Goal: Task Accomplishment & Management: Complete application form

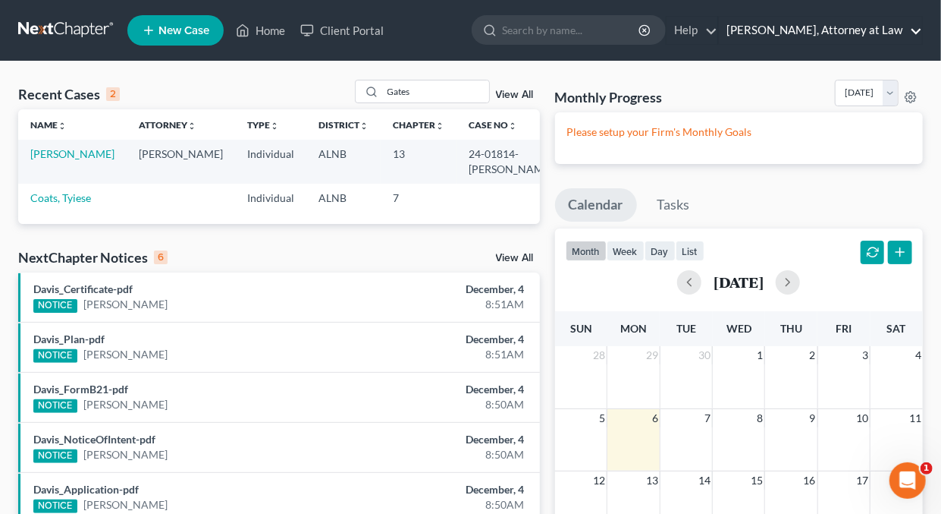
click at [917, 29] on link "[PERSON_NAME], Attorney at Law" at bounding box center [820, 30] width 203 height 27
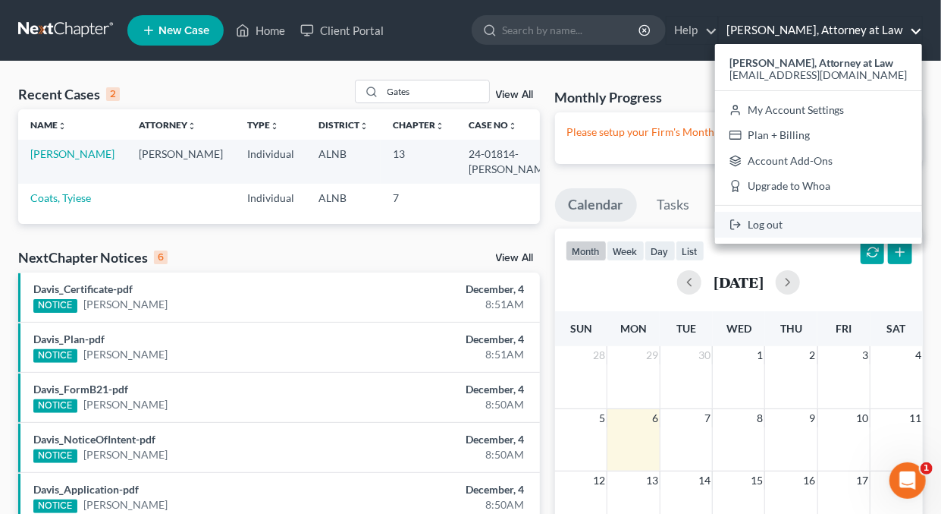
click at [791, 225] on link "Log out" at bounding box center [818, 225] width 207 height 26
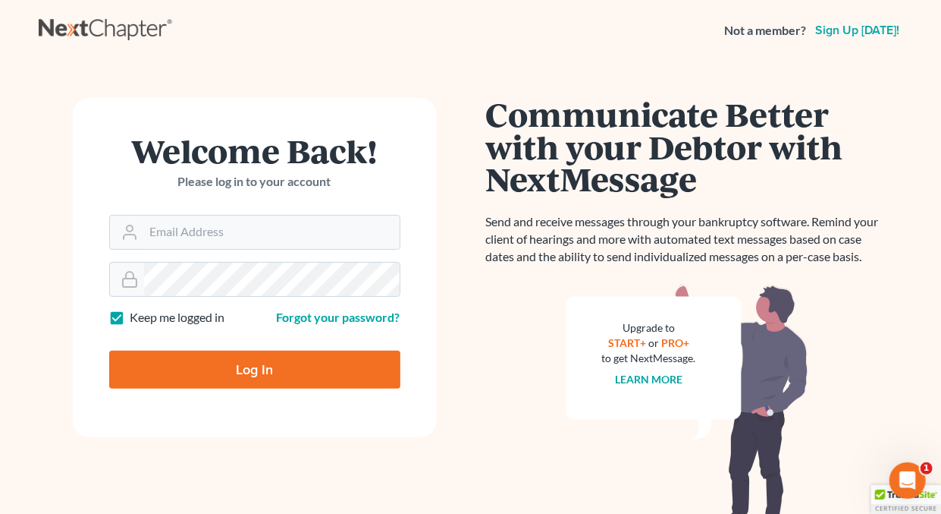
click at [130, 314] on label "Keep me logged in" at bounding box center [177, 317] width 95 height 17
click at [137, 314] on input "Keep me logged in" at bounding box center [142, 314] width 10 height 10
checkbox input "false"
click at [213, 237] on input "Email Address" at bounding box center [272, 231] width 256 height 33
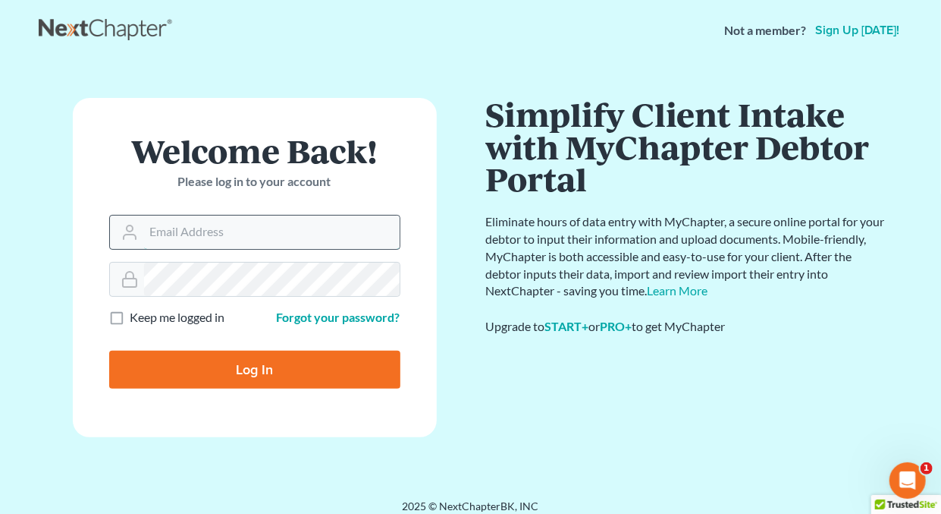
type input "holderesq_jh@bellsouth.net"
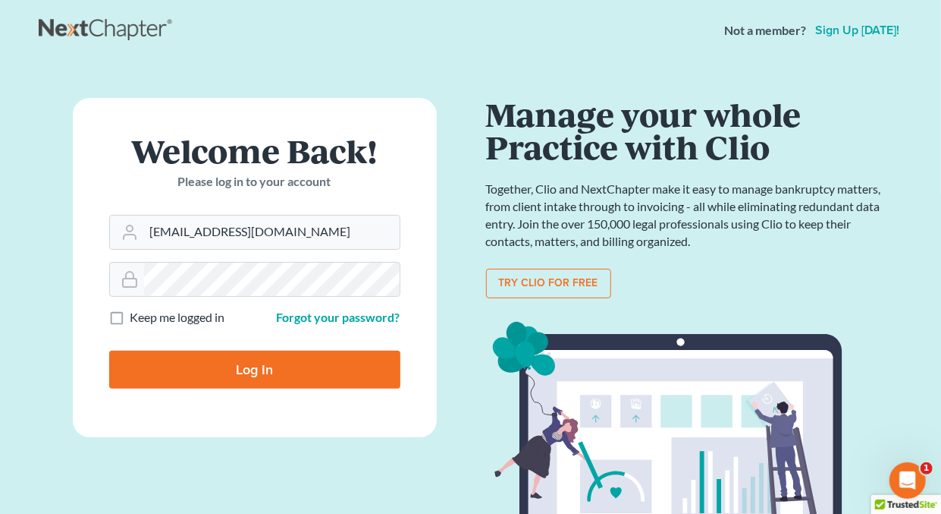
click at [269, 361] on input "Log In" at bounding box center [254, 369] width 291 height 38
type input "Thinking..."
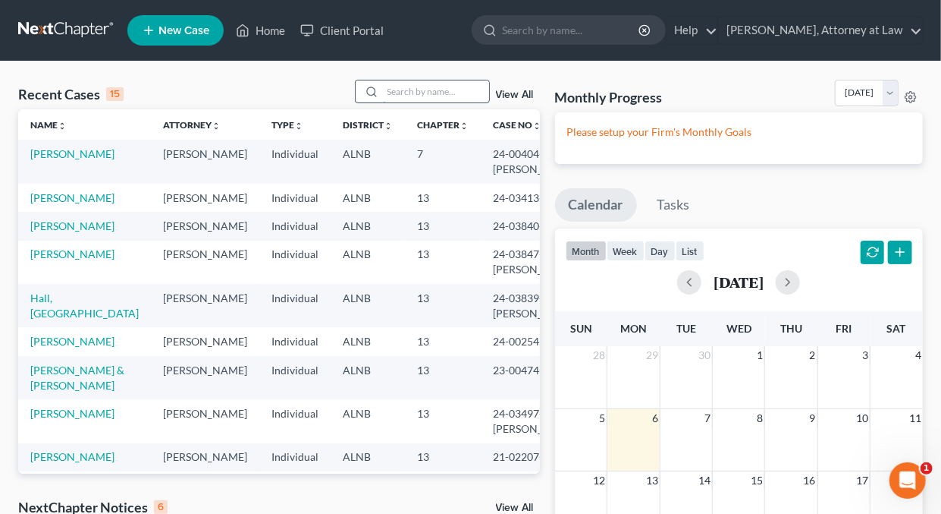
click at [385, 90] on input "search" at bounding box center [436, 91] width 106 height 22
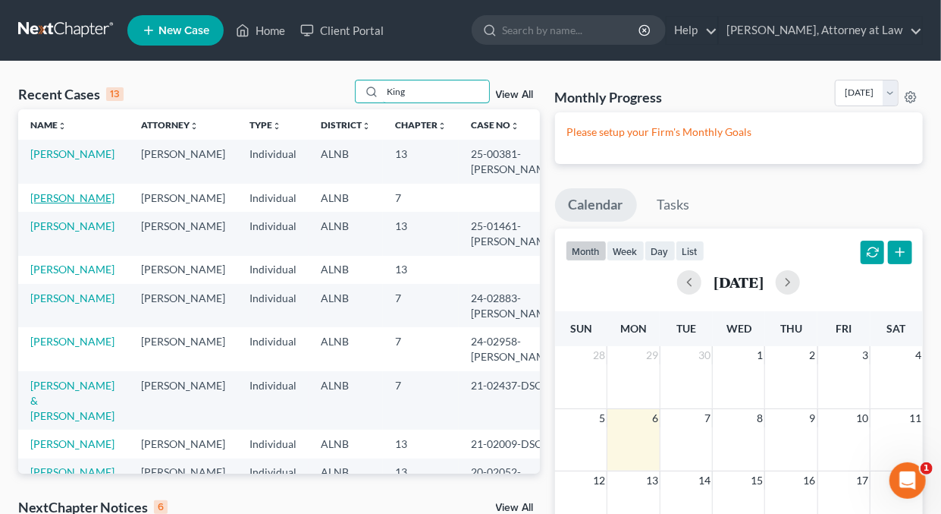
type input "King"
click at [62, 197] on link "King, Tanya" at bounding box center [72, 197] width 84 height 13
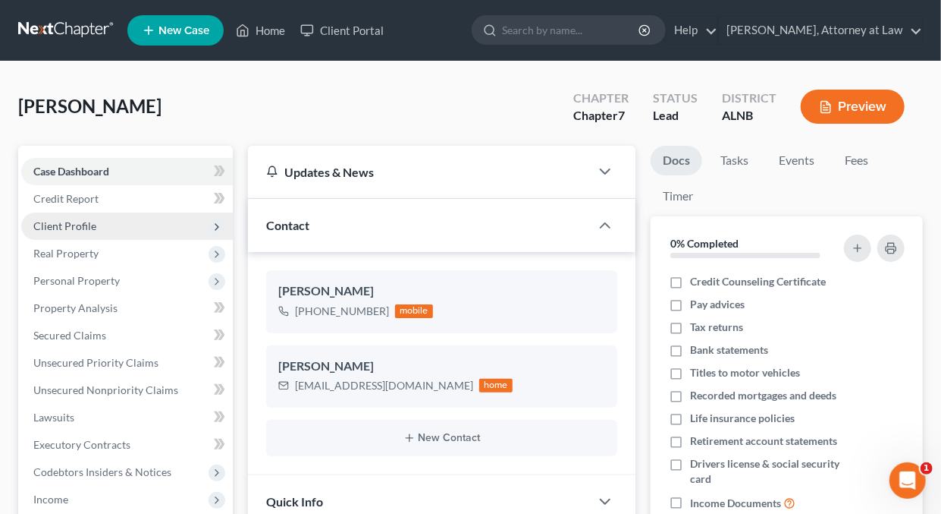
click at [69, 221] on span "Client Profile" at bounding box center [64, 225] width 63 height 13
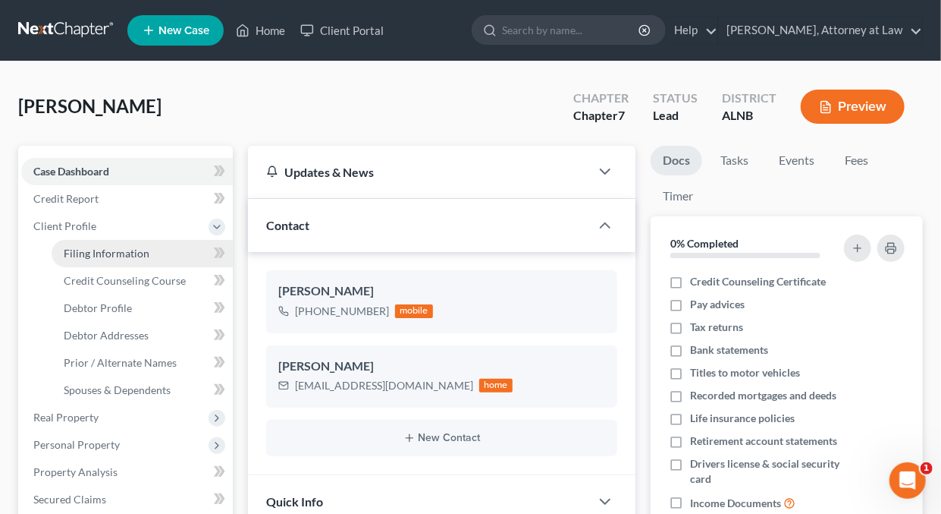
click at [106, 250] on span "Filing Information" at bounding box center [107, 253] width 86 height 13
select select "1"
select select "0"
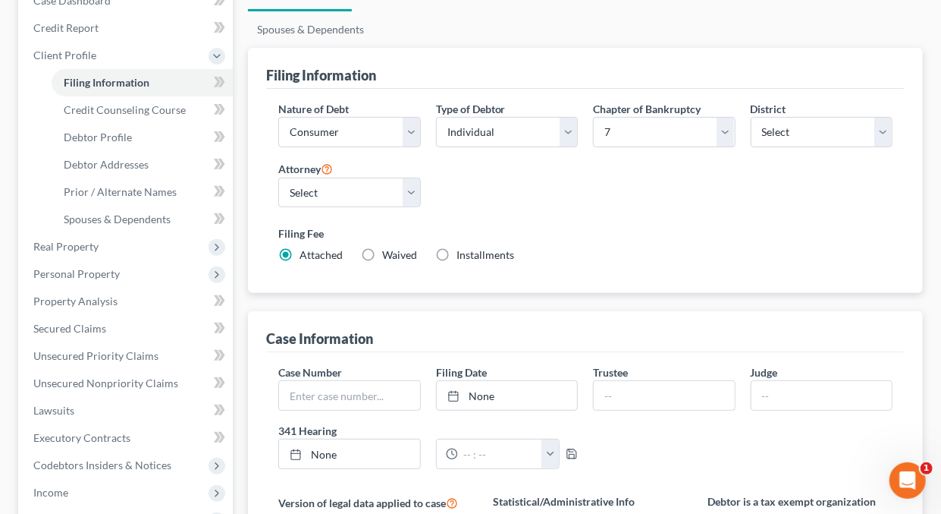
scroll to position [202, 0]
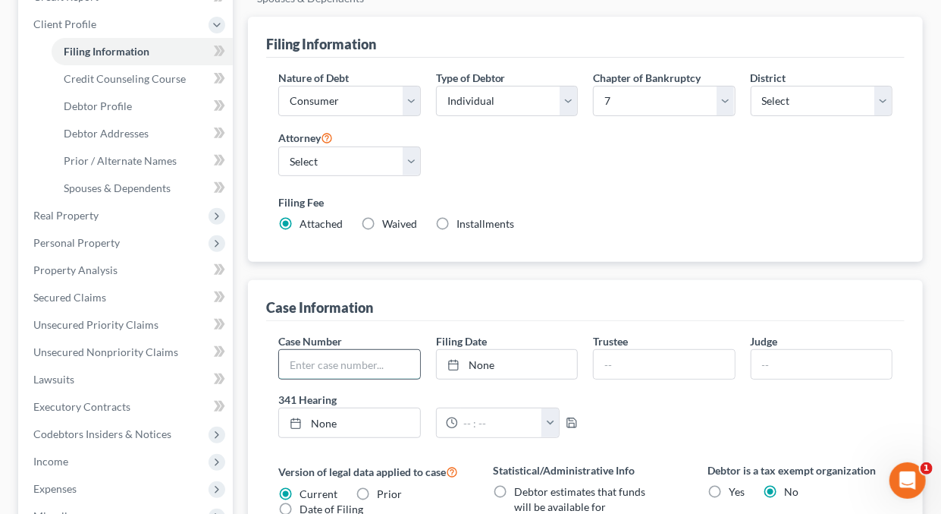
click at [303, 368] on input "text" at bounding box center [349, 364] width 140 height 29
type input "25-02198-DSC-7"
type input "10/6/2025"
click at [484, 366] on link "None" at bounding box center [507, 364] width 140 height 29
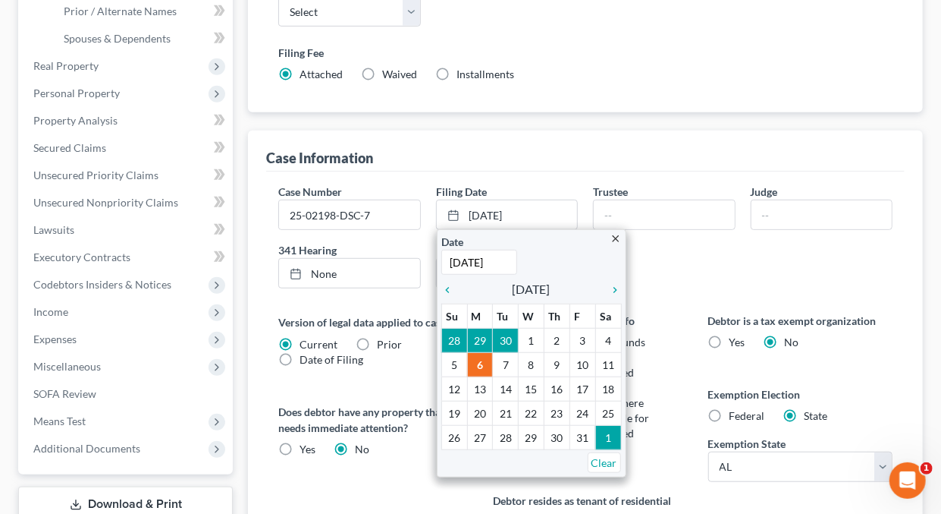
scroll to position [360, 0]
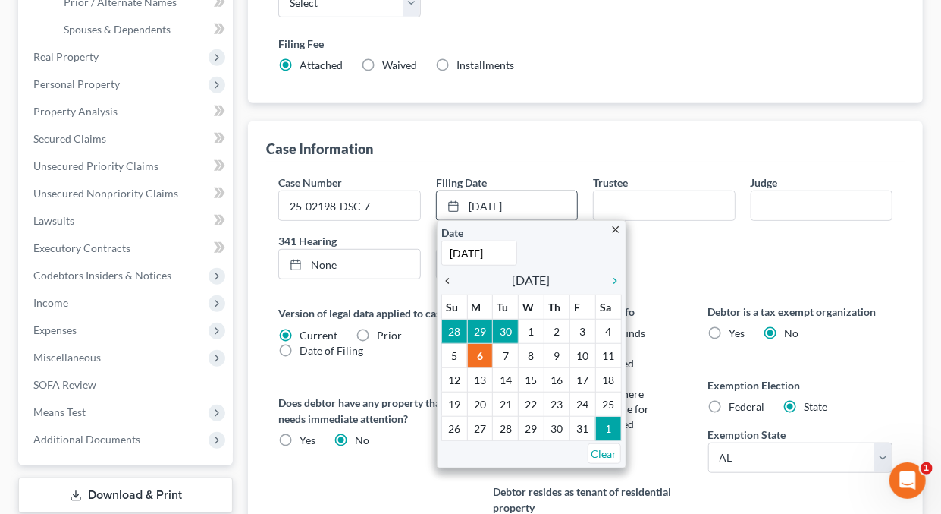
click at [444, 275] on icon "chevron_left" at bounding box center [451, 281] width 20 height 12
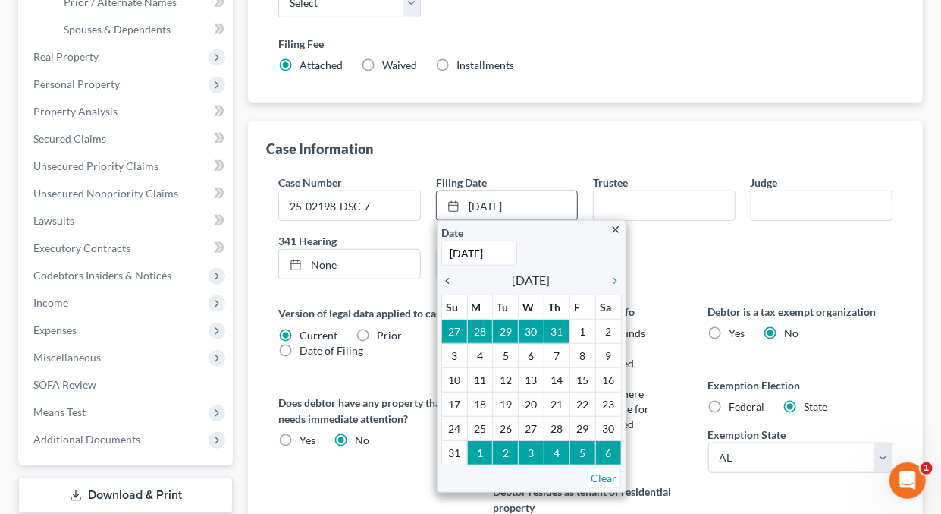
click at [447, 277] on icon "chevron_left" at bounding box center [451, 281] width 20 height 12
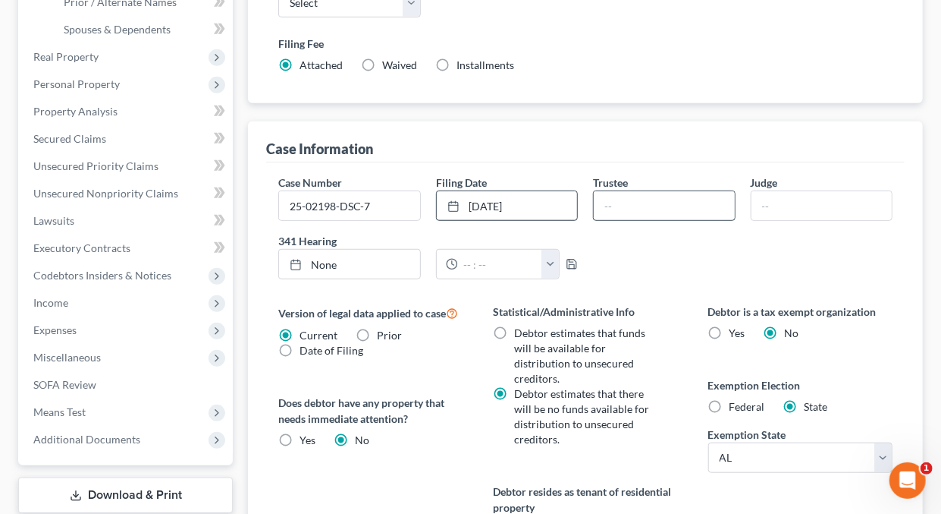
click at [639, 199] on input "text" at bounding box center [664, 205] width 140 height 29
type input "Joseph E. Bulgarella"
type input "D. Sims Crawford"
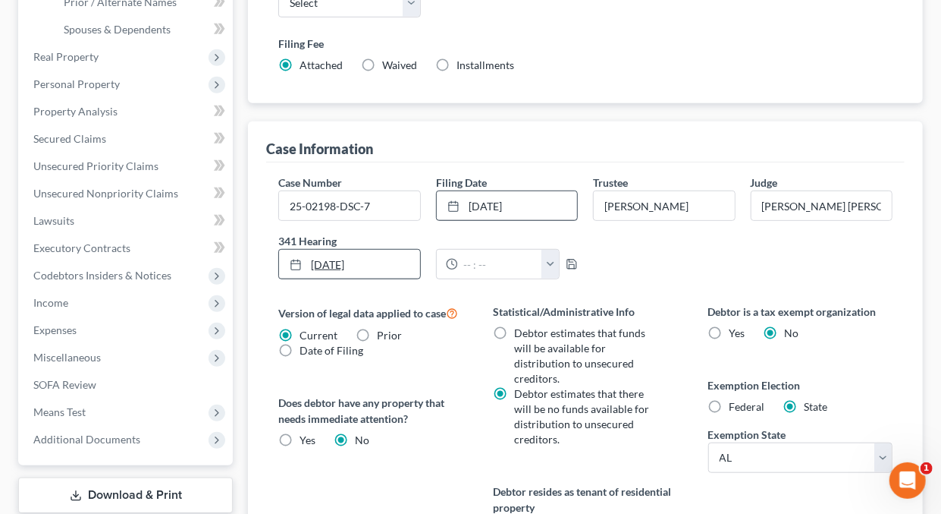
click at [295, 262] on icon at bounding box center [296, 265] width 12 height 12
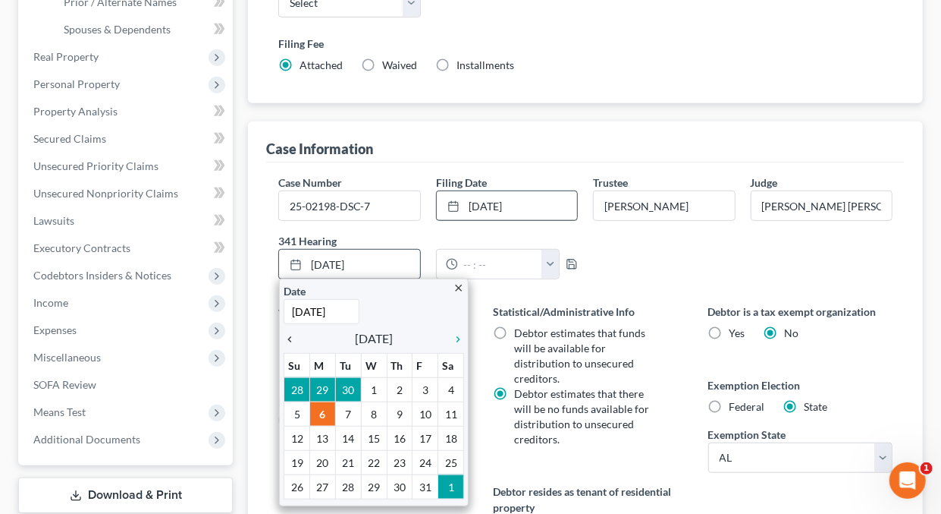
click at [291, 336] on icon "chevron_left" at bounding box center [294, 339] width 20 height 12
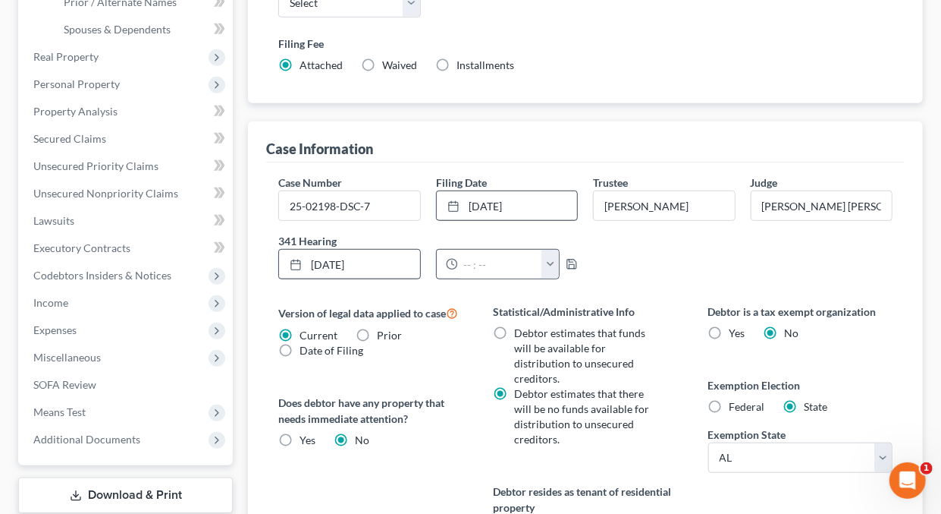
click at [551, 259] on button "button" at bounding box center [550, 264] width 17 height 29
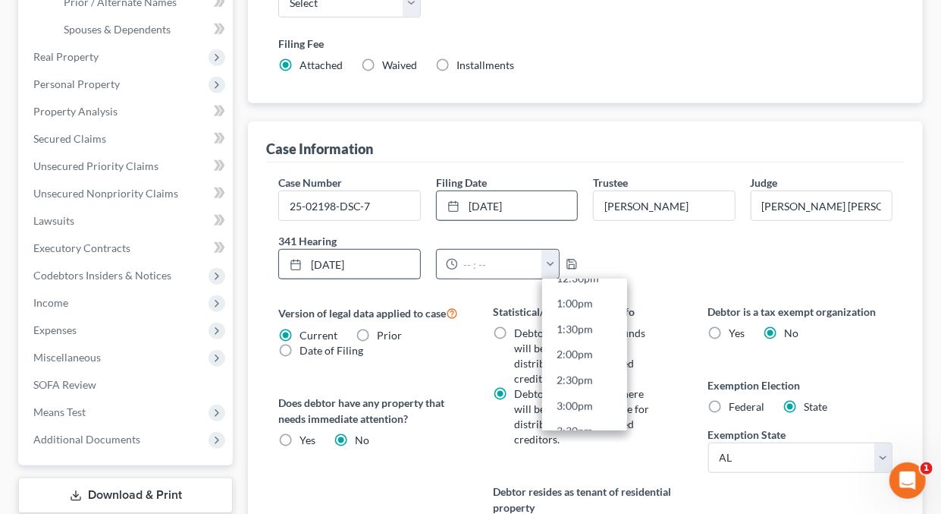
scroll to position [668, 0]
click at [584, 365] on link "2:30pm" at bounding box center [584, 368] width 85 height 26
type input "2:30pm"
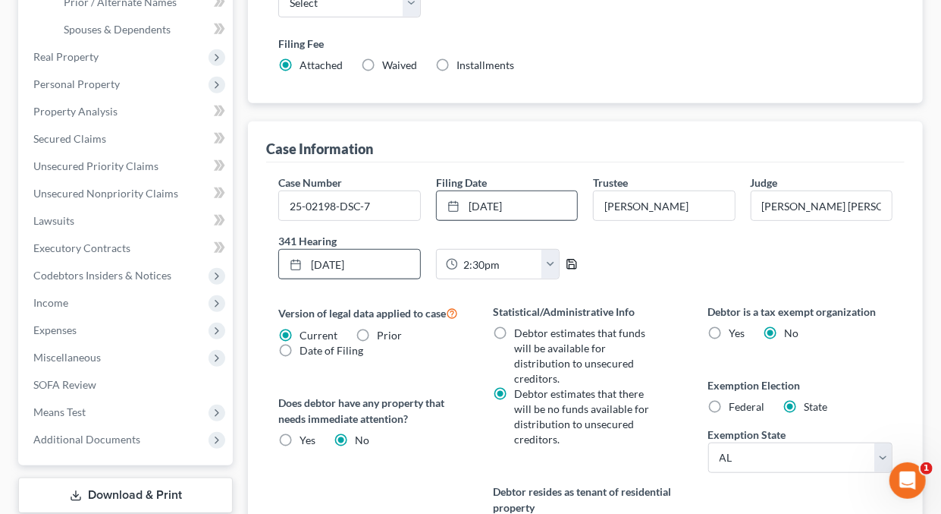
click at [570, 259] on icon "button" at bounding box center [572, 264] width 12 height 12
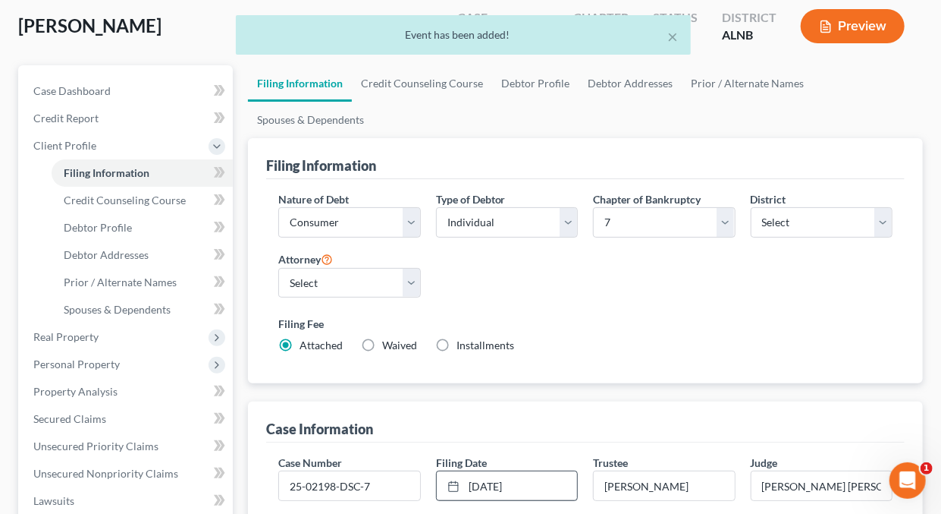
scroll to position [0, 0]
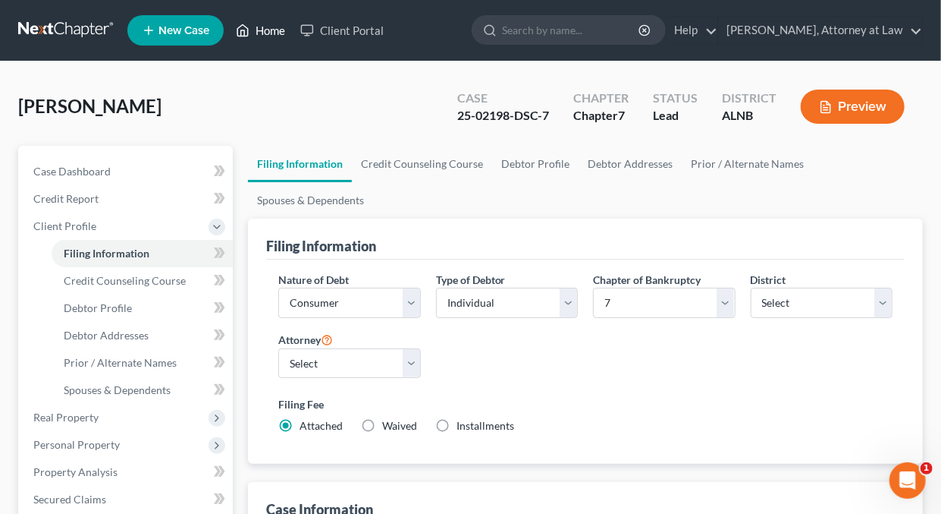
click at [264, 29] on link "Home" at bounding box center [260, 30] width 64 height 27
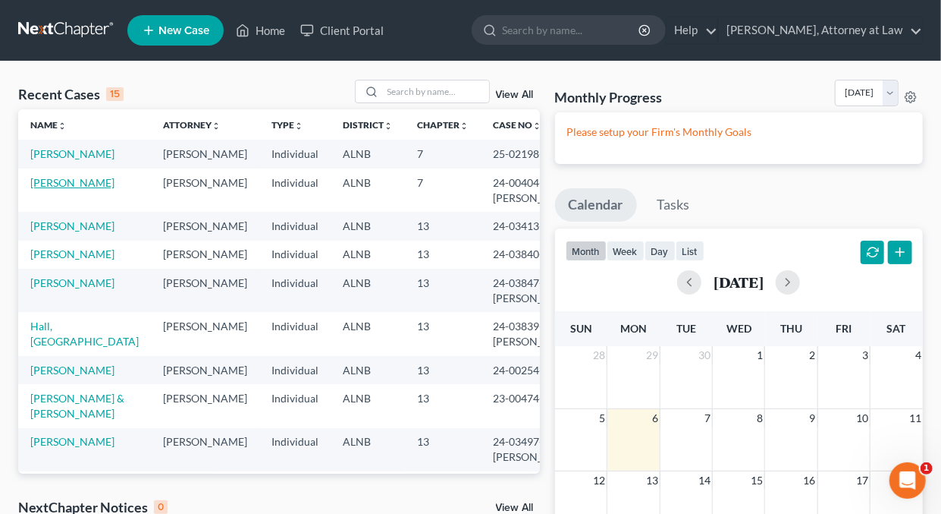
click at [77, 189] on link "Bonner, Blake" at bounding box center [72, 182] width 84 height 13
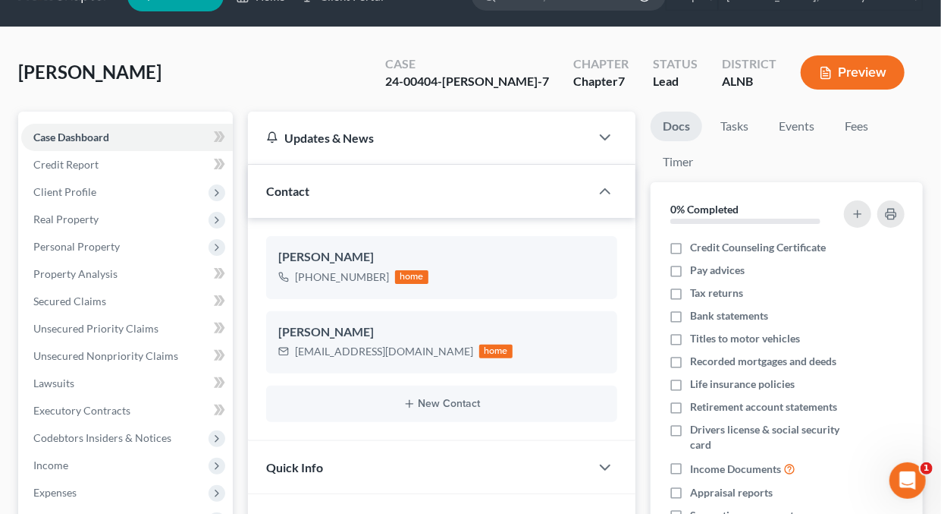
scroll to position [39, 0]
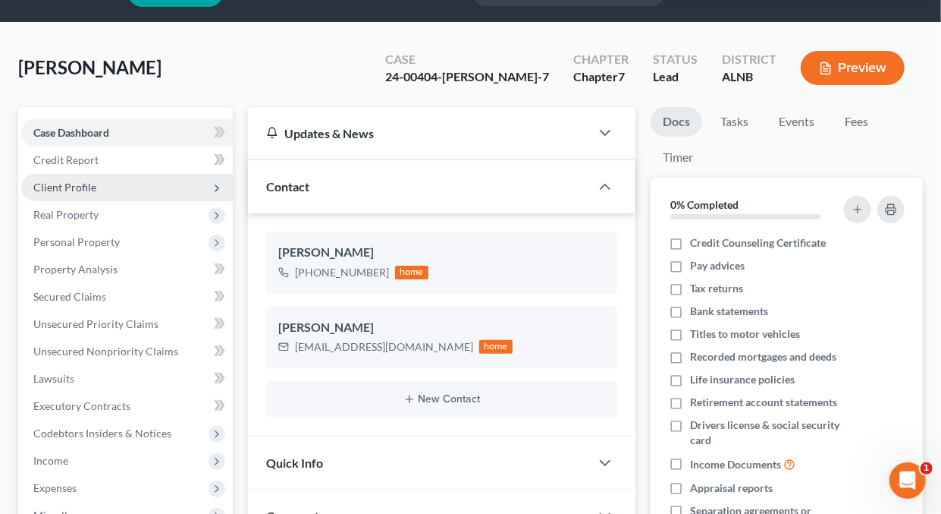
click at [77, 185] on span "Client Profile" at bounding box center [64, 187] width 63 height 13
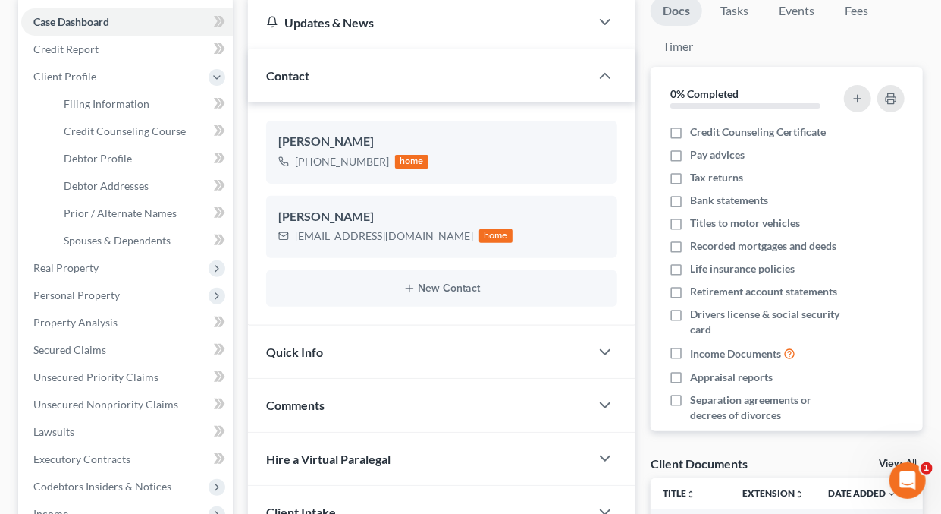
scroll to position [181, 0]
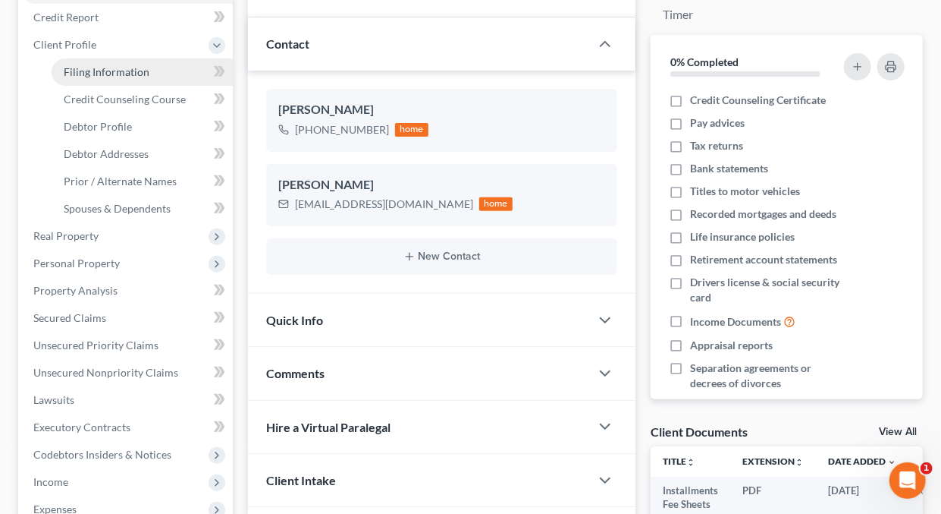
click at [93, 72] on span "Filing Information" at bounding box center [107, 71] width 86 height 13
select select "1"
select select "0"
select select "1"
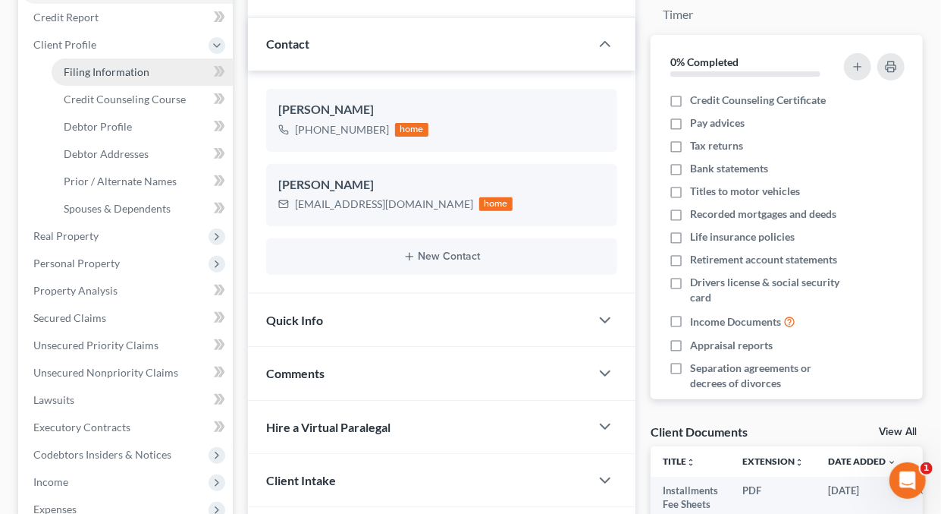
select select "1"
select select "0"
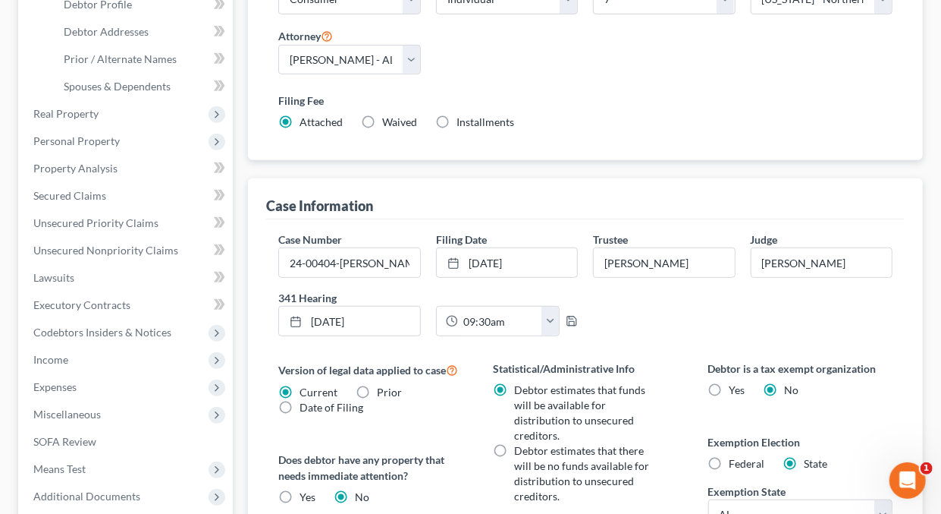
scroll to position [313, 0]
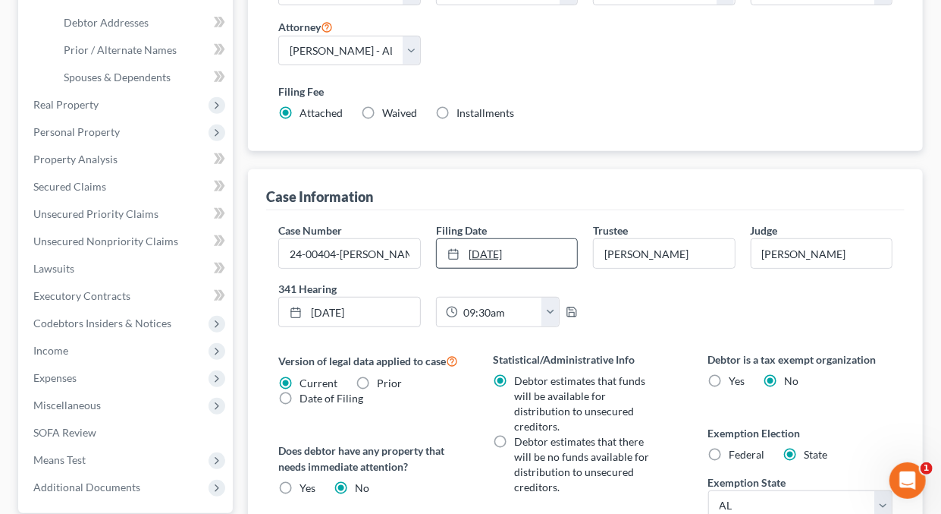
click at [531, 253] on link "2/9/2024" at bounding box center [507, 253] width 140 height 29
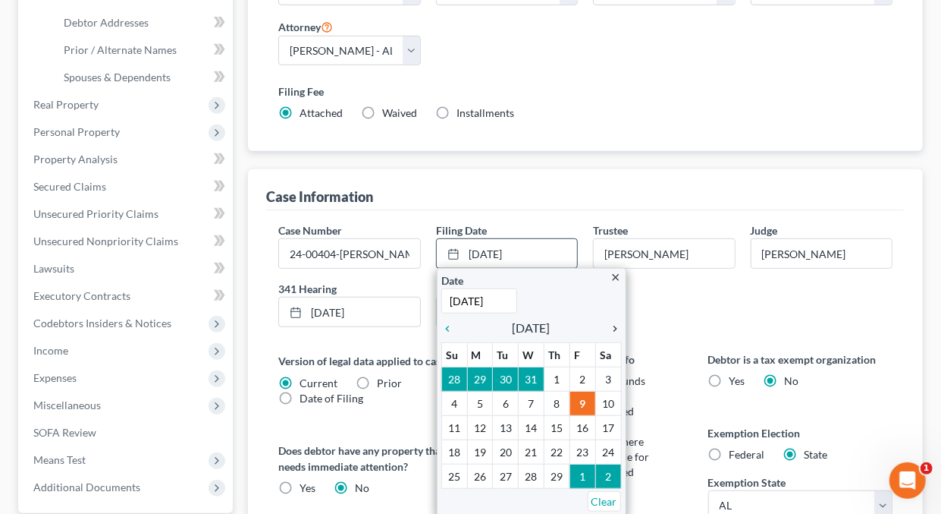
click at [617, 323] on icon "chevron_right" at bounding box center [612, 328] width 20 height 12
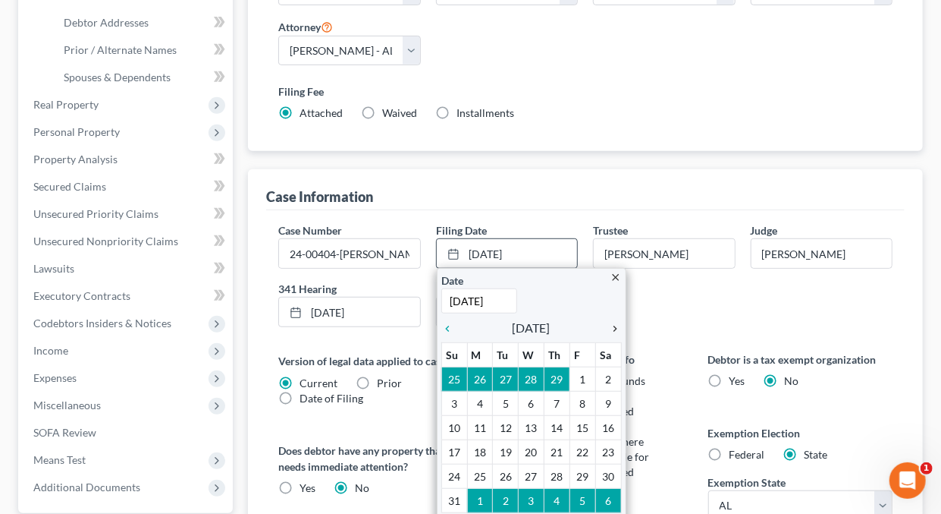
click at [617, 323] on icon "chevron_right" at bounding box center [612, 328] width 20 height 12
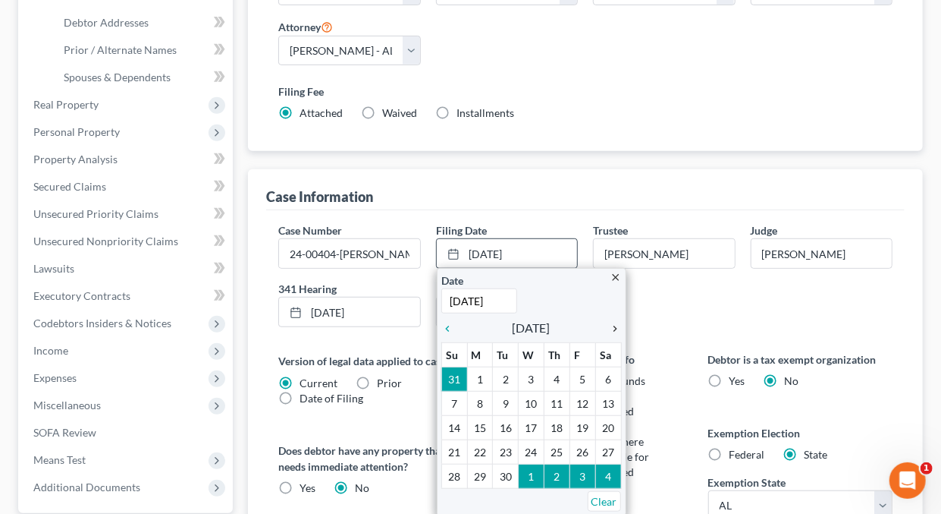
click at [617, 323] on icon "chevron_right" at bounding box center [612, 328] width 20 height 12
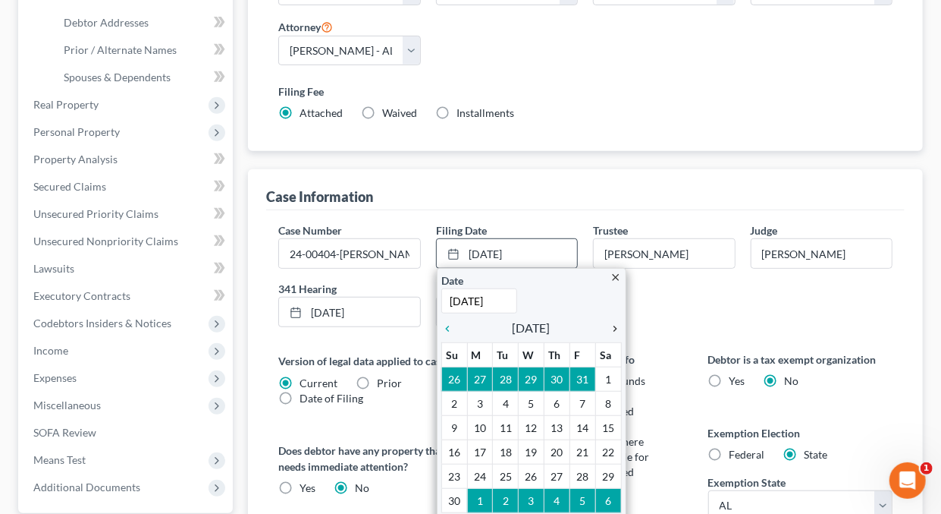
click at [617, 323] on icon "chevron_right" at bounding box center [612, 328] width 20 height 12
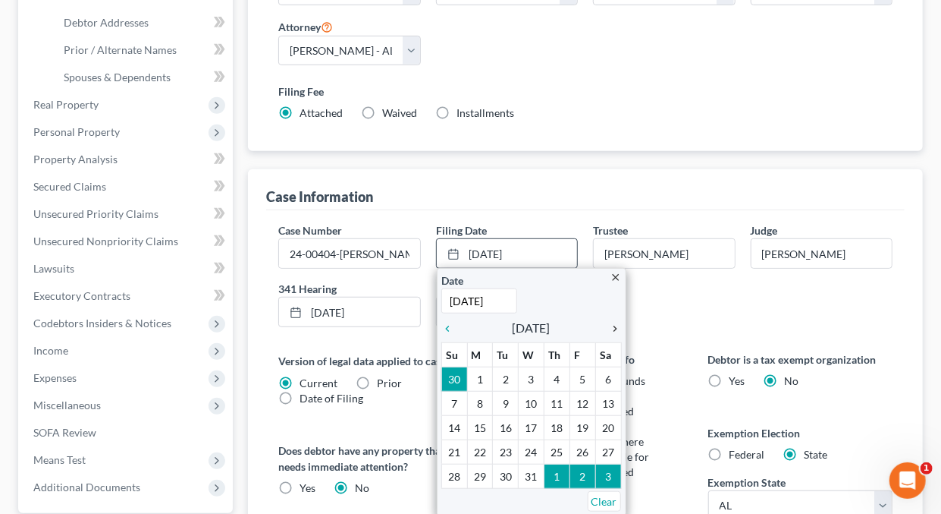
click at [617, 323] on icon "chevron_right" at bounding box center [612, 328] width 20 height 12
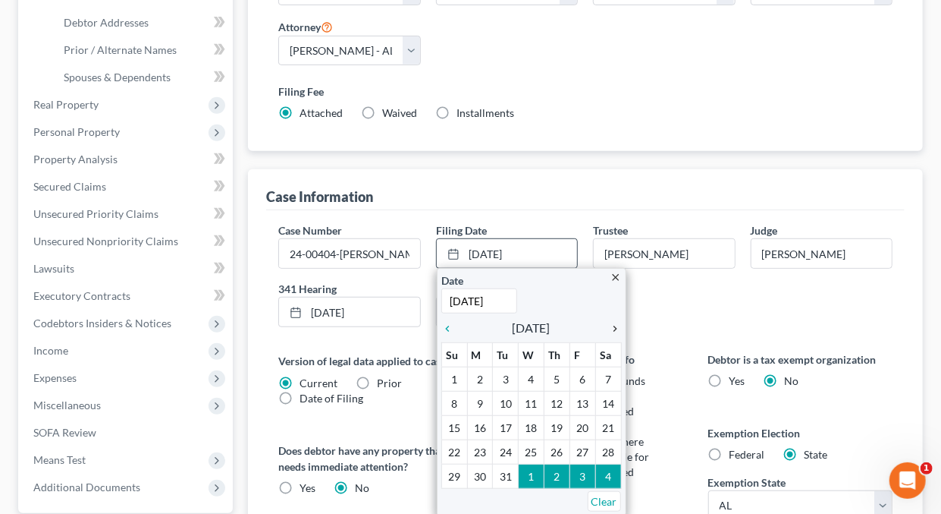
click at [617, 323] on icon "chevron_right" at bounding box center [612, 328] width 20 height 12
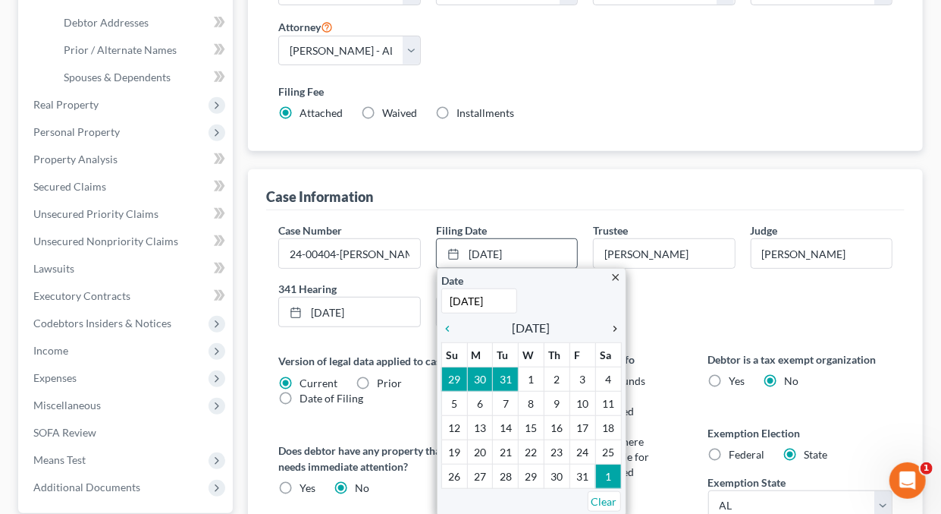
click at [617, 323] on icon "chevron_right" at bounding box center [612, 328] width 20 height 12
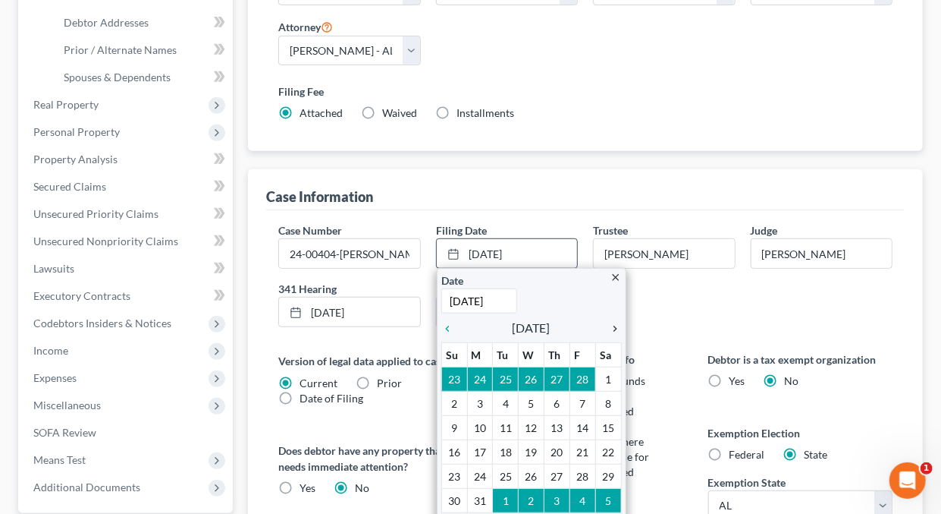
click at [617, 323] on icon "chevron_right" at bounding box center [612, 328] width 20 height 12
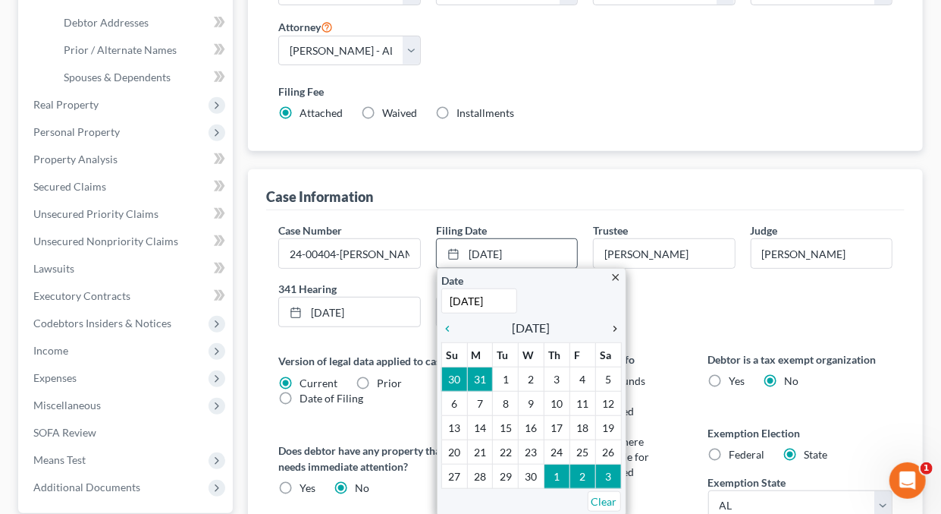
click at [617, 323] on icon "chevron_right" at bounding box center [612, 328] width 20 height 12
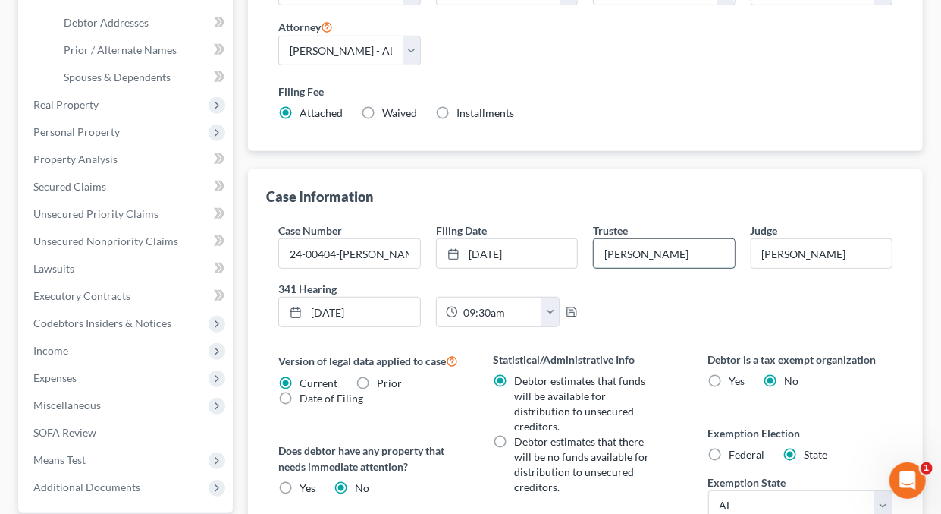
click at [713, 252] on input "Bradford W. Caraway" at bounding box center [664, 253] width 140 height 29
type input "B"
type input "James G. Henderson"
click at [293, 311] on line at bounding box center [295, 311] width 9 height 0
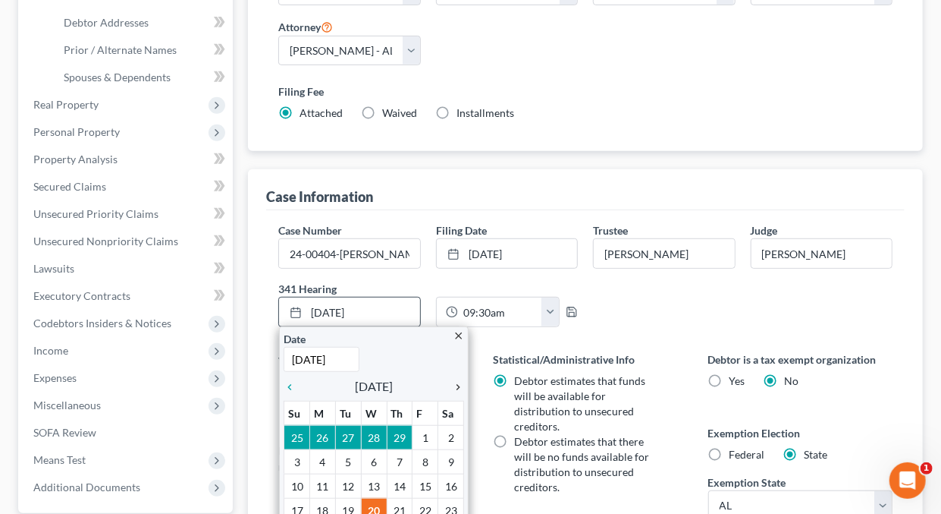
click at [456, 381] on icon "chevron_right" at bounding box center [454, 387] width 20 height 12
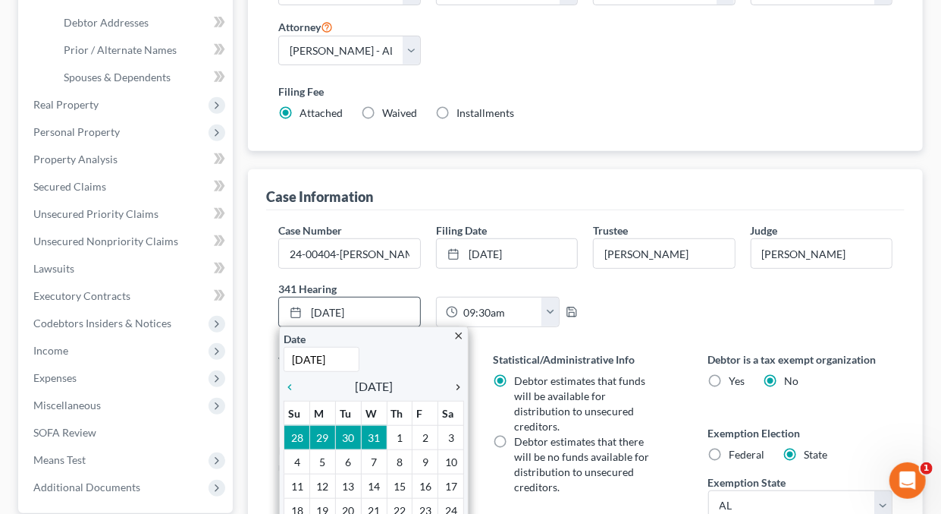
click at [456, 381] on icon "chevron_right" at bounding box center [454, 387] width 20 height 12
click at [455, 381] on icon "chevron_right" at bounding box center [454, 387] width 20 height 12
click at [454, 381] on icon "chevron_right" at bounding box center [454, 387] width 20 height 12
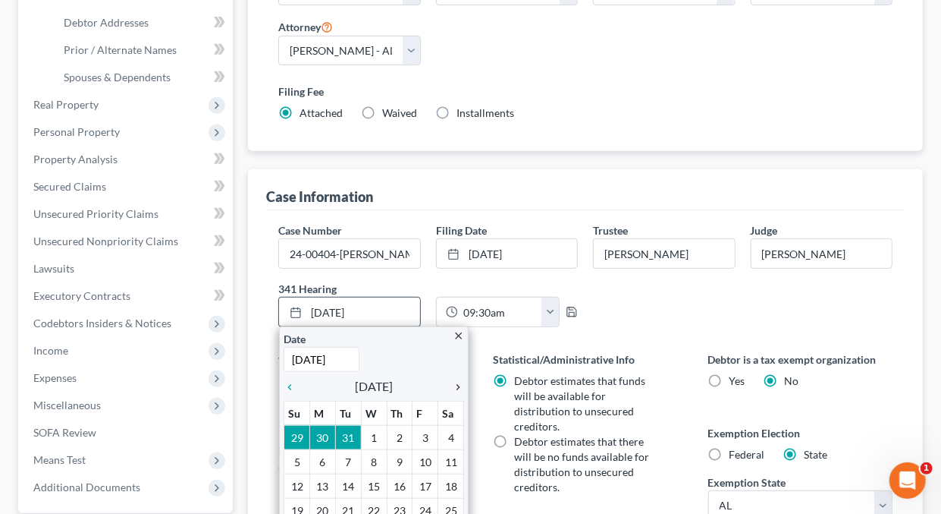
click at [454, 381] on icon "chevron_right" at bounding box center [454, 387] width 20 height 12
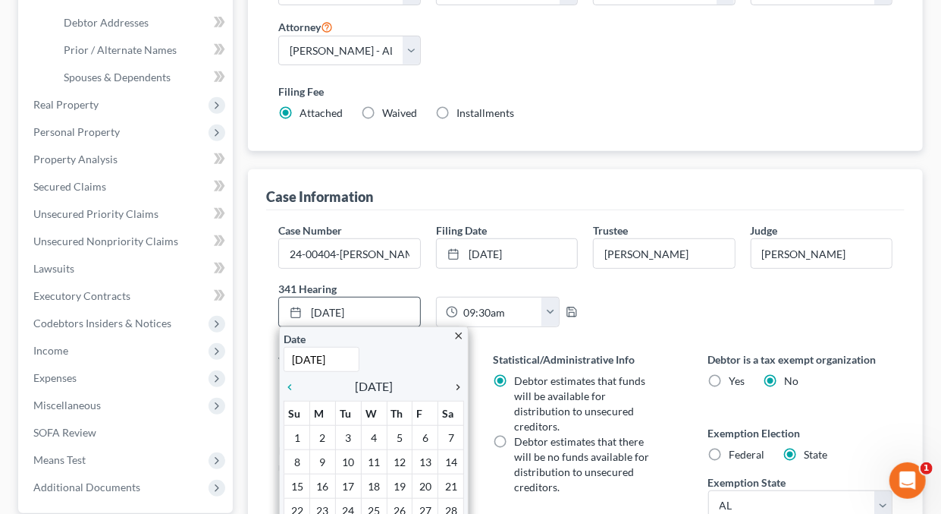
click at [454, 381] on icon "chevron_right" at bounding box center [454, 387] width 20 height 12
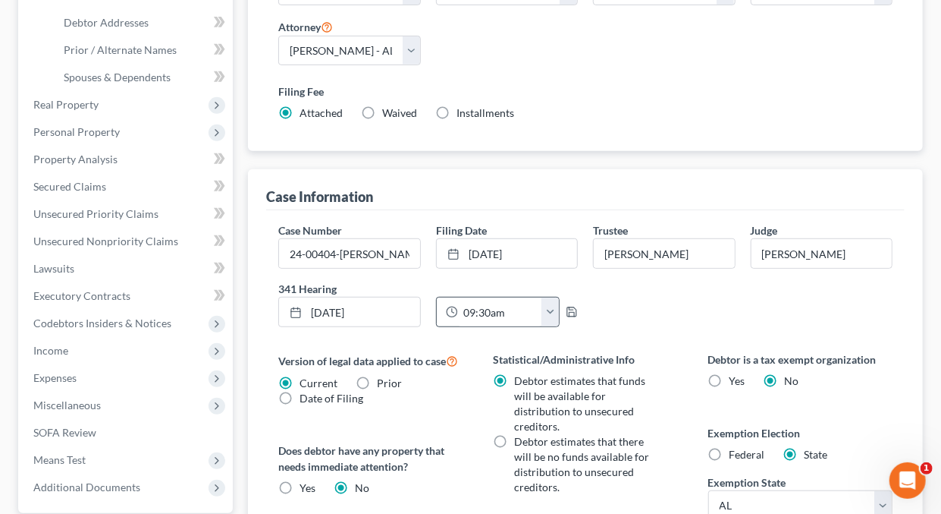
click at [550, 311] on button "button" at bounding box center [550, 311] width 17 height 29
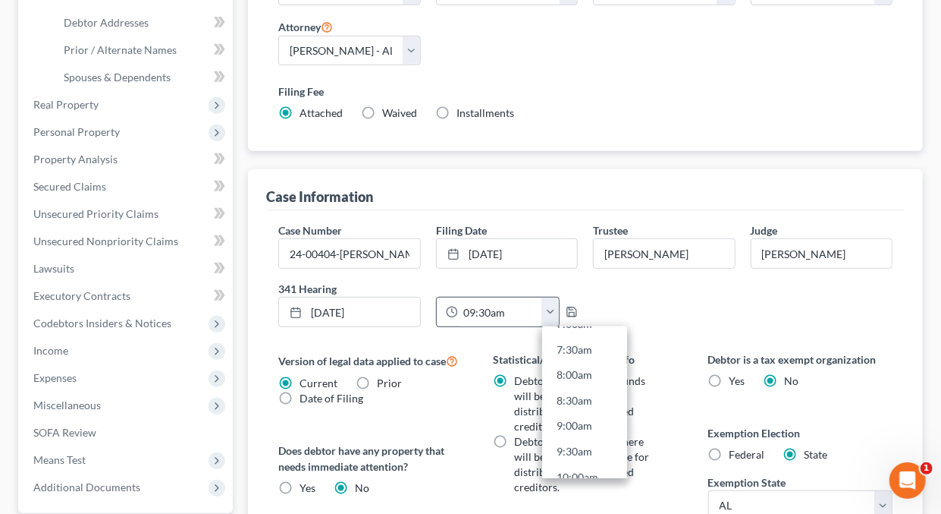
scroll to position [384, 0]
click at [565, 413] on link "9:00am" at bounding box center [584, 420] width 85 height 26
type input "9:00am"
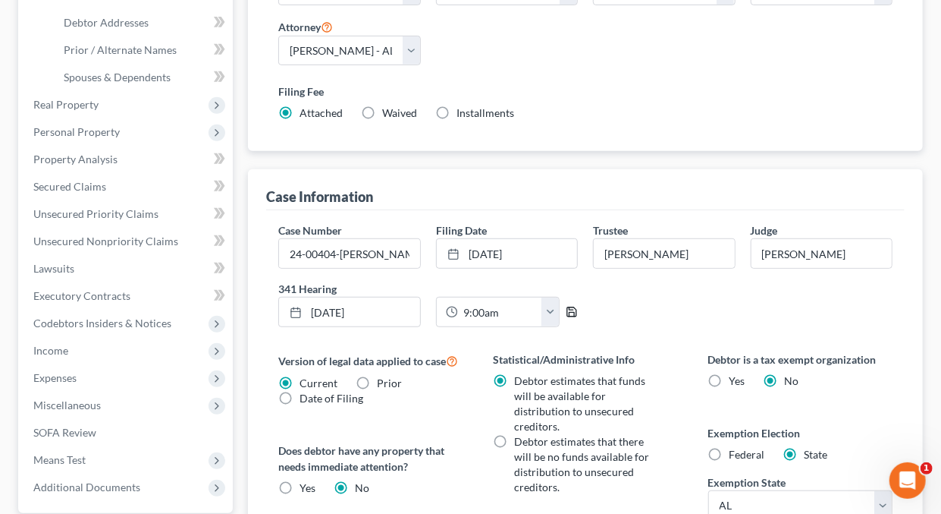
click at [570, 313] on polyline "button" at bounding box center [572, 315] width 5 height 4
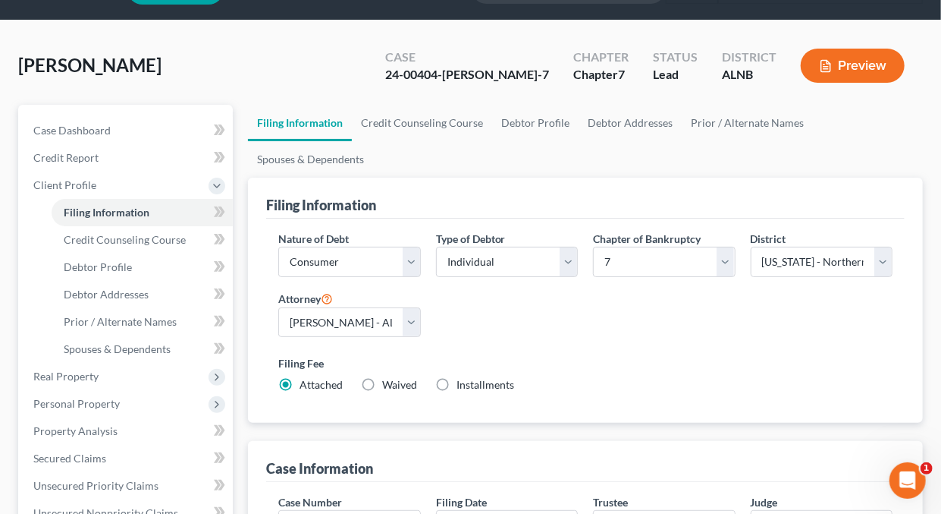
scroll to position [0, 0]
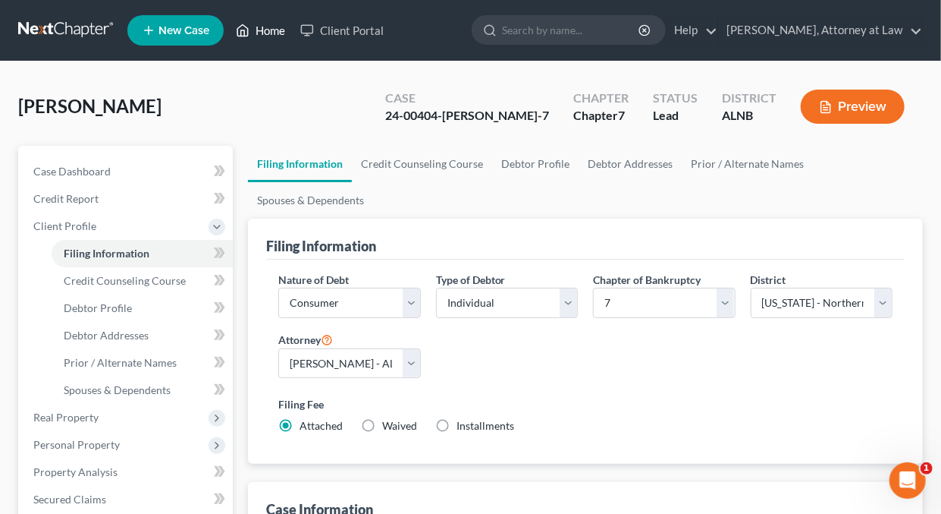
click at [275, 31] on link "Home" at bounding box center [260, 30] width 64 height 27
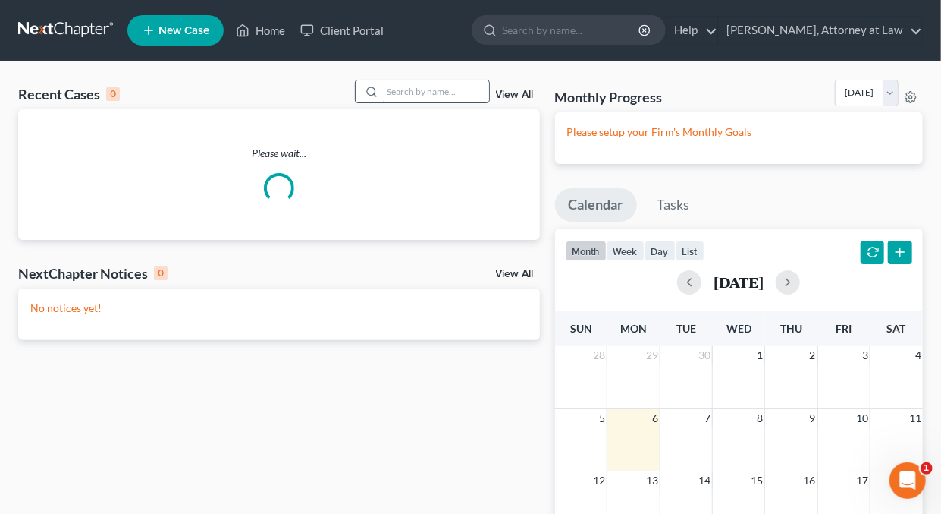
click at [466, 90] on input "search" at bounding box center [436, 91] width 106 height 22
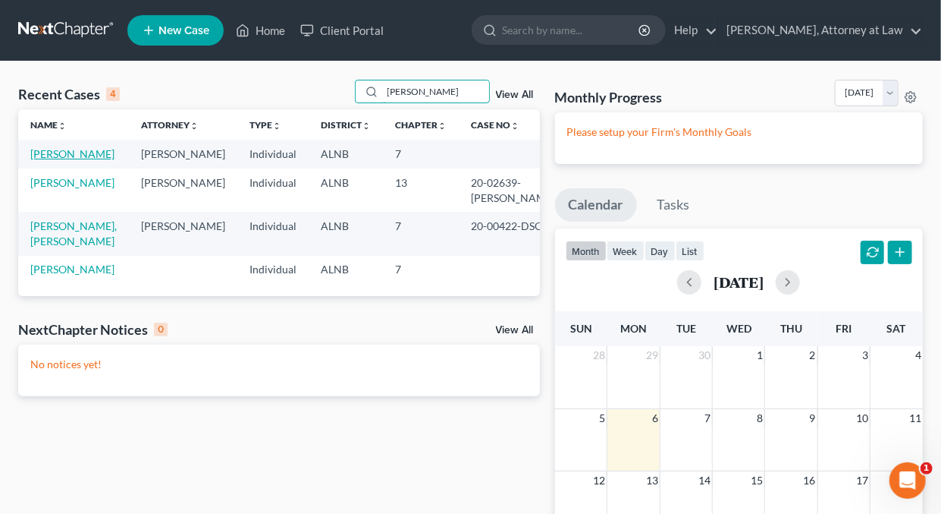
type input "Garrett"
click at [54, 152] on link "Garrett, Shirley" at bounding box center [72, 153] width 84 height 13
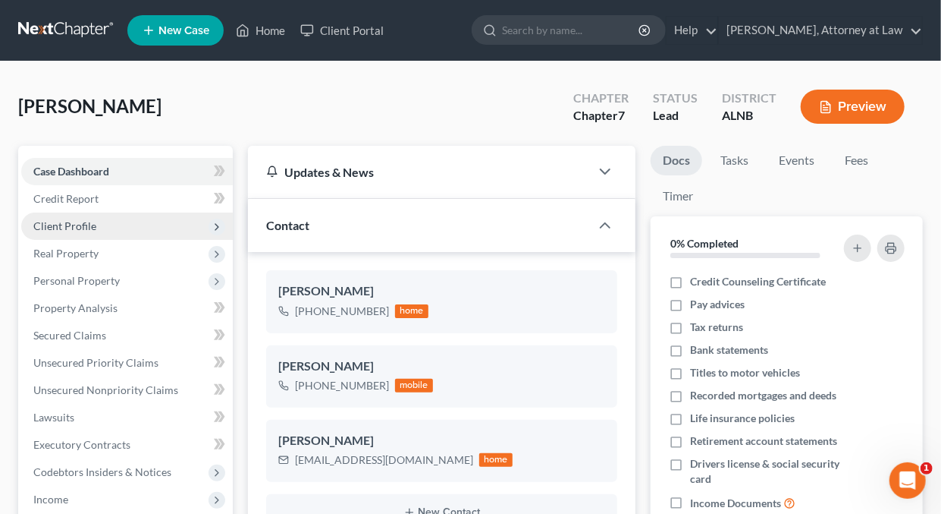
click at [76, 226] on span "Client Profile" at bounding box center [64, 225] width 63 height 13
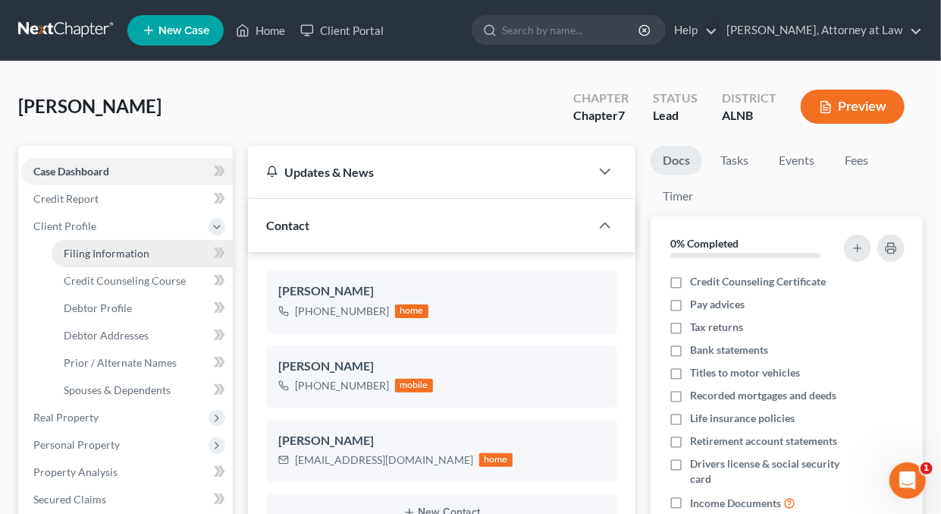
click at [103, 250] on span "Filing Information" at bounding box center [107, 253] width 86 height 13
select select "1"
select select "0"
select select "1"
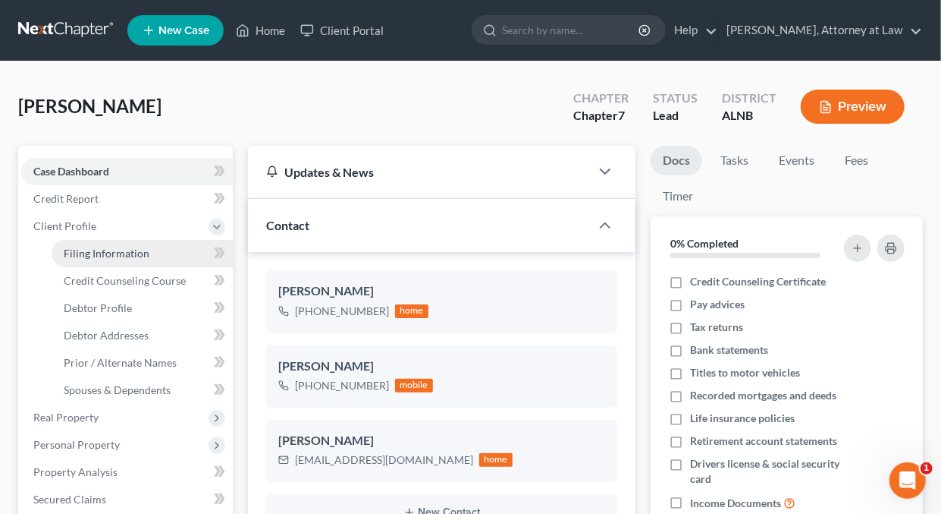
select select "1"
select select "0"
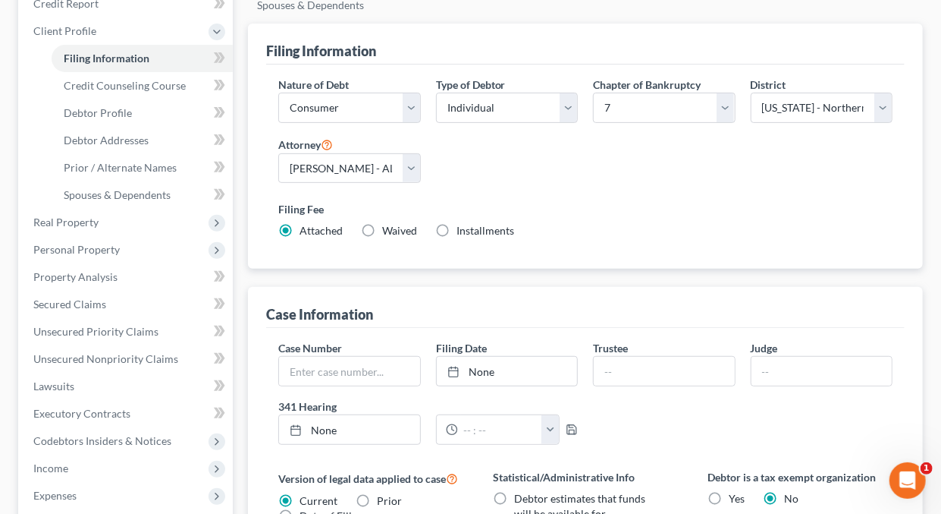
scroll to position [380, 0]
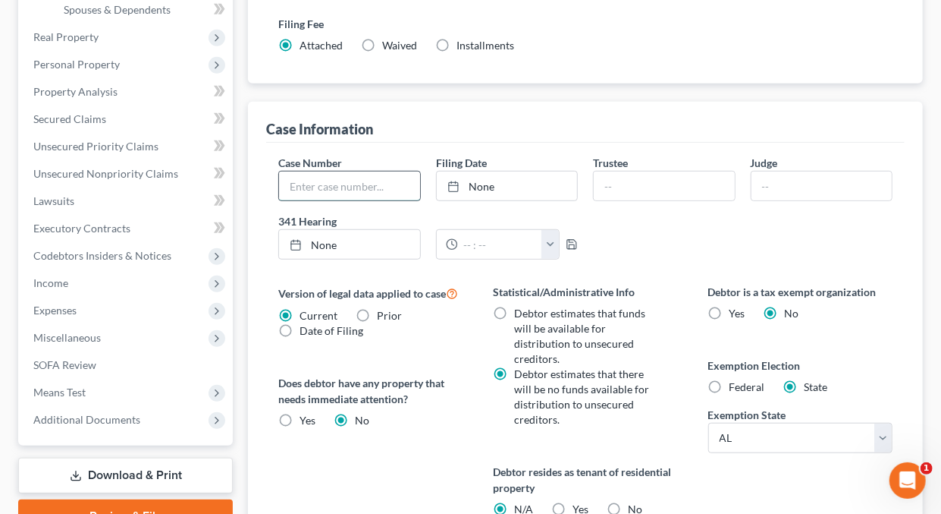
click at [396, 185] on input "text" at bounding box center [349, 185] width 140 height 29
type input "25-02422-DSC-7"
type input "10/6/2025"
click at [495, 185] on link "10/6/2025" at bounding box center [507, 185] width 140 height 29
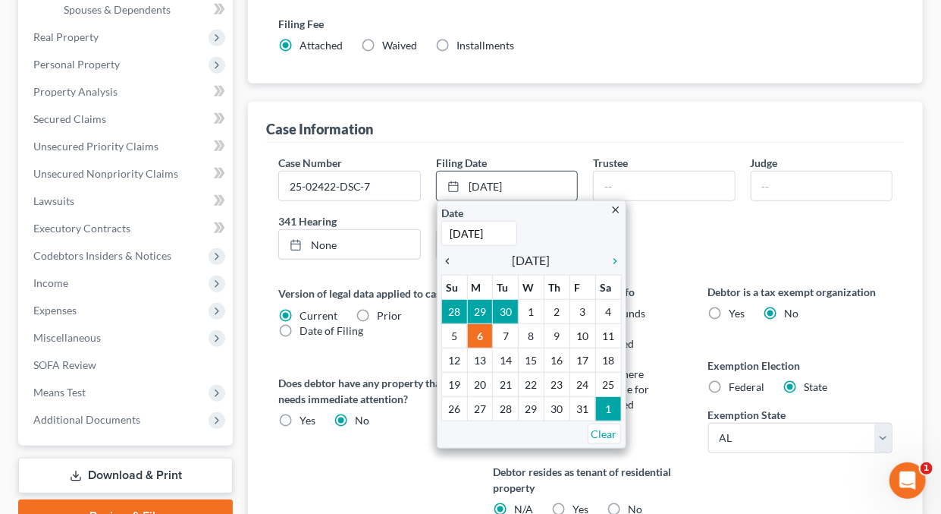
click at [447, 255] on icon "chevron_left" at bounding box center [451, 261] width 20 height 12
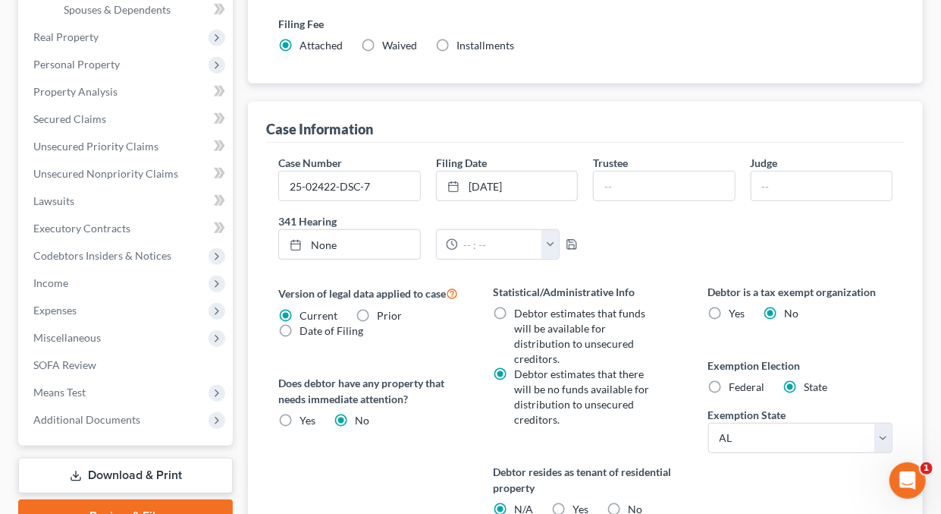
drag, startPoint x: 582, startPoint y: 357, endPoint x: 575, endPoint y: 257, distance: 100.4
click at [641, 177] on input "text" at bounding box center [664, 185] width 140 height 29
type input "Joseph E. Bulgarella"
click at [800, 183] on input "text" at bounding box center [822, 185] width 140 height 29
type input "D. Sims Crawford"
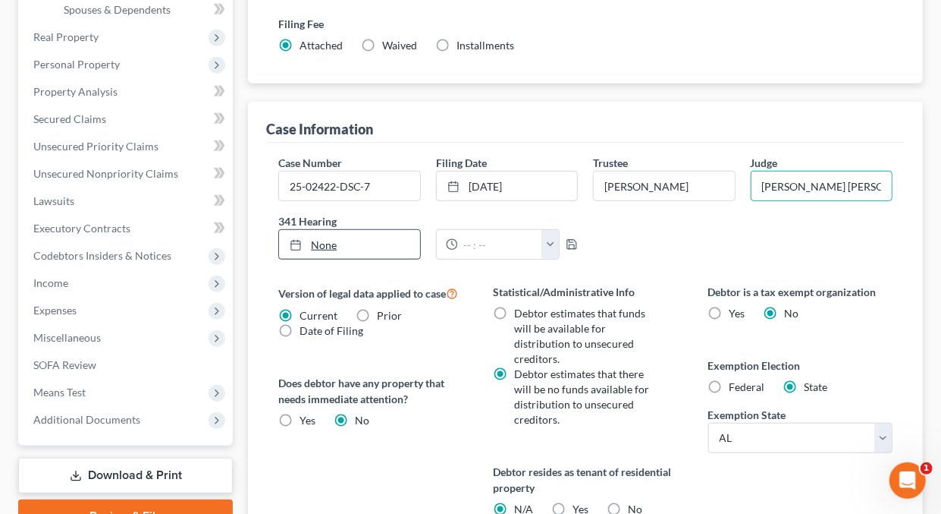
type input "10/6/2025"
click at [328, 240] on link "None" at bounding box center [349, 244] width 140 height 29
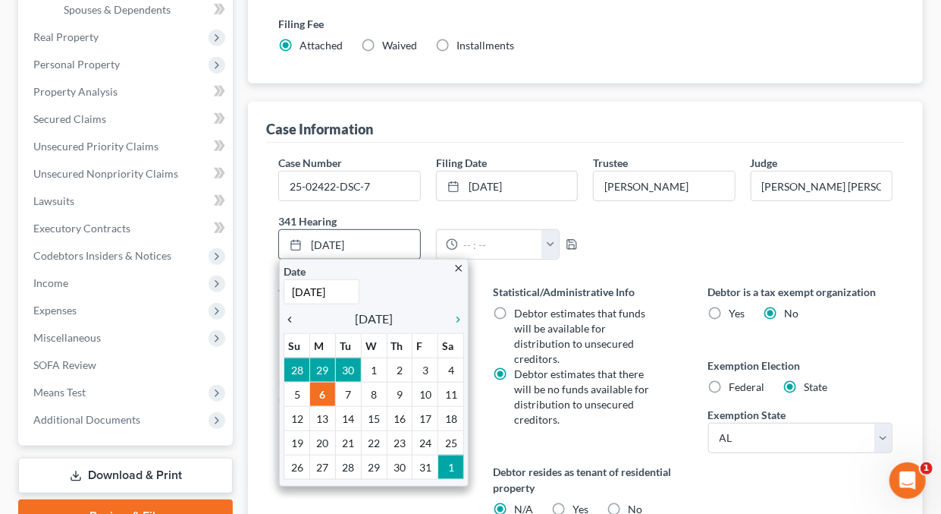
click at [292, 317] on icon "chevron_left" at bounding box center [294, 319] width 20 height 12
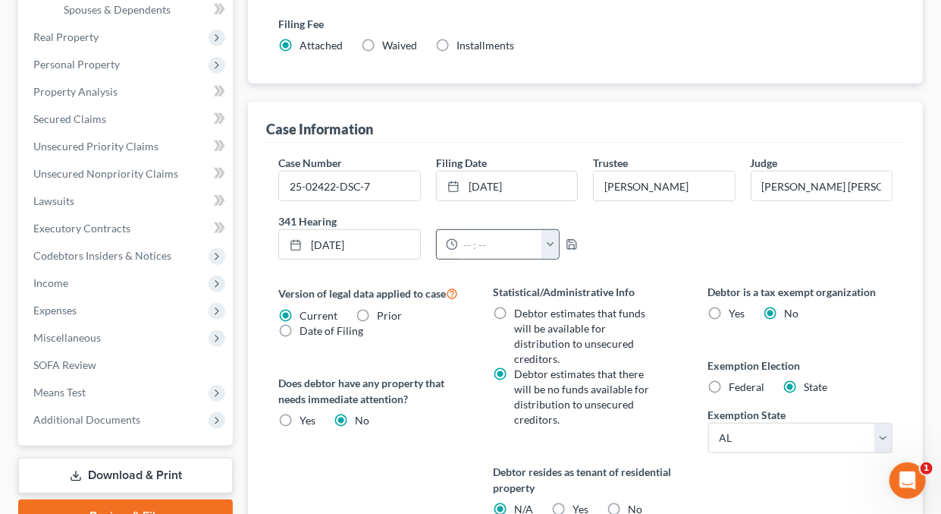
click at [550, 240] on button "button" at bounding box center [550, 244] width 17 height 29
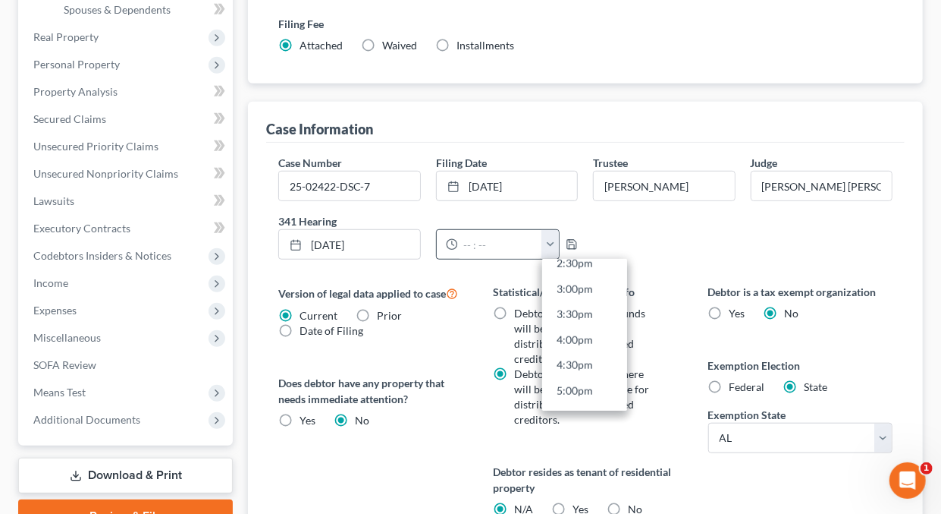
scroll to position [699, 0]
click at [577, 313] on link "2:30pm" at bounding box center [584, 318] width 85 height 26
type input "2:30pm"
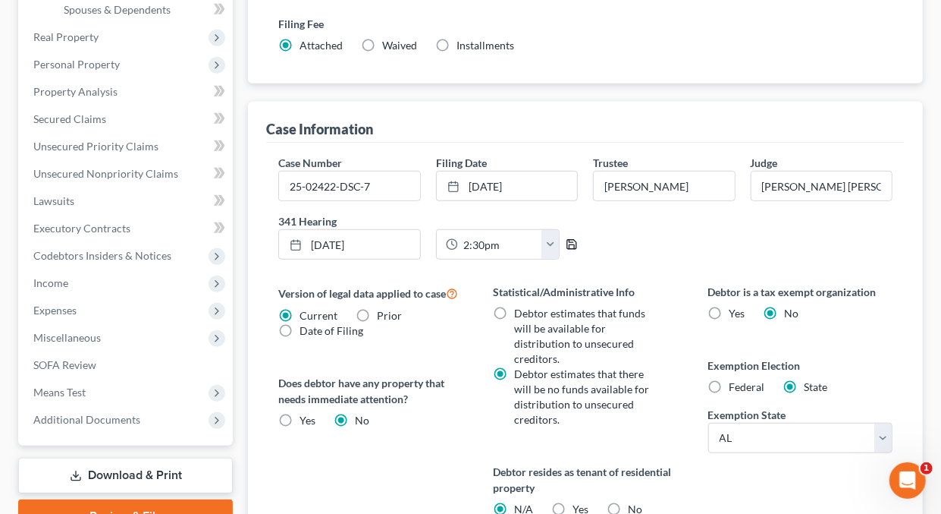
click at [571, 238] on icon "button" at bounding box center [572, 244] width 12 height 12
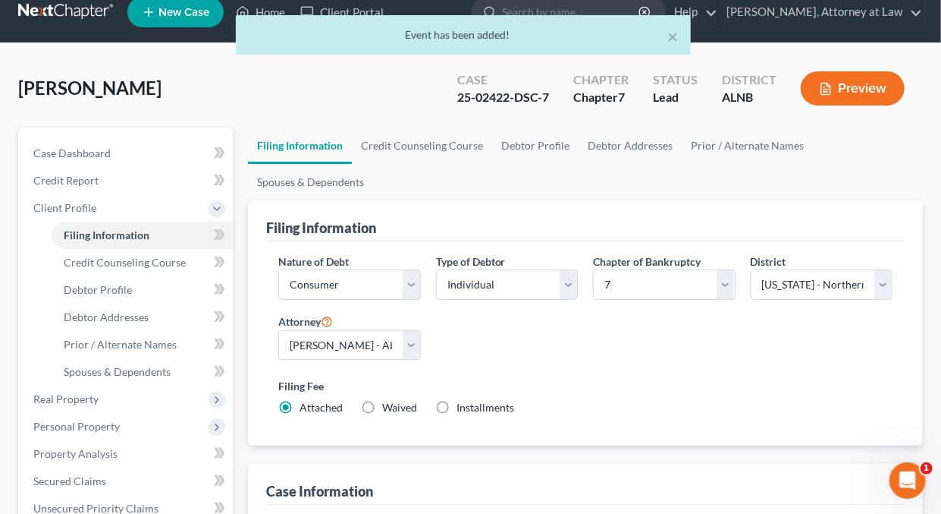
scroll to position [0, 0]
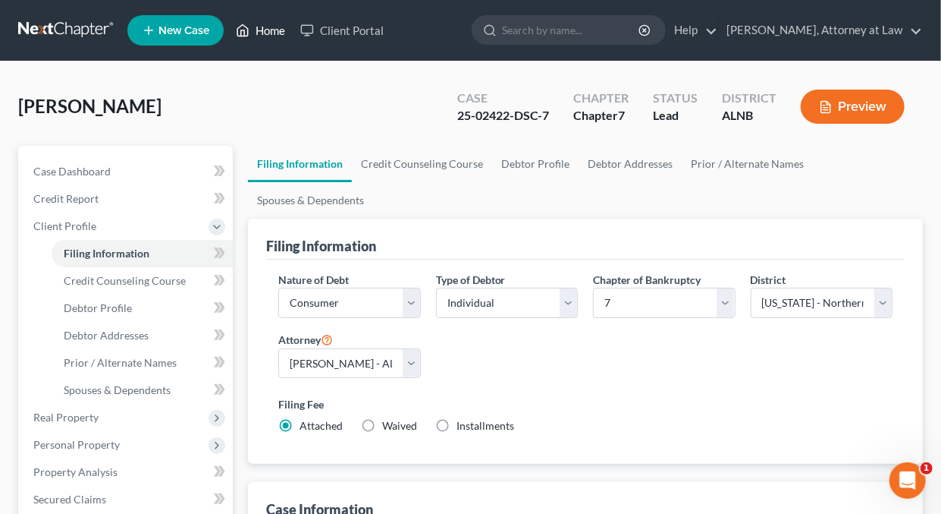
click at [275, 30] on link "Home" at bounding box center [260, 30] width 64 height 27
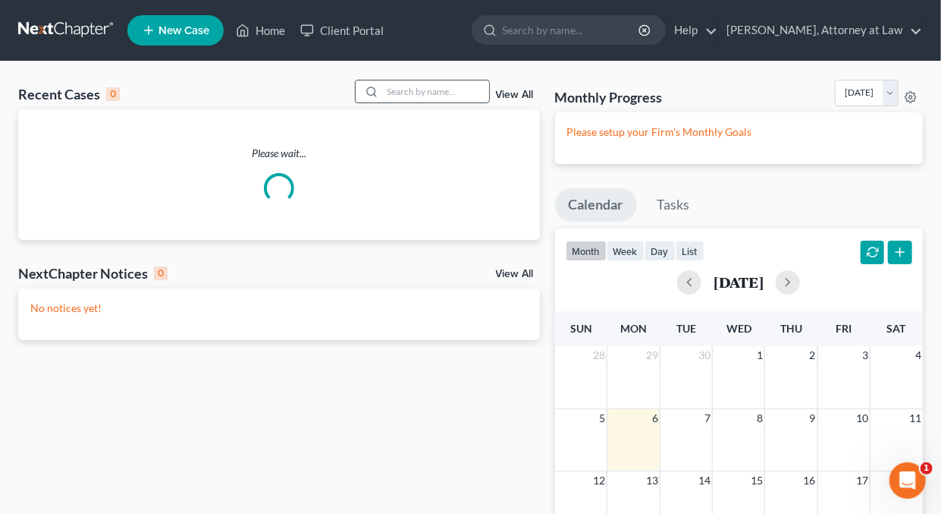
click at [413, 90] on input "search" at bounding box center [436, 91] width 106 height 22
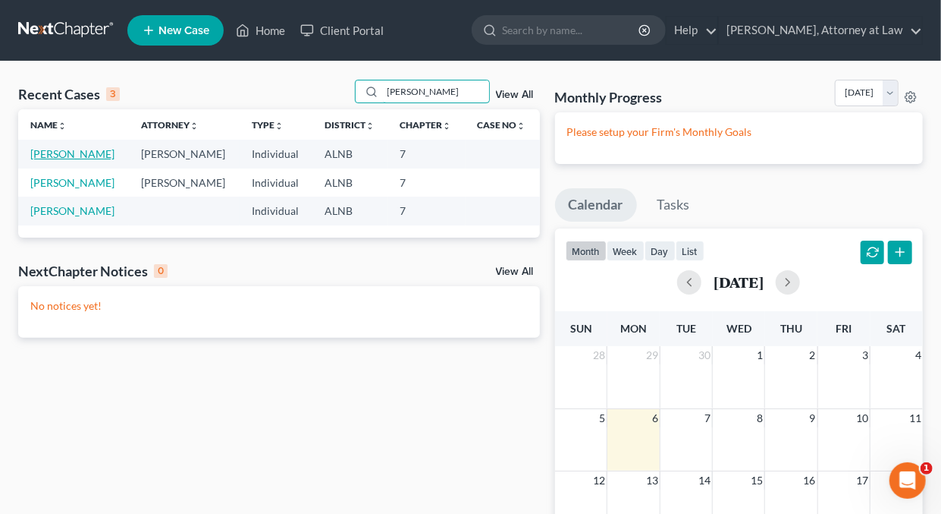
type input "Clayton"
click at [93, 154] on link "Clayton, Latoya" at bounding box center [72, 153] width 84 height 13
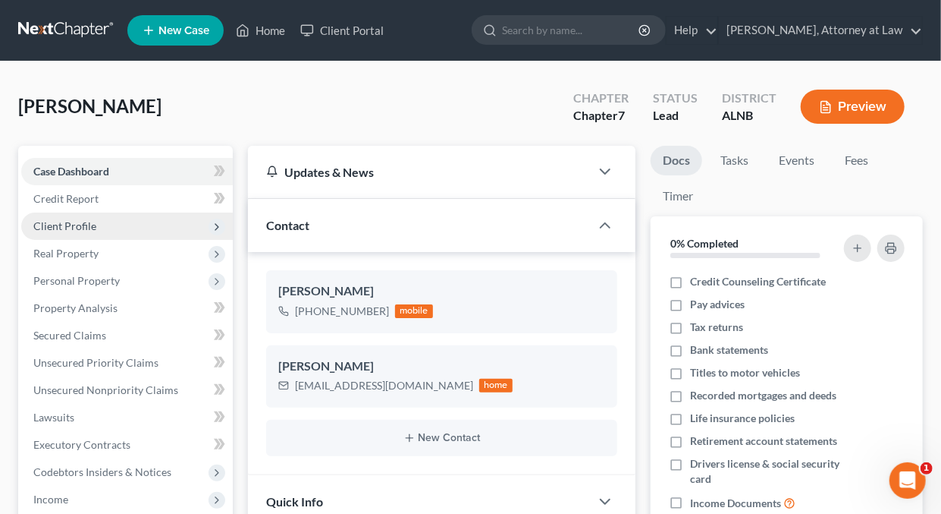
click at [54, 225] on span "Client Profile" at bounding box center [64, 225] width 63 height 13
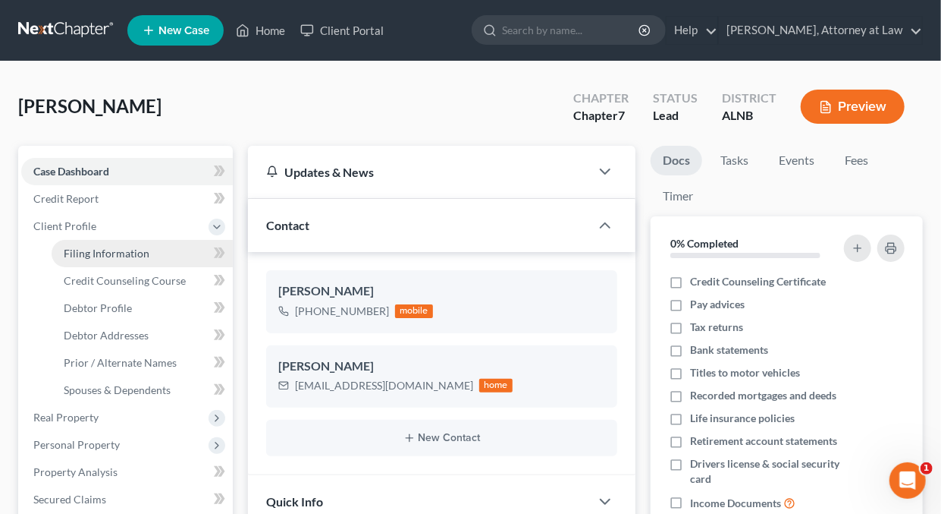
click at [91, 252] on span "Filing Information" at bounding box center [107, 253] width 86 height 13
select select "1"
select select "0"
select select "1"
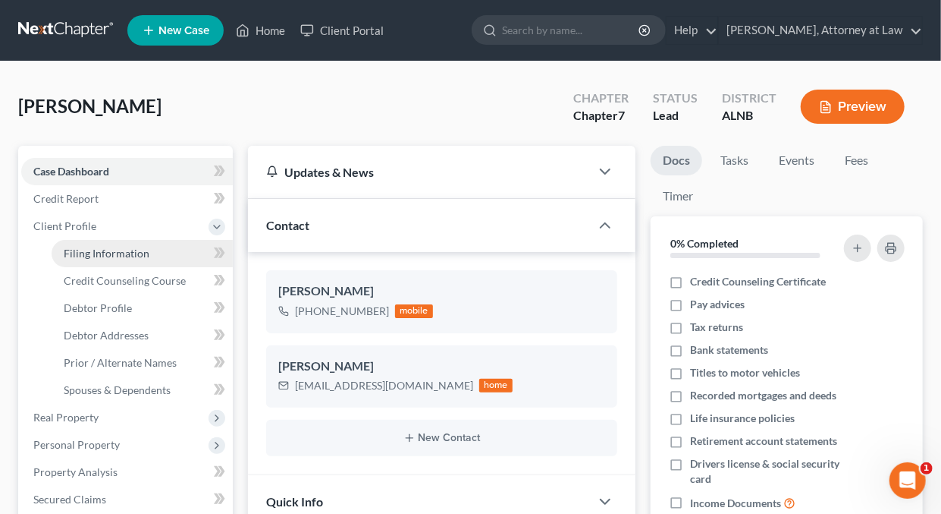
select select "1"
select select "0"
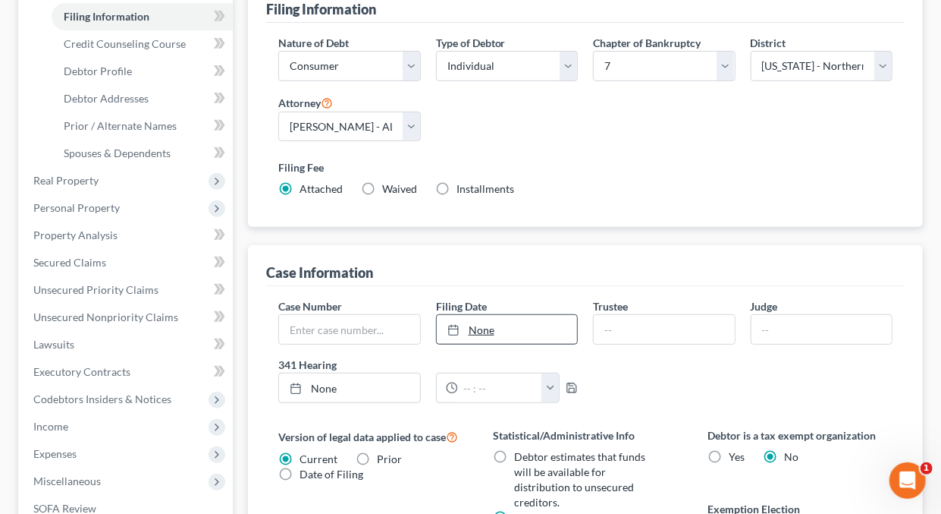
scroll to position [279, 0]
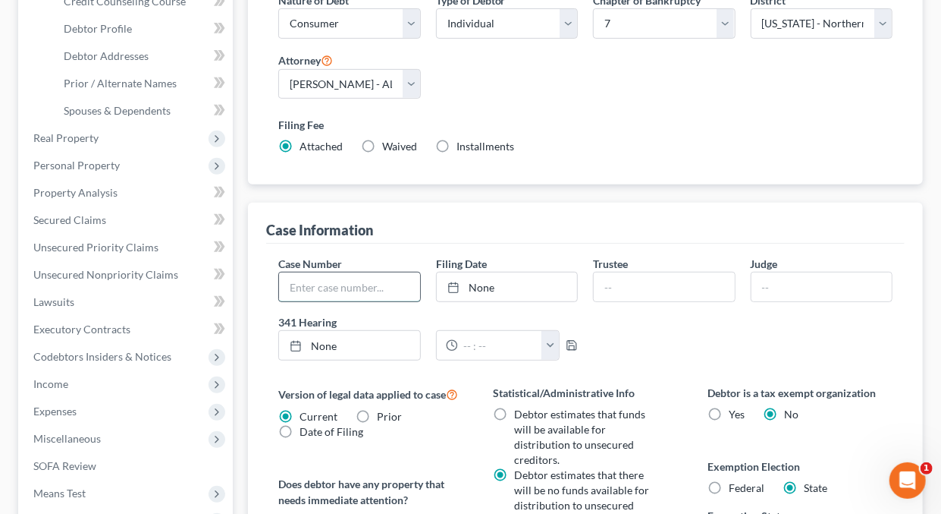
click at [356, 288] on input "text" at bounding box center [349, 286] width 140 height 29
type input "25-02507-TOM-7"
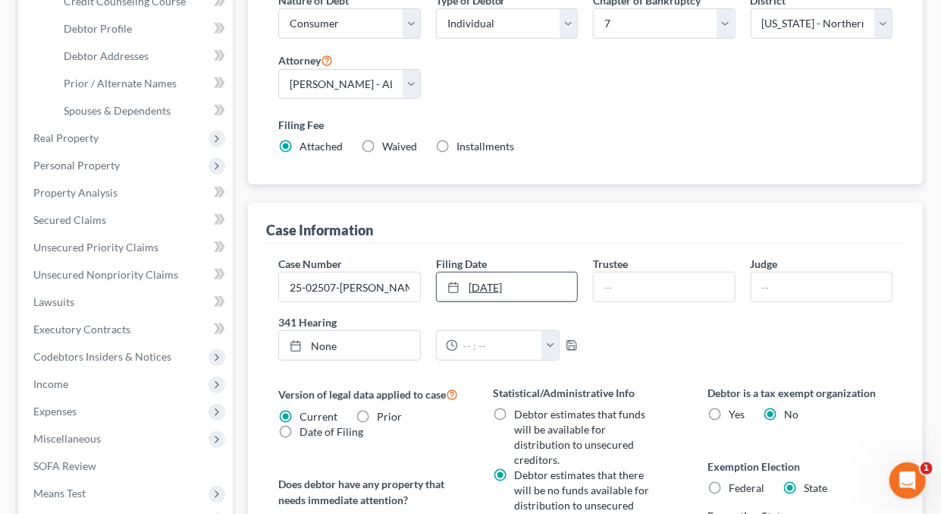
click at [476, 288] on link "10/6/2025" at bounding box center [507, 286] width 140 height 29
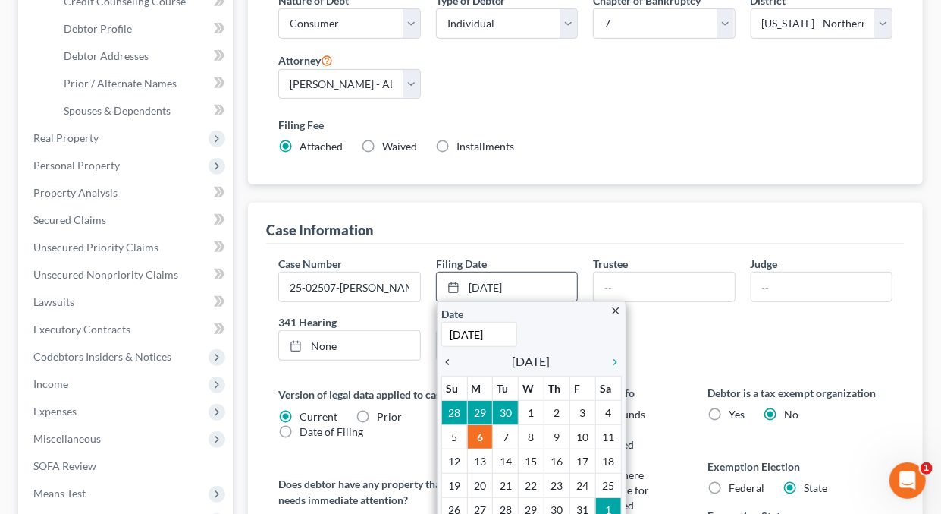
click at [447, 356] on icon "chevron_left" at bounding box center [451, 362] width 20 height 12
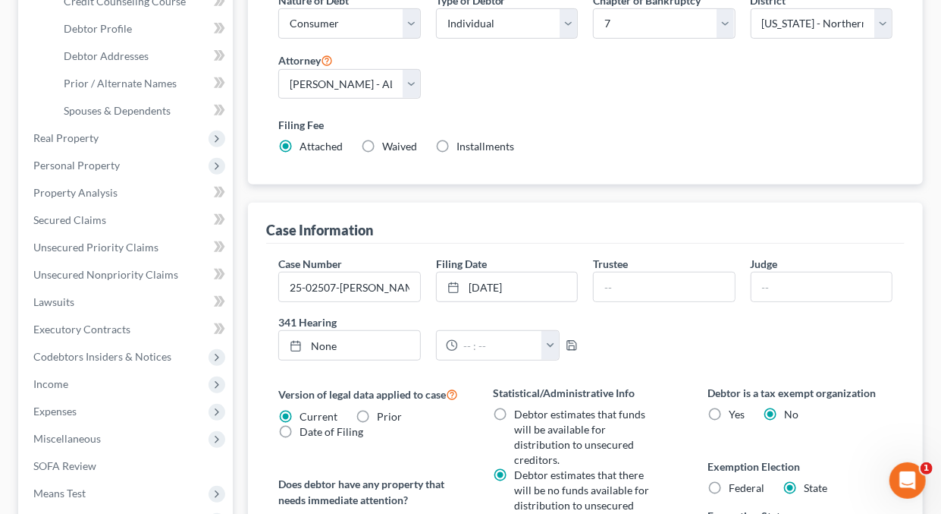
drag, startPoint x: 583, startPoint y: 476, endPoint x: 561, endPoint y: 454, distance: 31.6
click at [640, 281] on input "text" at bounding box center [664, 286] width 140 height 29
type input "Andre M. Toffel"
type input "Tamara O. Mitchell"
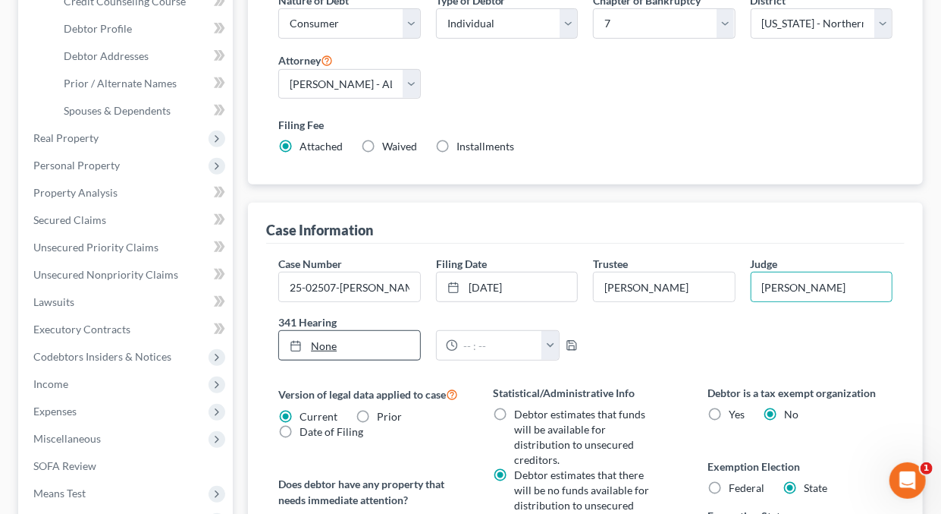
type input "10/6/2025"
click at [325, 341] on link "None" at bounding box center [349, 345] width 140 height 29
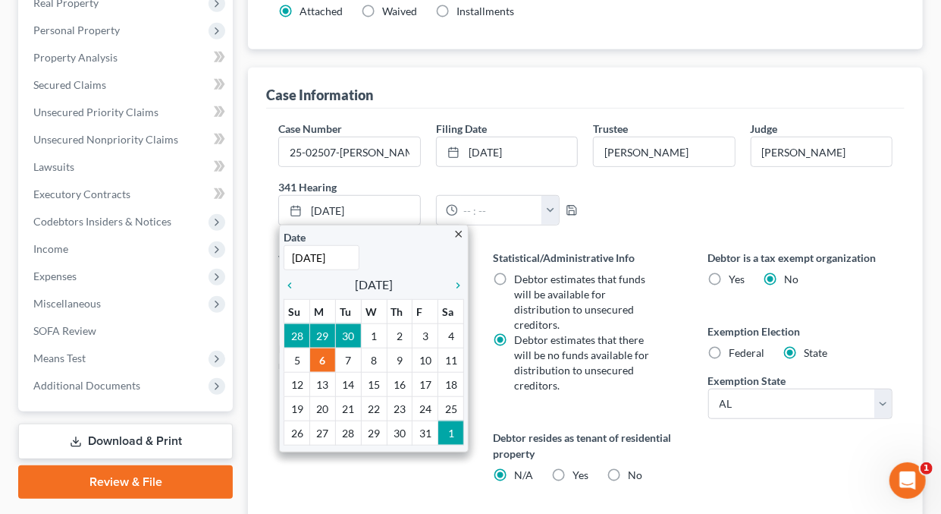
scroll to position [420, 0]
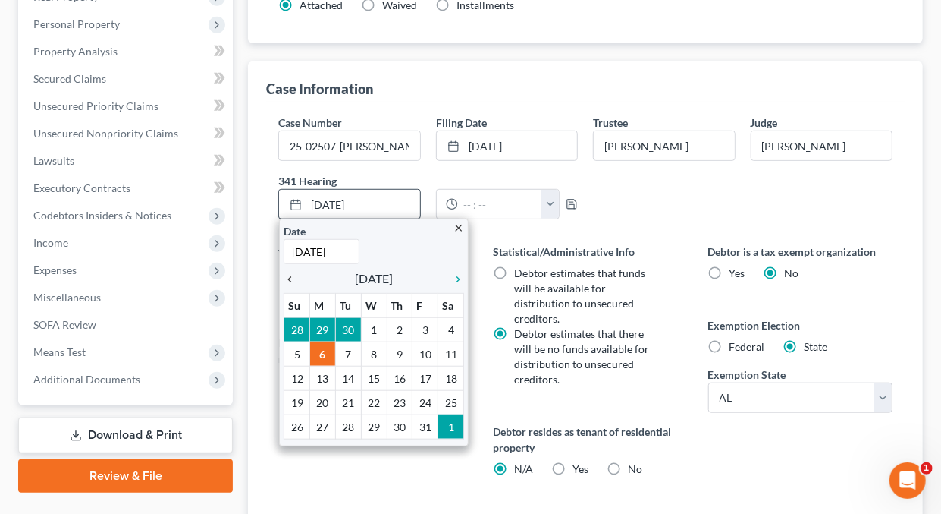
click at [288, 273] on icon "chevron_left" at bounding box center [294, 279] width 20 height 12
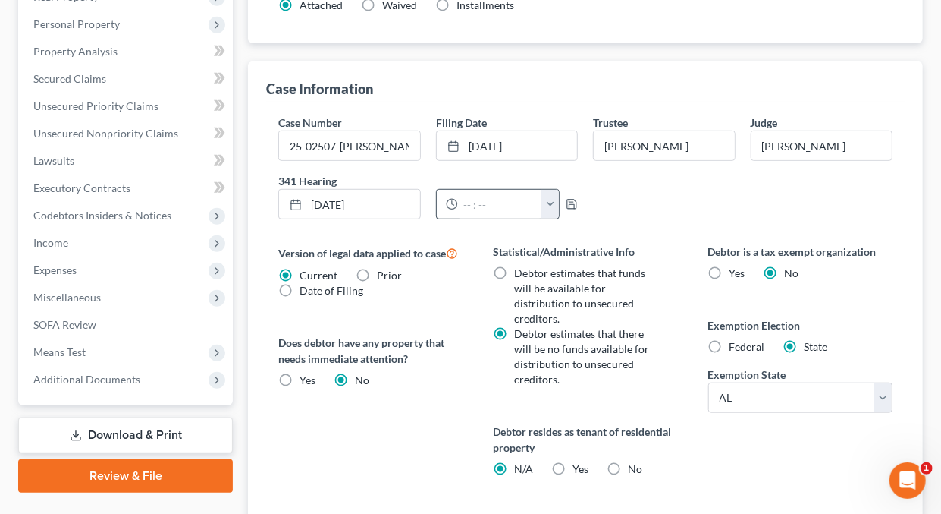
click at [551, 201] on button "button" at bounding box center [550, 204] width 17 height 29
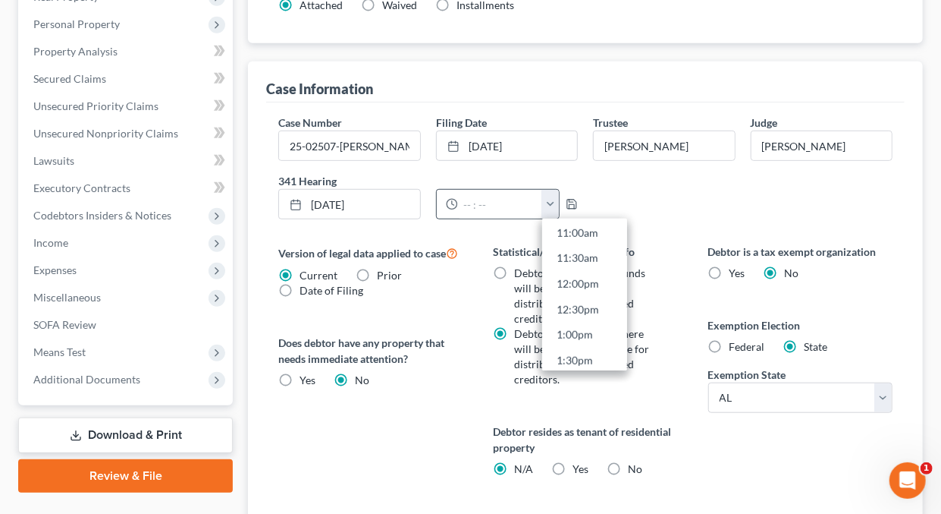
scroll to position [583, 0]
click at [578, 310] on link "1:00pm" at bounding box center [584, 317] width 85 height 26
type input "1:00pm"
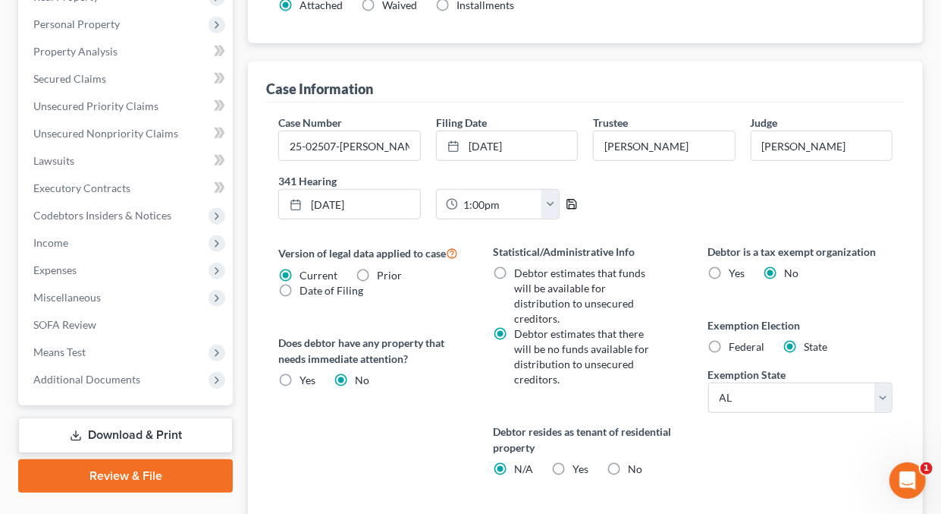
click at [571, 200] on icon "button" at bounding box center [572, 204] width 12 height 12
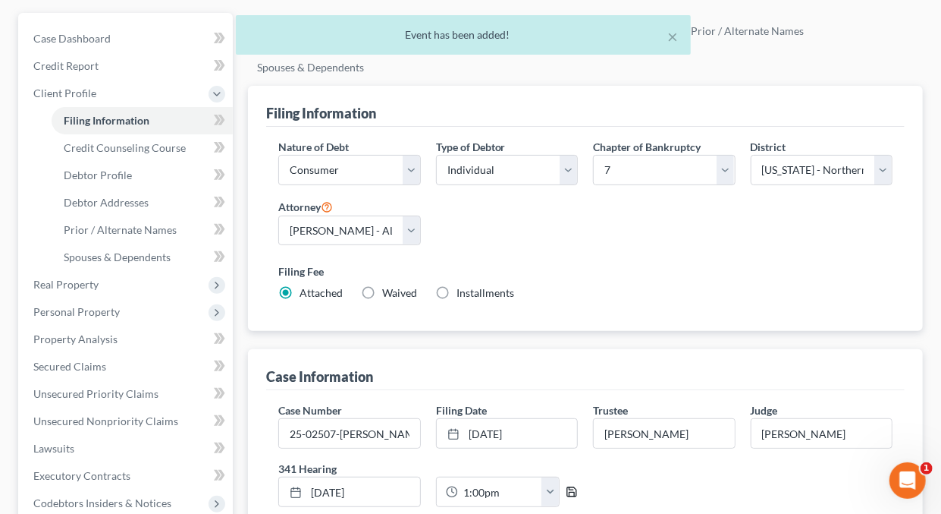
scroll to position [0, 0]
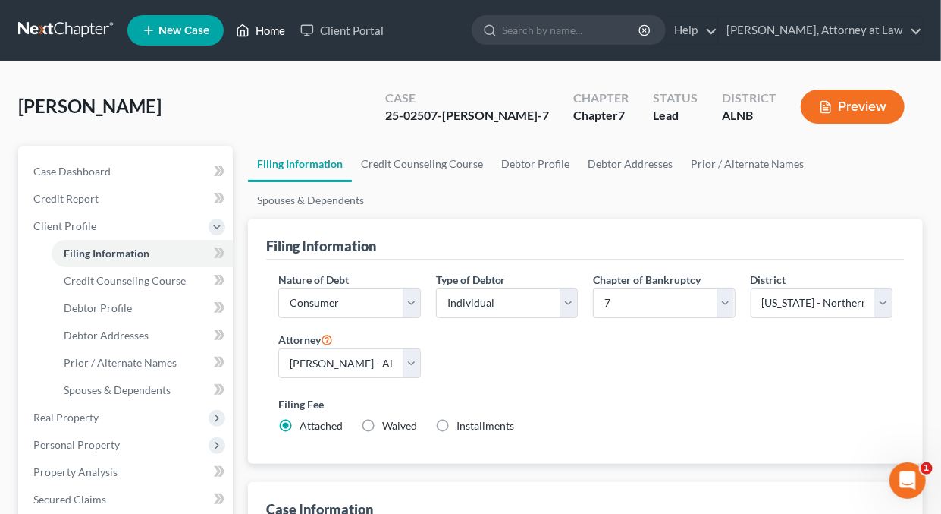
click at [265, 31] on link "Home" at bounding box center [260, 30] width 64 height 27
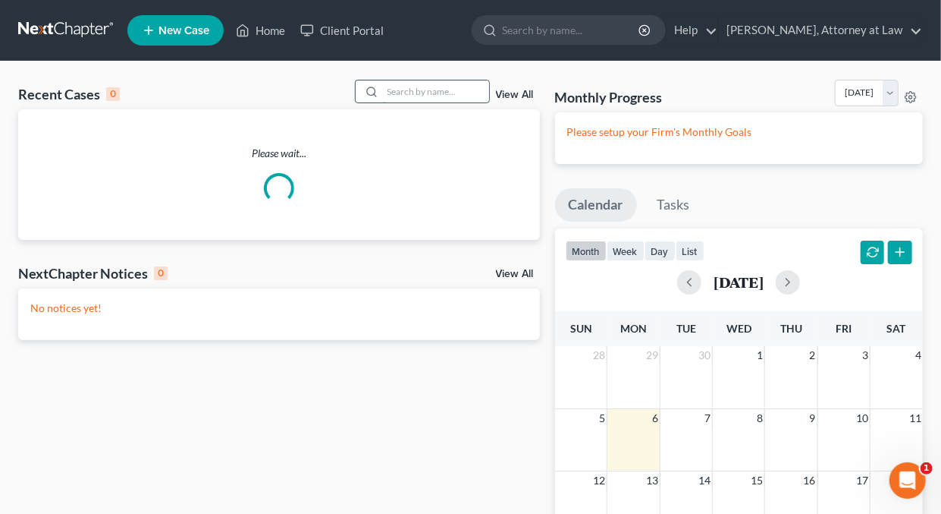
click at [414, 93] on input "search" at bounding box center [436, 91] width 106 height 22
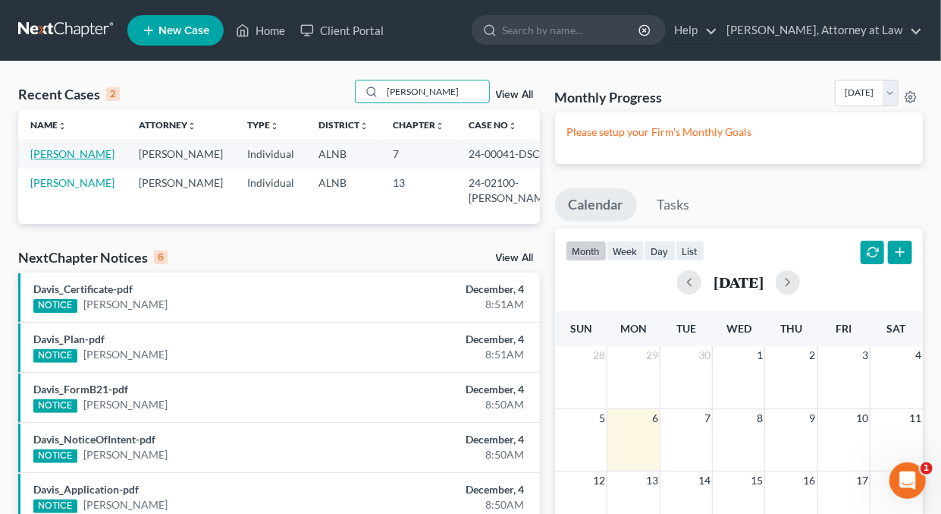
type input "Holloway"
click at [93, 157] on link "Holloway, Abby" at bounding box center [72, 153] width 84 height 13
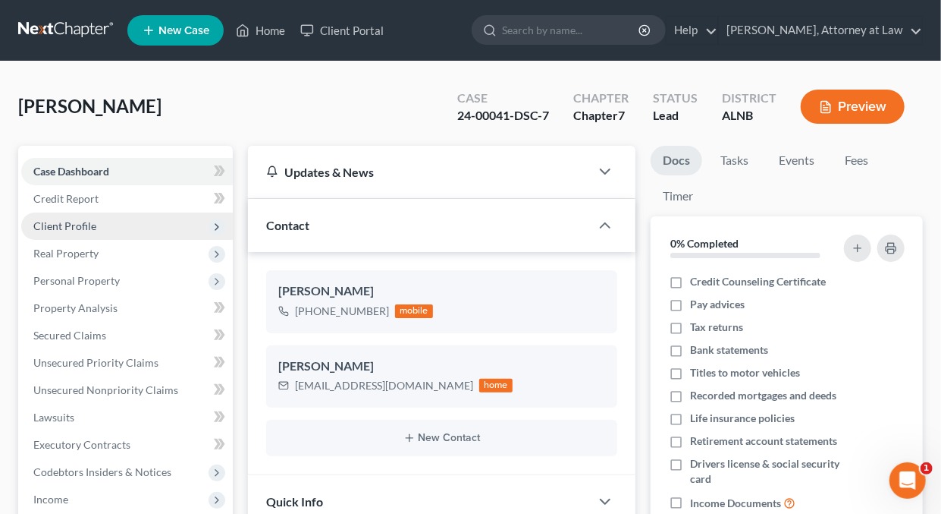
click at [74, 222] on span "Client Profile" at bounding box center [64, 225] width 63 height 13
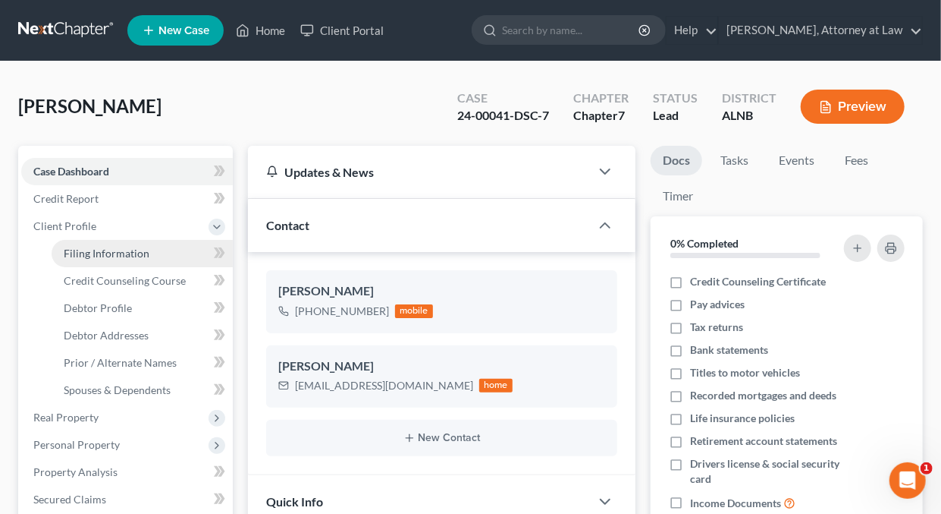
click at [88, 249] on span "Filing Information" at bounding box center [107, 253] width 86 height 13
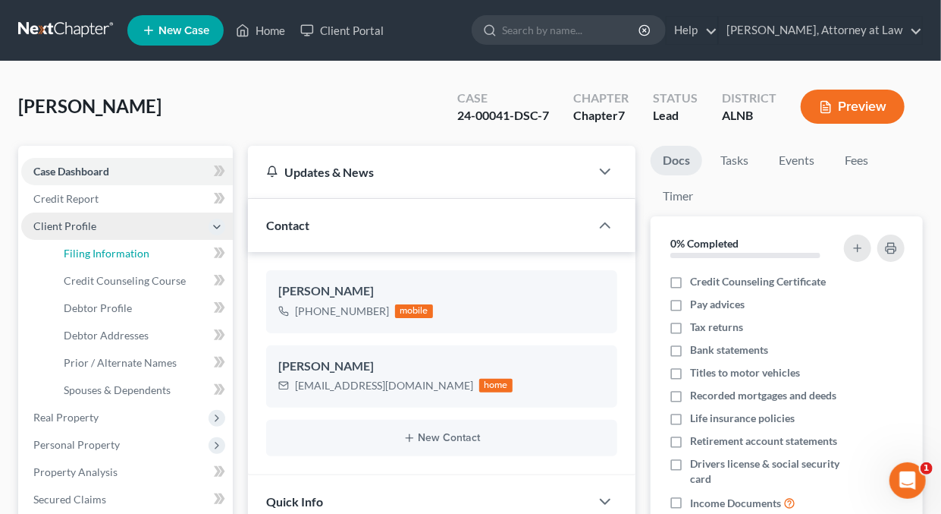
select select "1"
select select "0"
select select "1"
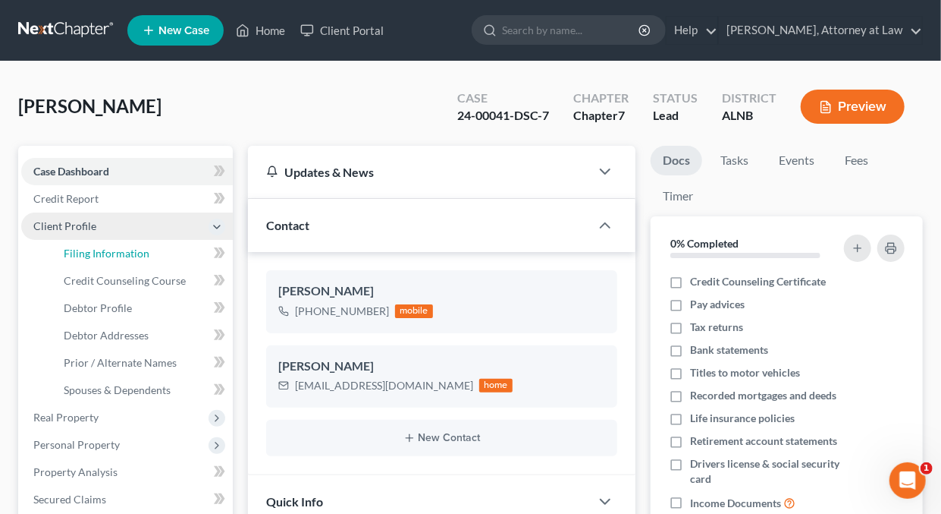
select select "0"
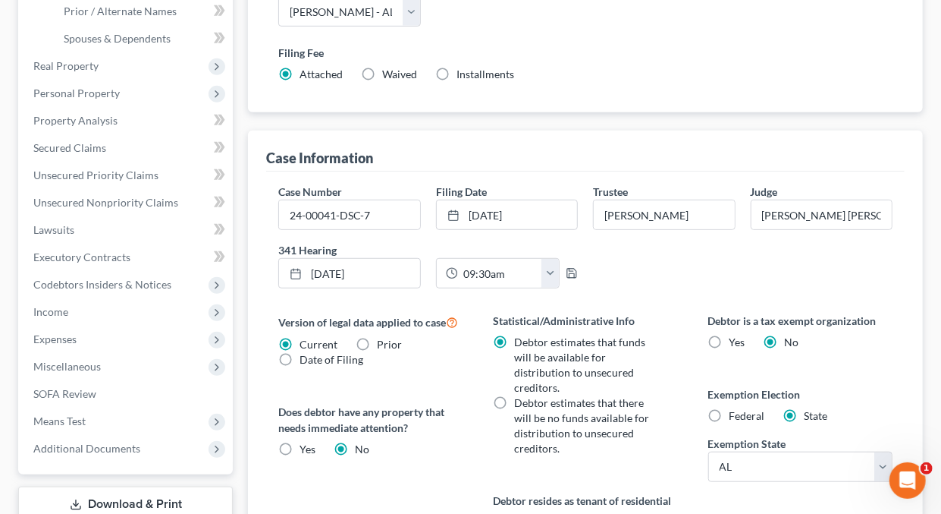
scroll to position [377, 0]
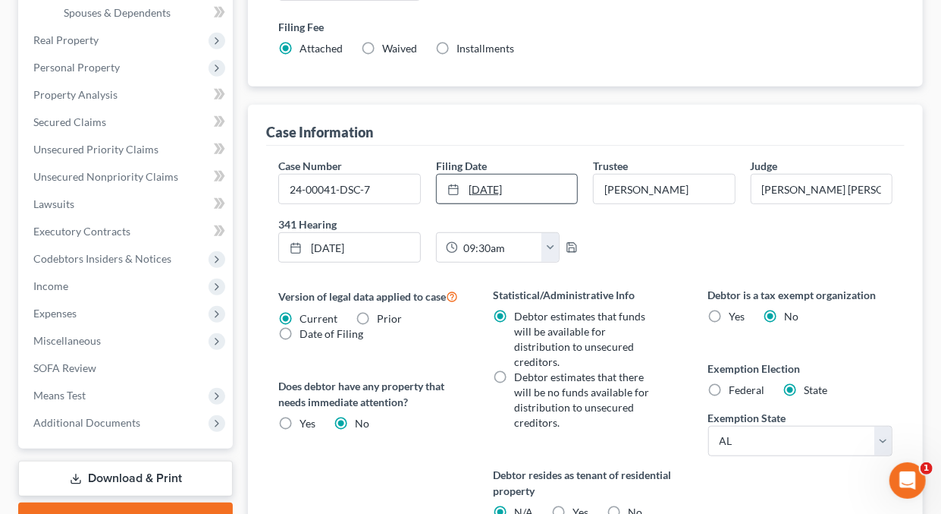
click at [505, 187] on link "1/5/2024" at bounding box center [507, 188] width 140 height 29
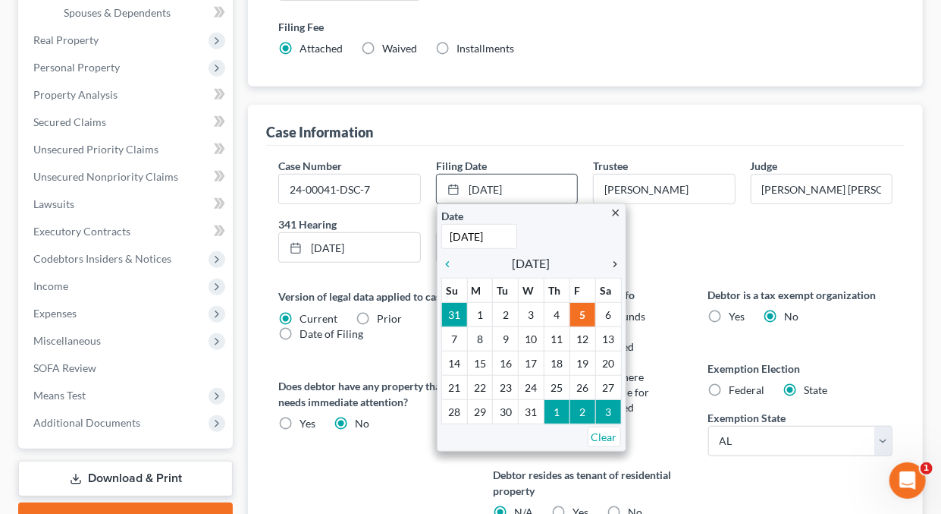
click at [615, 259] on icon "chevron_right" at bounding box center [612, 264] width 20 height 12
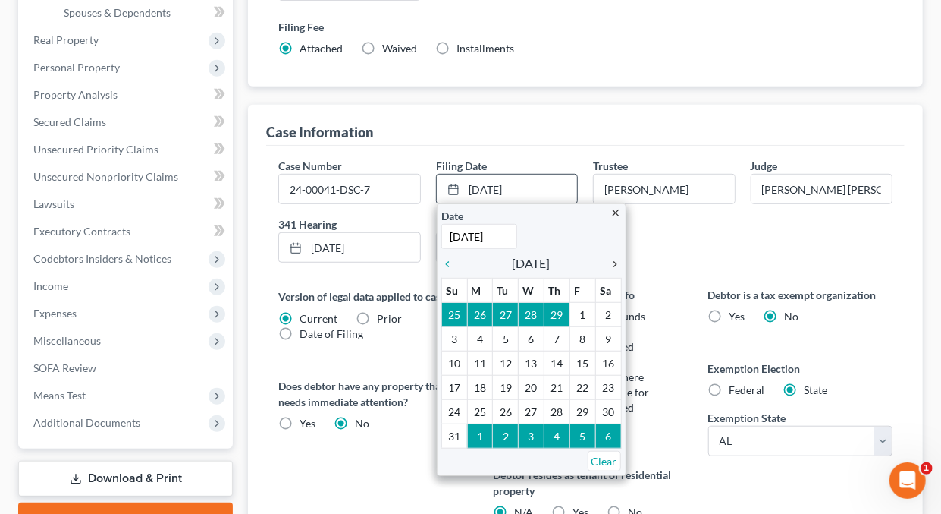
click at [615, 259] on icon "chevron_right" at bounding box center [612, 264] width 20 height 12
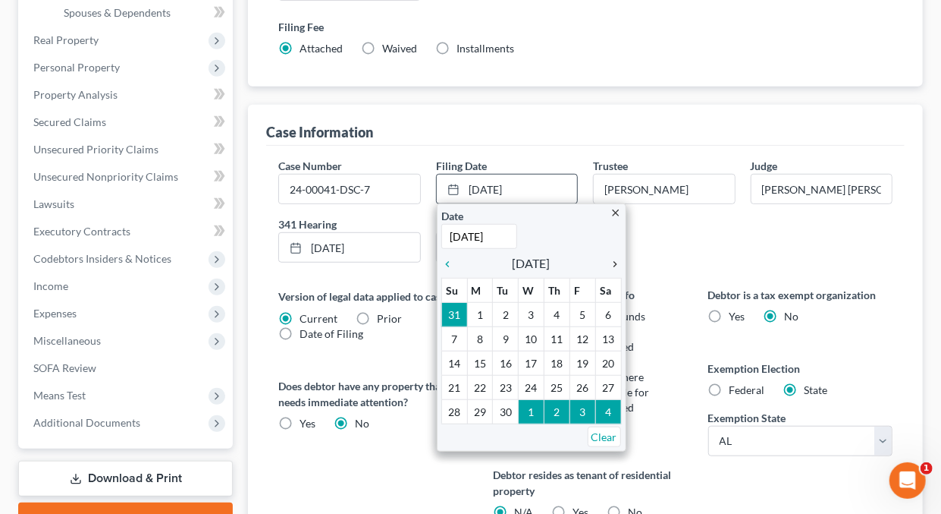
click at [615, 259] on icon "chevron_right" at bounding box center [612, 264] width 20 height 12
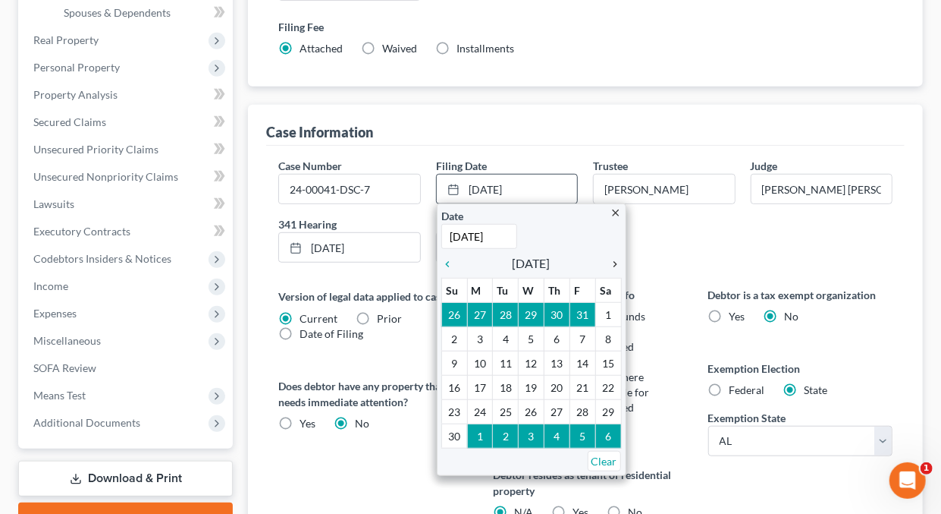
click at [615, 259] on icon "chevron_right" at bounding box center [612, 264] width 20 height 12
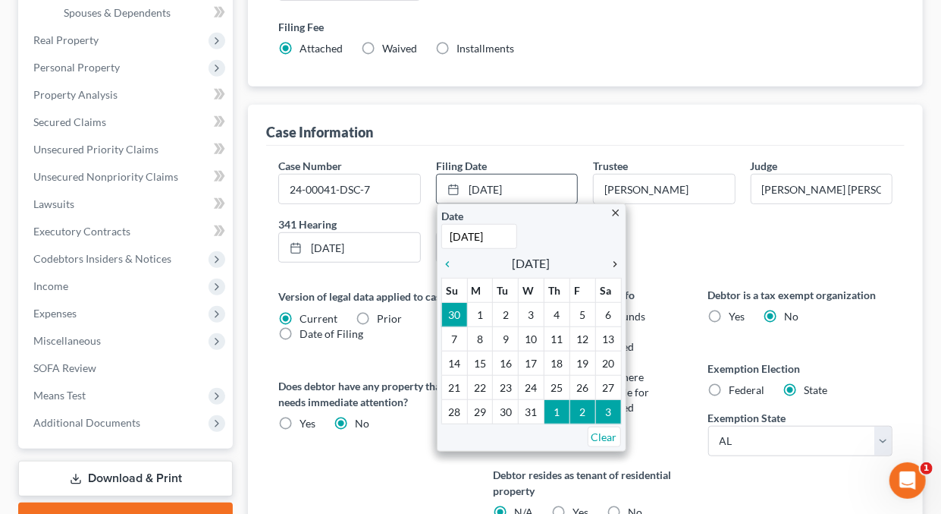
click at [615, 259] on icon "chevron_right" at bounding box center [612, 264] width 20 height 12
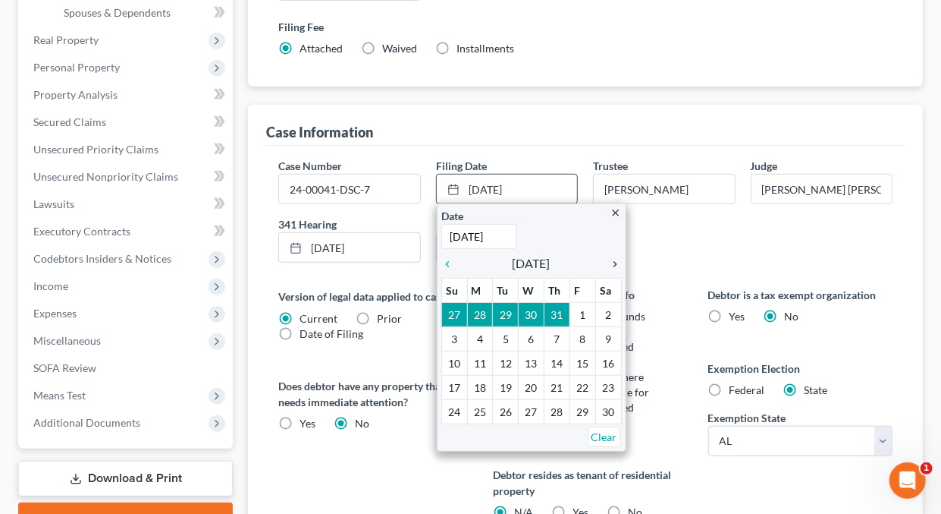
click at [615, 259] on icon "chevron_right" at bounding box center [612, 264] width 20 height 12
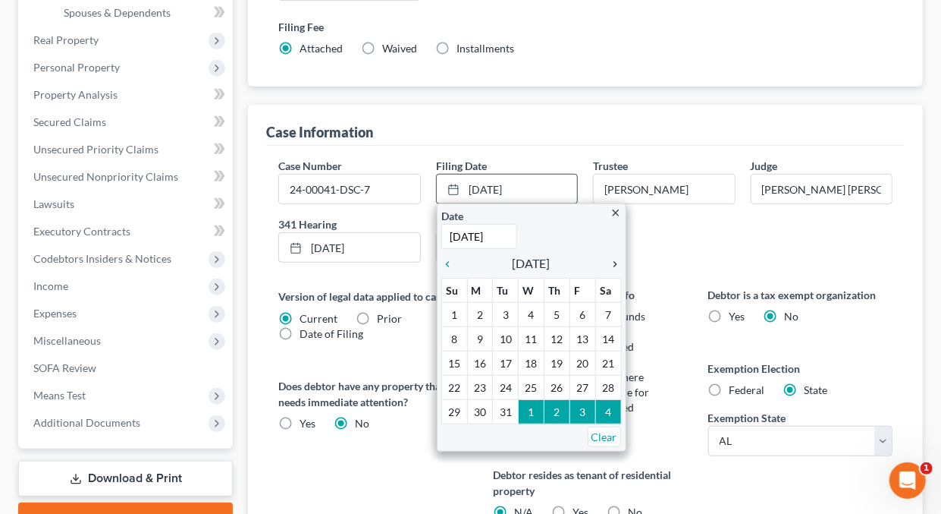
click at [615, 259] on icon "chevron_right" at bounding box center [612, 264] width 20 height 12
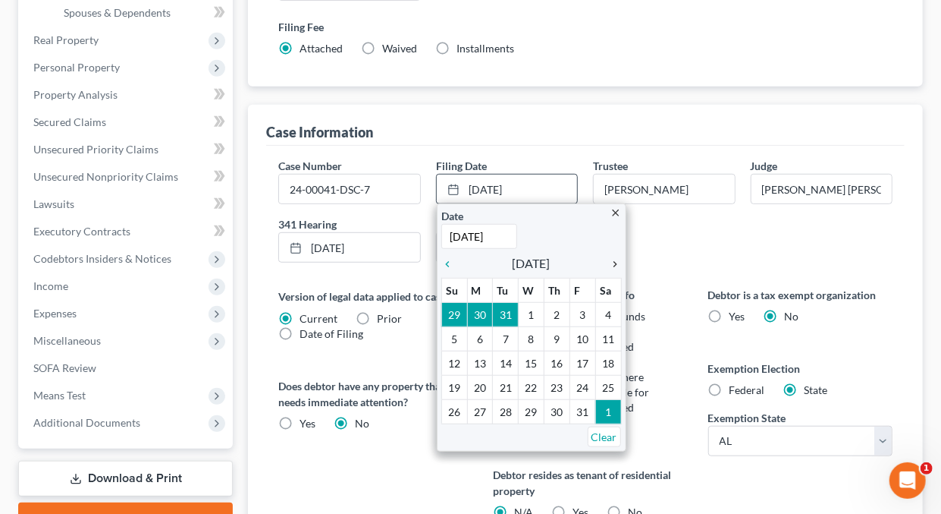
click at [615, 259] on icon "chevron_right" at bounding box center [612, 264] width 20 height 12
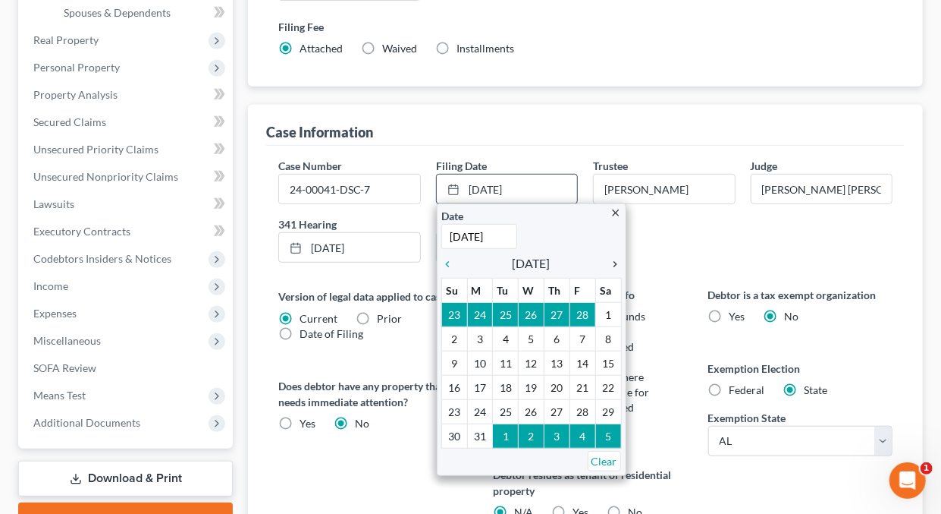
click at [615, 259] on icon "chevron_right" at bounding box center [612, 264] width 20 height 12
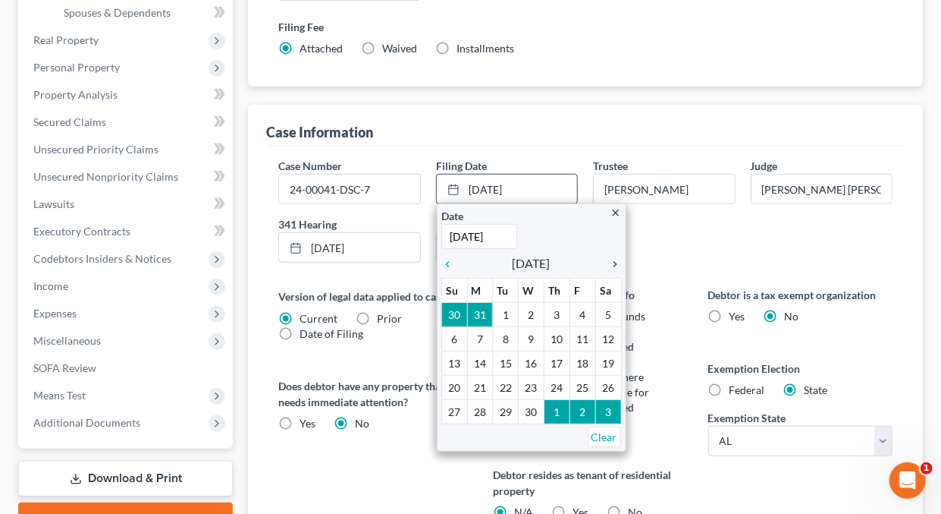
click at [615, 259] on icon "chevron_right" at bounding box center [612, 264] width 20 height 12
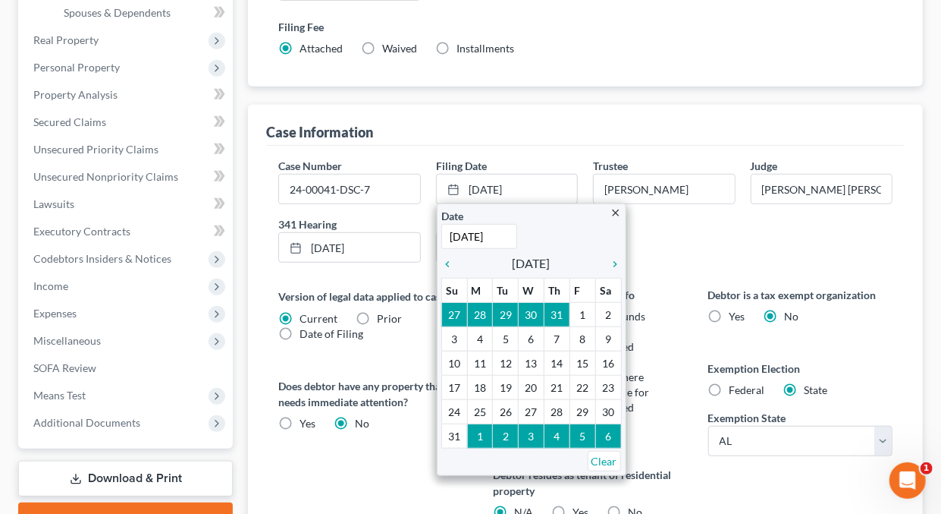
drag, startPoint x: 588, startPoint y: 388, endPoint x: 586, endPoint y: 380, distance: 7.9
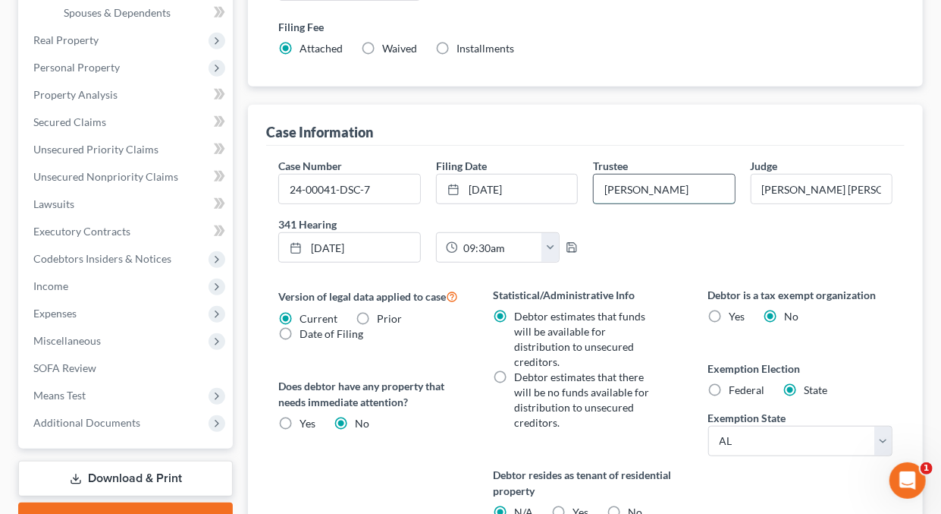
click at [708, 187] on input "Bradford W. Caraway" at bounding box center [664, 188] width 140 height 29
type input "B"
type input "James G. Henderson"
click at [354, 246] on link "2/14/2024" at bounding box center [349, 247] width 140 height 29
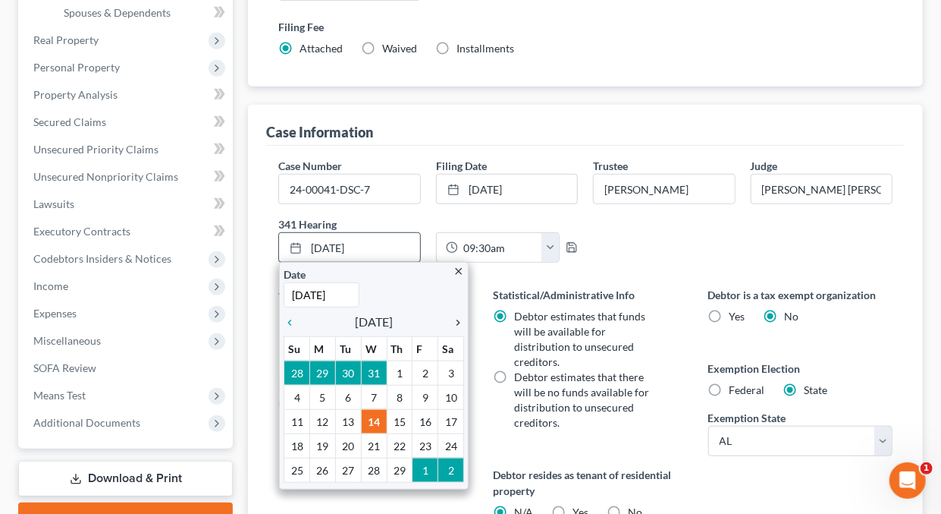
click at [454, 316] on icon "chevron_right" at bounding box center [454, 322] width 20 height 12
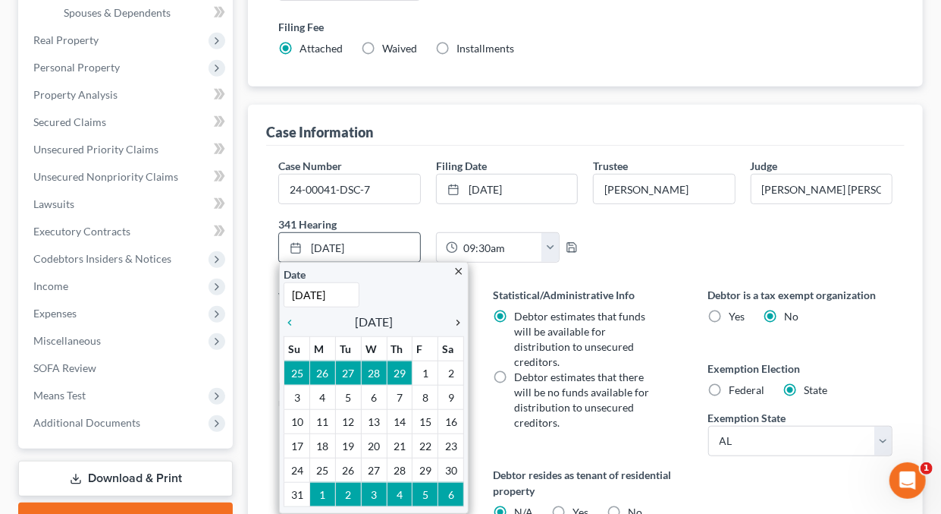
click at [454, 316] on icon "chevron_right" at bounding box center [454, 322] width 20 height 12
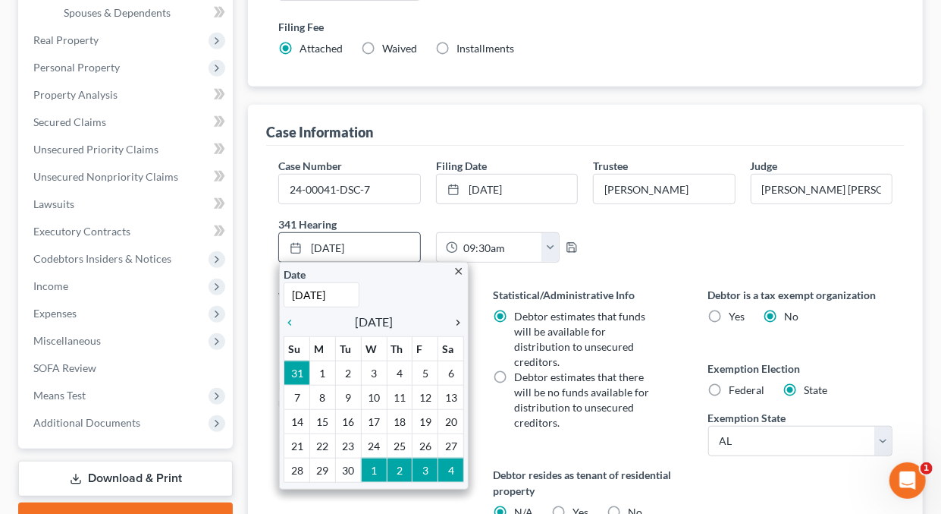
click at [454, 316] on icon "chevron_right" at bounding box center [454, 322] width 20 height 12
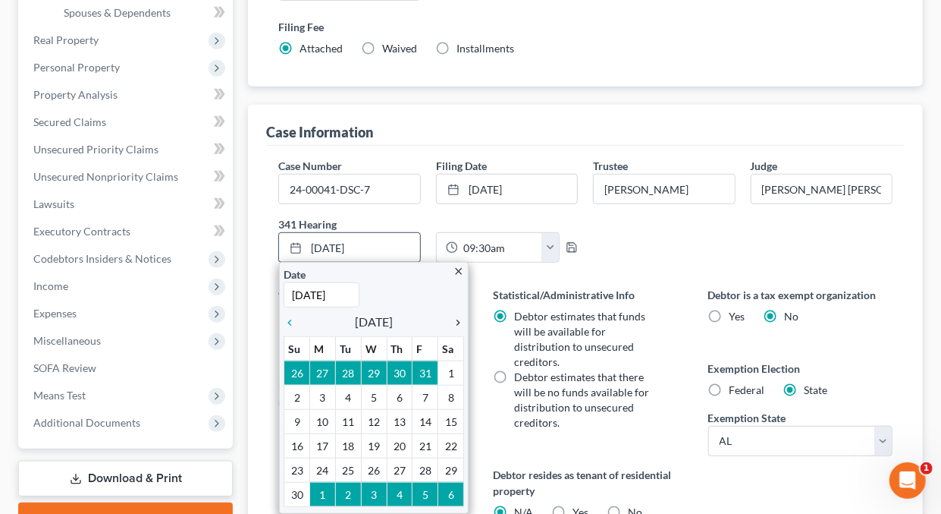
click at [454, 316] on icon "chevron_right" at bounding box center [454, 322] width 20 height 12
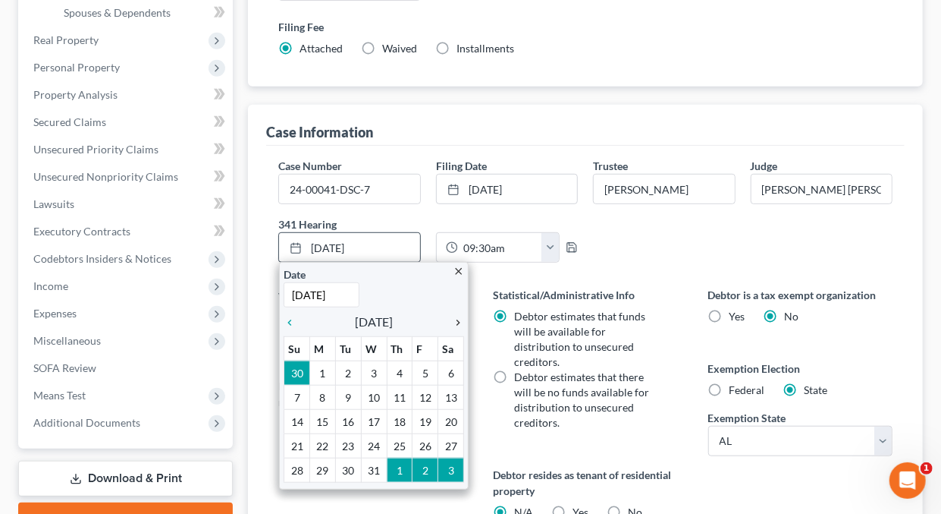
click at [454, 316] on icon "chevron_right" at bounding box center [454, 322] width 20 height 12
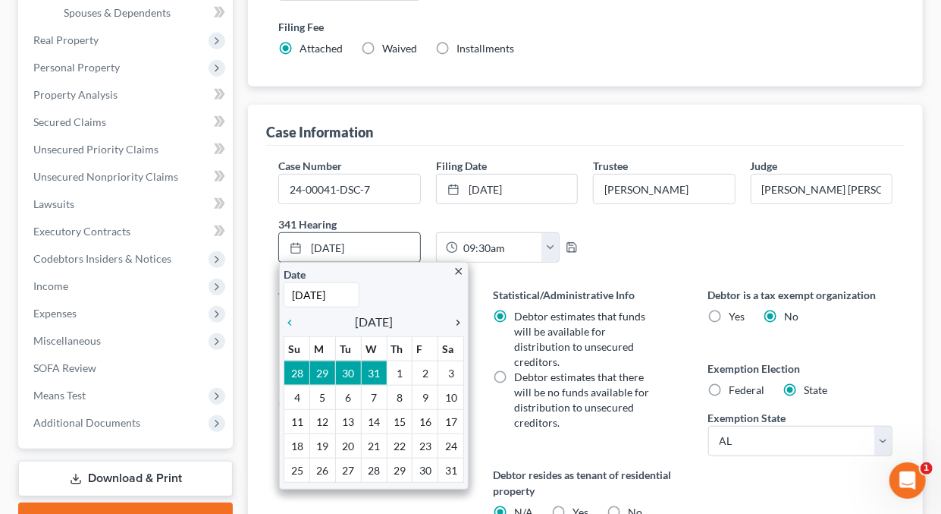
click at [454, 316] on icon "chevron_right" at bounding box center [454, 322] width 20 height 12
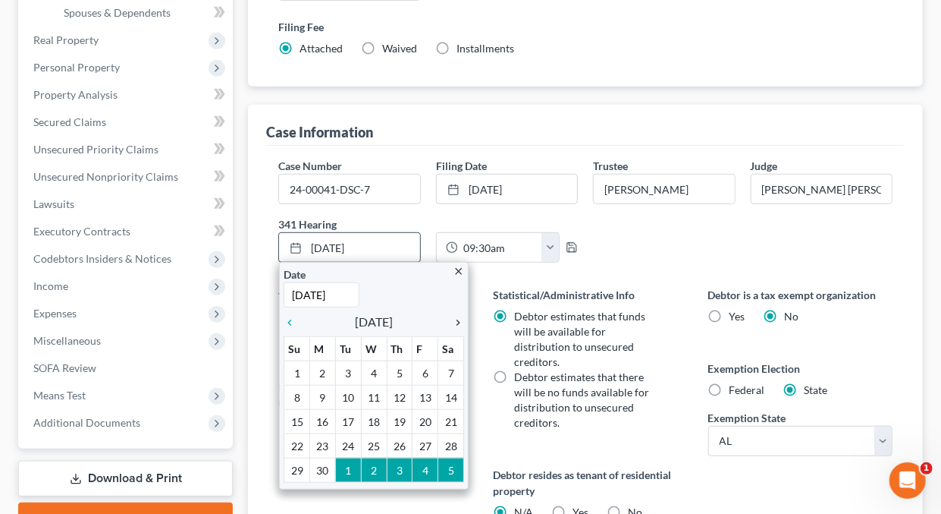
click at [454, 316] on icon "chevron_right" at bounding box center [454, 322] width 20 height 12
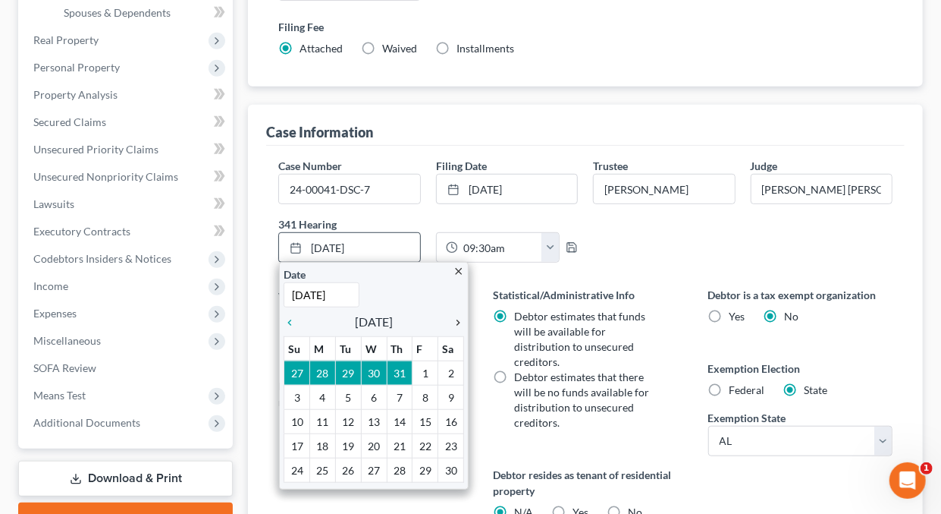
click at [454, 316] on icon "chevron_right" at bounding box center [454, 322] width 20 height 12
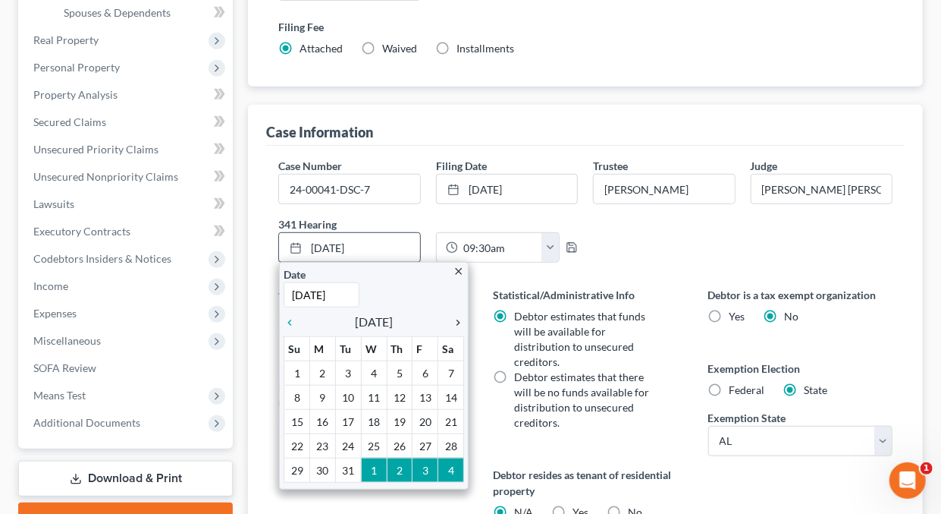
click at [454, 316] on icon "chevron_right" at bounding box center [454, 322] width 20 height 12
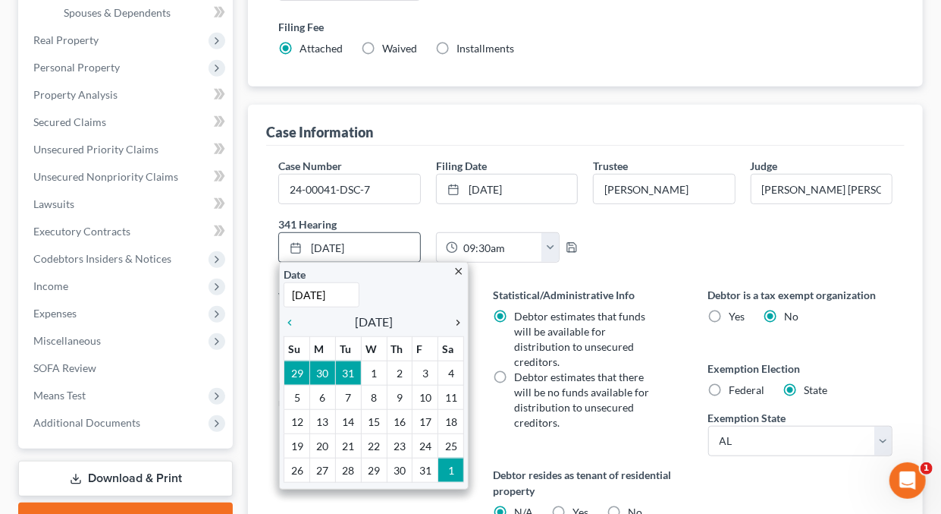
click at [454, 316] on icon "chevron_right" at bounding box center [454, 322] width 20 height 12
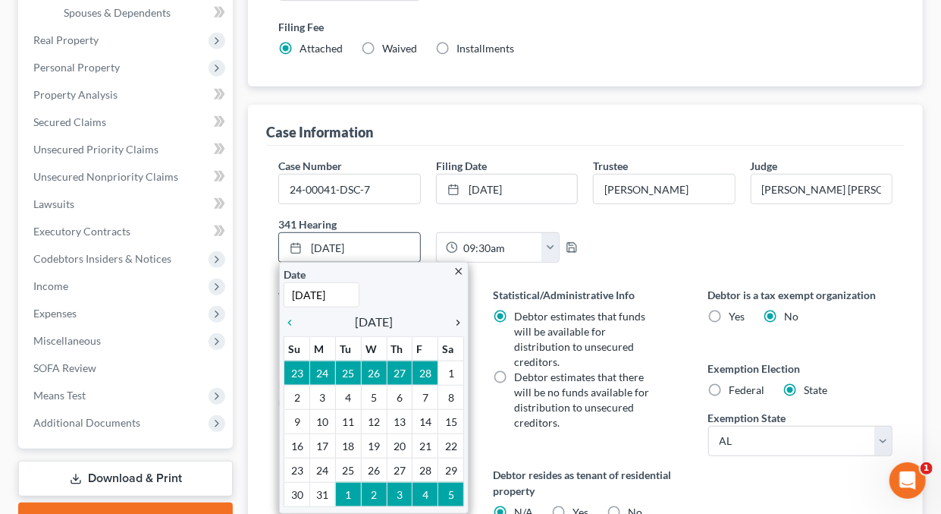
click at [454, 316] on icon "chevron_right" at bounding box center [454, 322] width 20 height 12
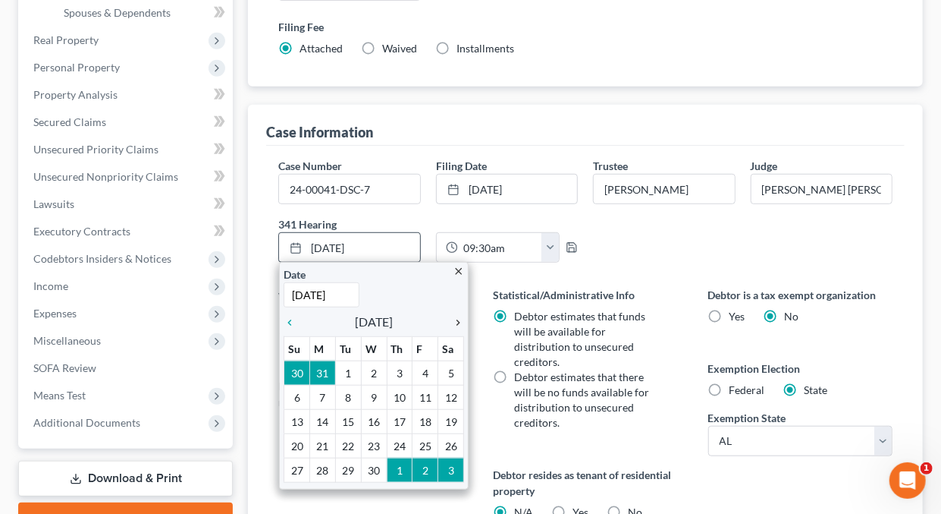
click at [454, 316] on icon "chevron_right" at bounding box center [454, 322] width 20 height 12
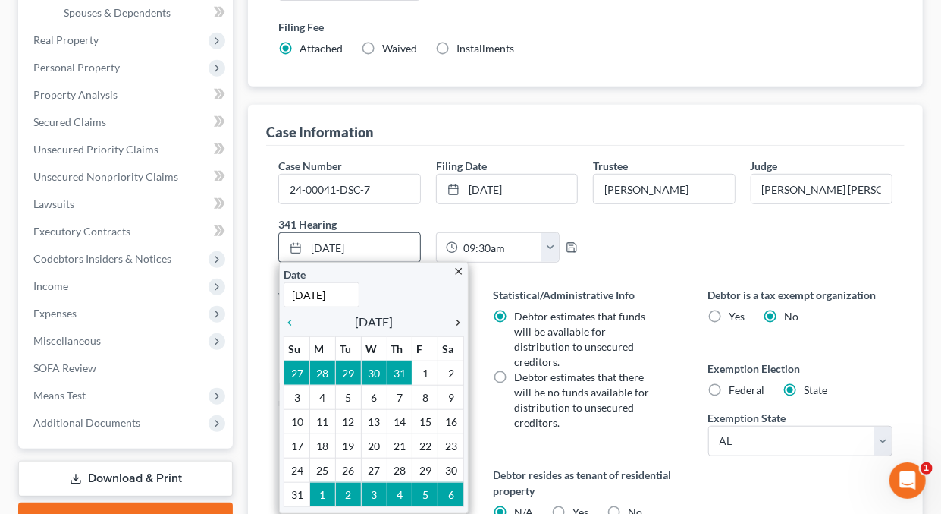
click at [454, 316] on icon "chevron_right" at bounding box center [454, 322] width 20 height 12
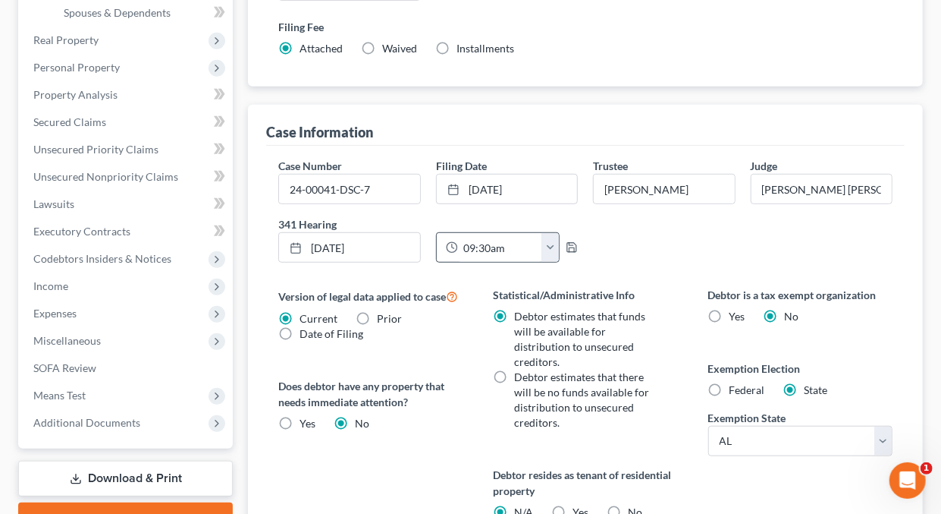
click at [551, 240] on button "button" at bounding box center [550, 247] width 17 height 29
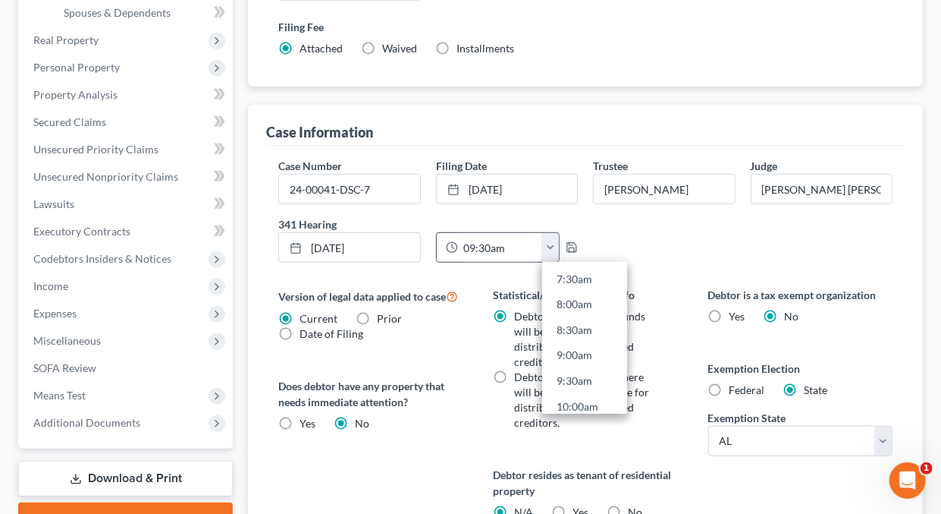
scroll to position [390, 0]
click at [570, 341] on link "9:00am" at bounding box center [584, 350] width 85 height 26
type input "9:00am"
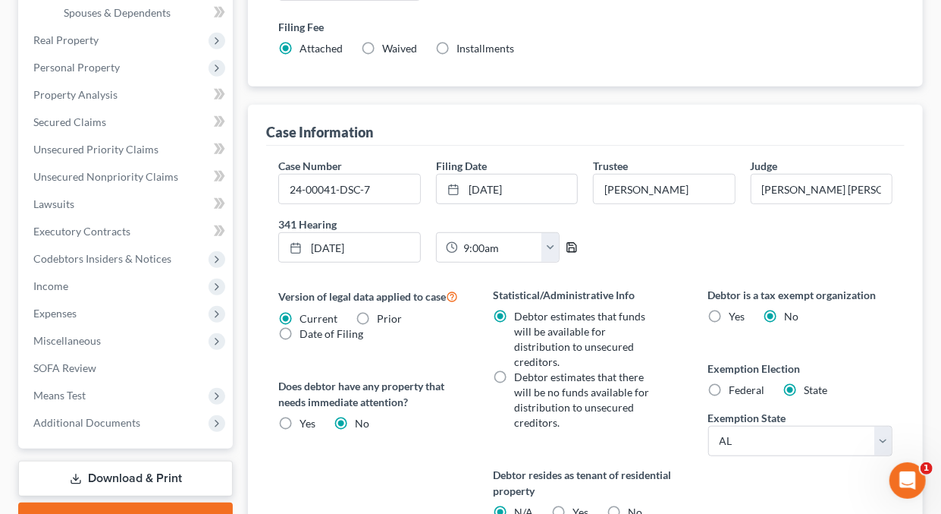
click at [570, 248] on polyline "button" at bounding box center [572, 250] width 5 height 4
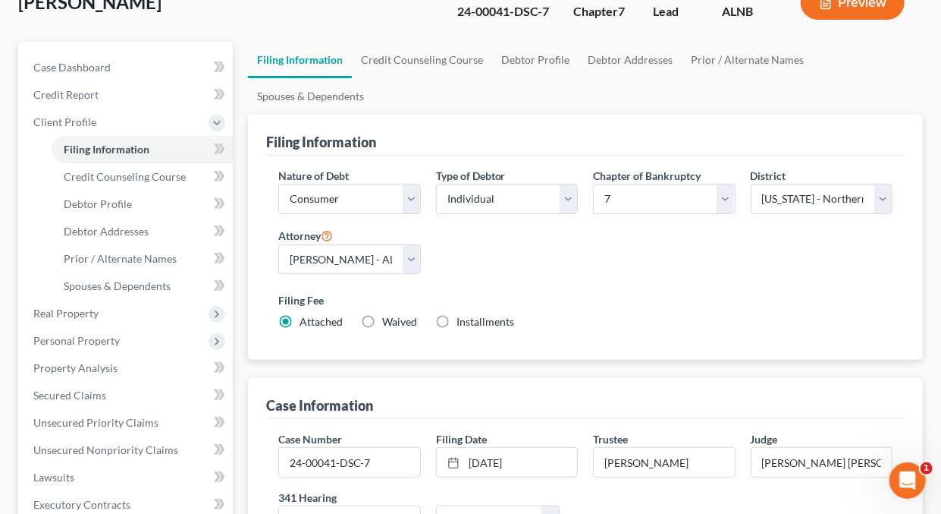
scroll to position [0, 0]
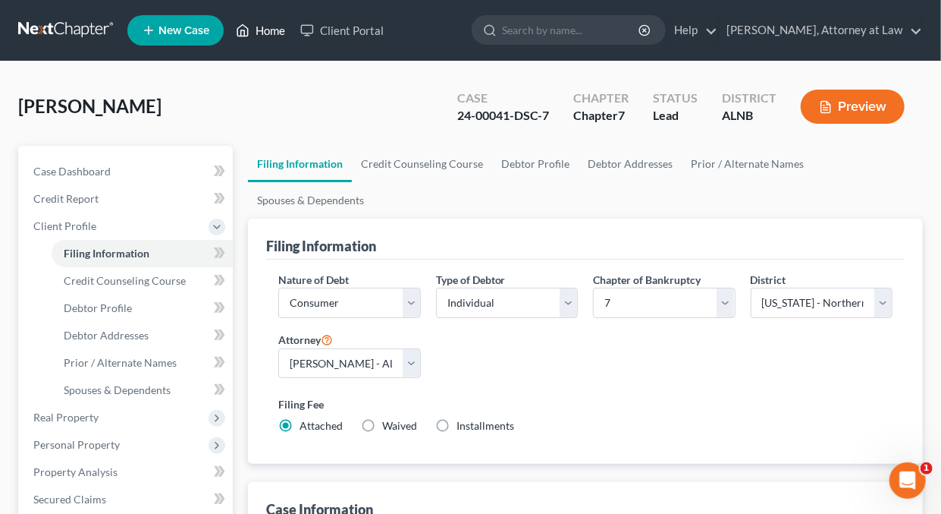
click at [269, 30] on link "Home" at bounding box center [260, 30] width 64 height 27
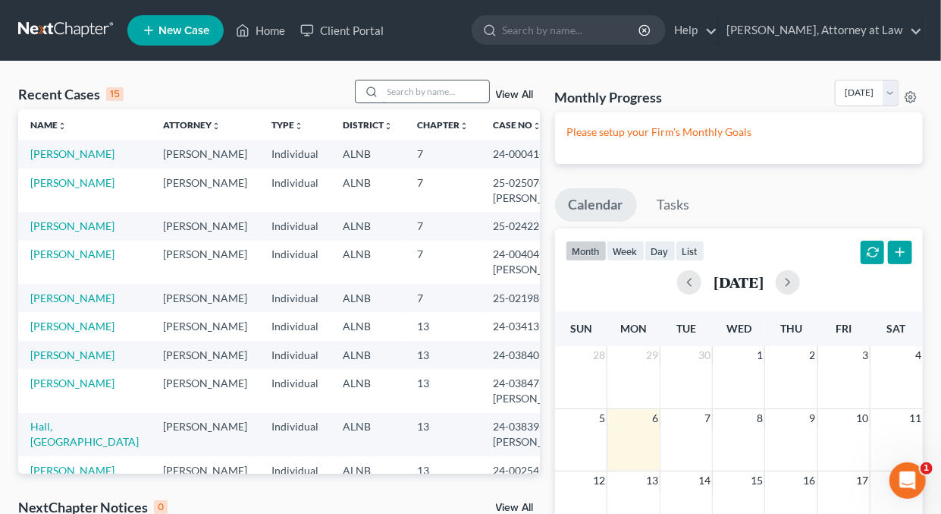
click at [424, 90] on input "search" at bounding box center [436, 91] width 106 height 22
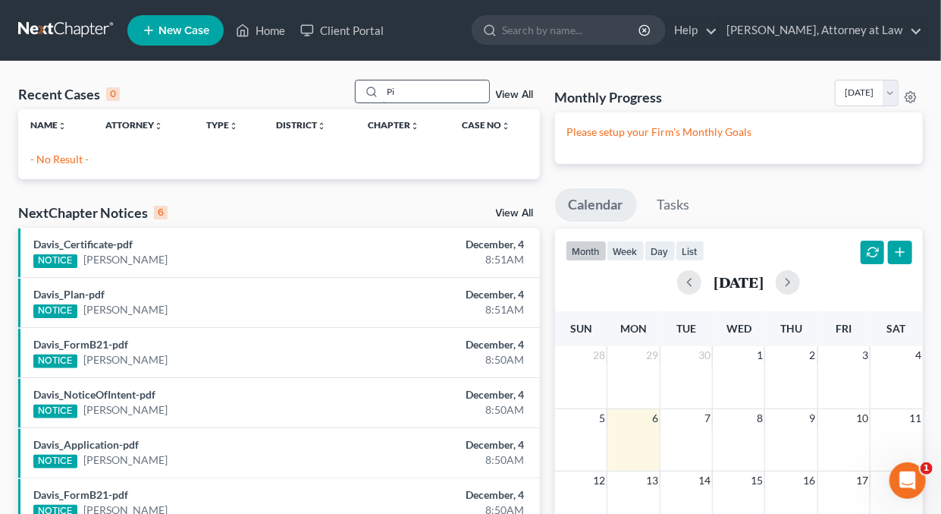
type input "P"
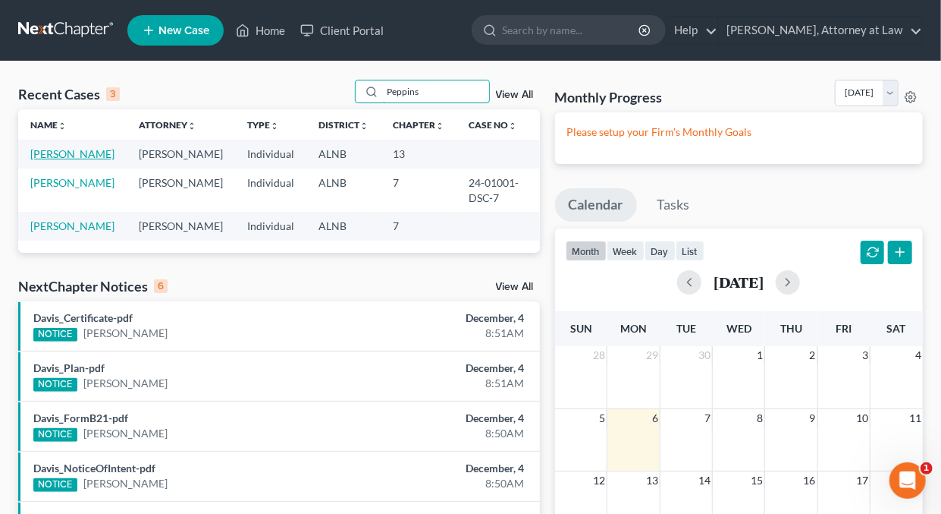
type input "Peppins"
click at [84, 155] on link "Peppins, Willie" at bounding box center [72, 153] width 84 height 13
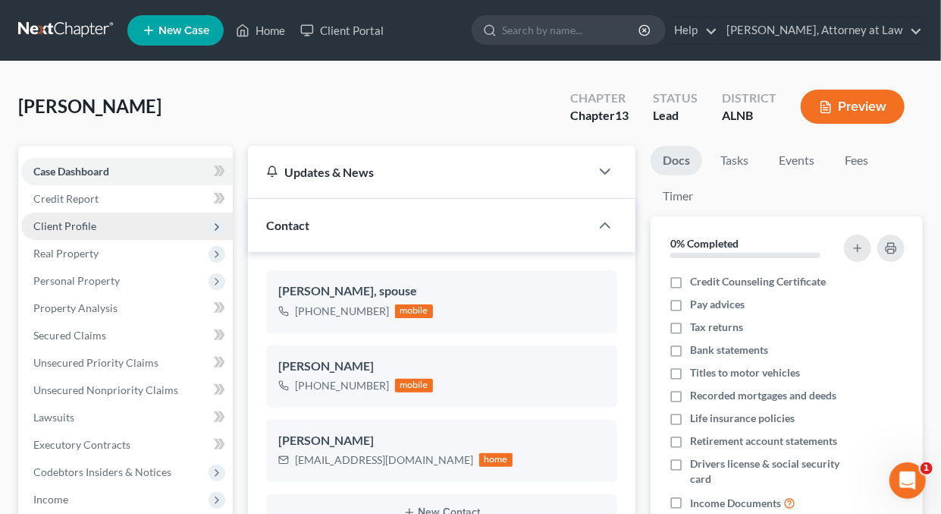
drag, startPoint x: 73, startPoint y: 221, endPoint x: 100, endPoint y: 224, distance: 27.4
click at [73, 221] on span "Client Profile" at bounding box center [64, 225] width 63 height 13
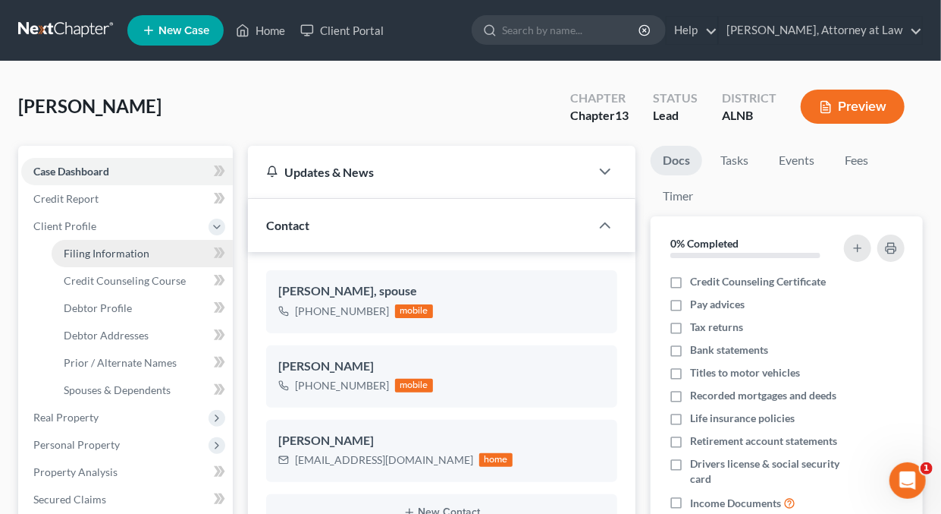
click at [86, 253] on span "Filing Information" at bounding box center [107, 253] width 86 height 13
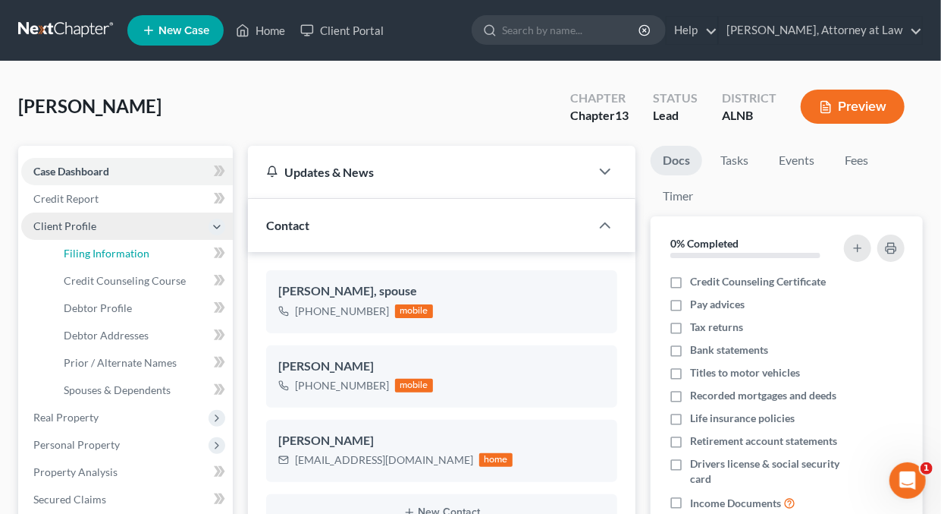
select select "1"
select select "0"
select select "3"
select select "1"
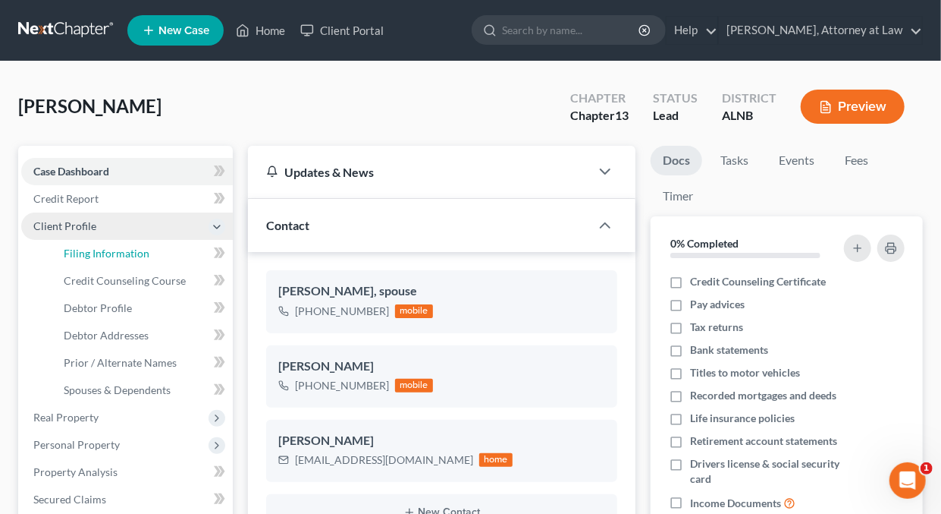
select select "0"
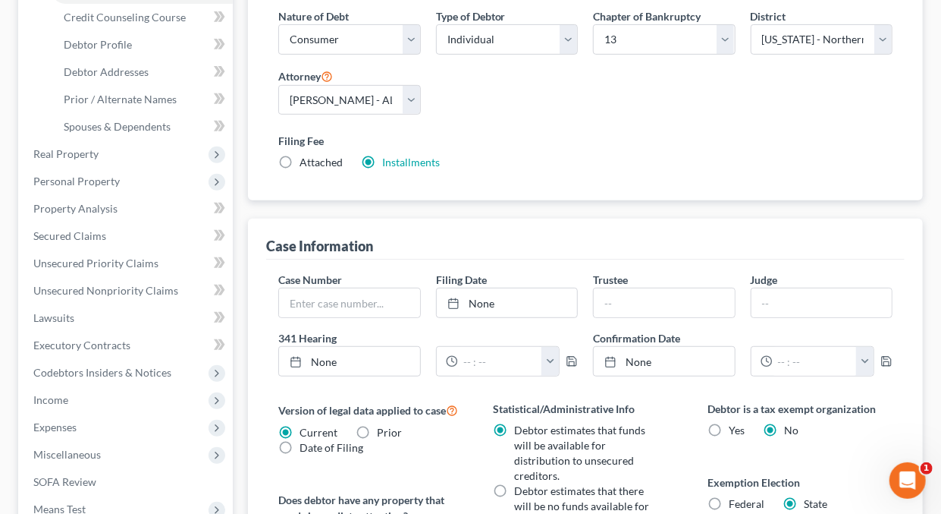
scroll to position [289, 0]
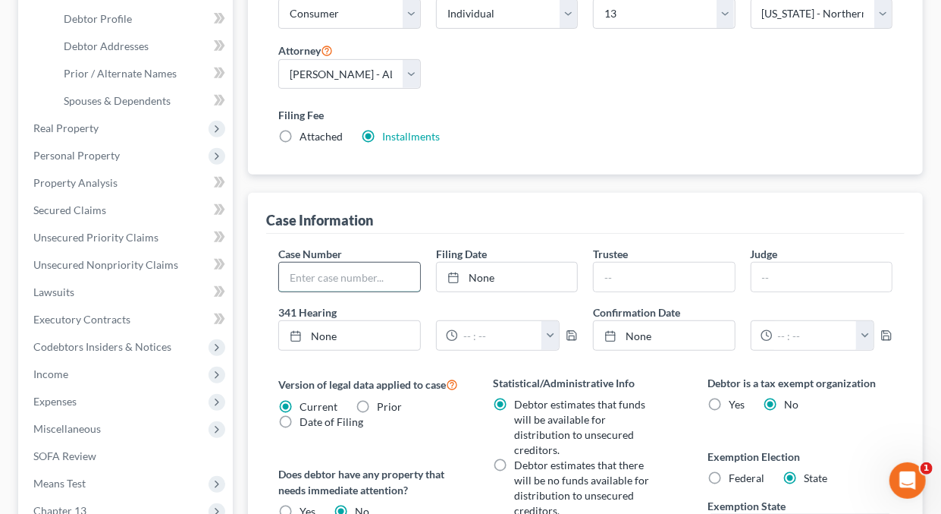
click at [385, 275] on input "text" at bounding box center [349, 276] width 140 height 29
type input "25-02509-TOM-13"
click at [490, 275] on link "None" at bounding box center [507, 276] width 140 height 29
type input "10/6/2025"
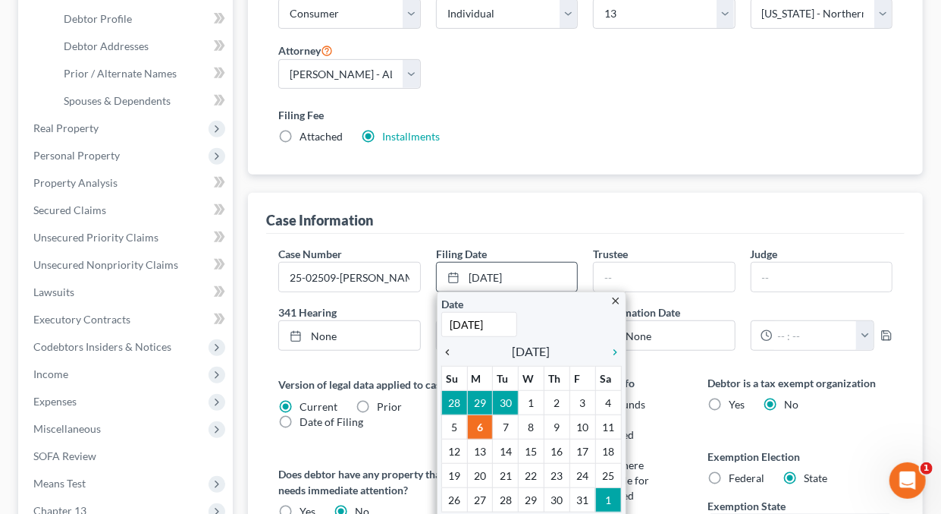
click at [447, 349] on icon "chevron_left" at bounding box center [451, 352] width 20 height 12
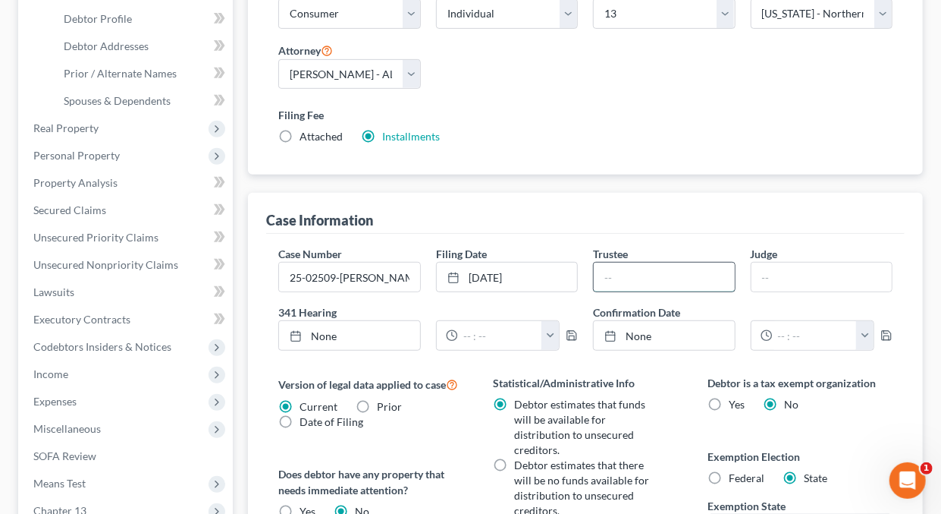
click at [644, 269] on input "text" at bounding box center [664, 276] width 140 height 29
type input "Bradford W. Caraway"
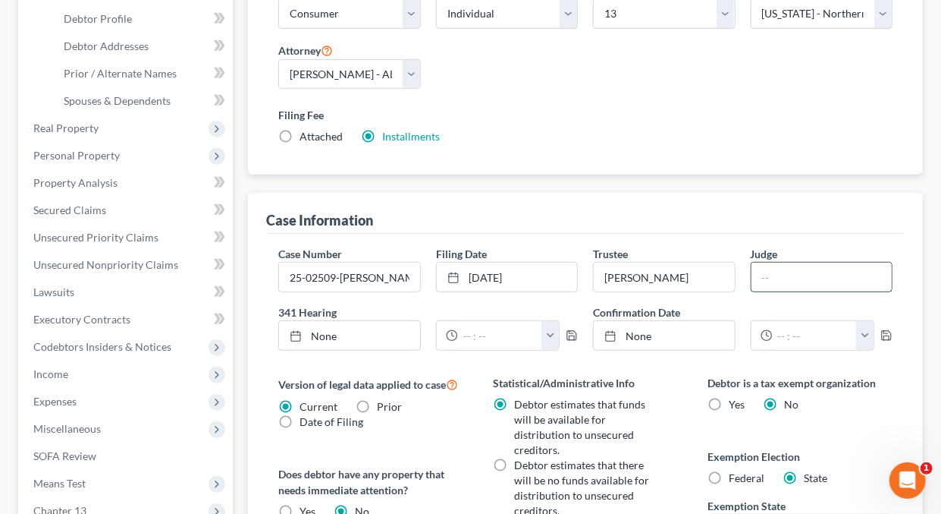
click at [774, 275] on input "text" at bounding box center [822, 276] width 140 height 29
type input "Tamara O. Mitchell"
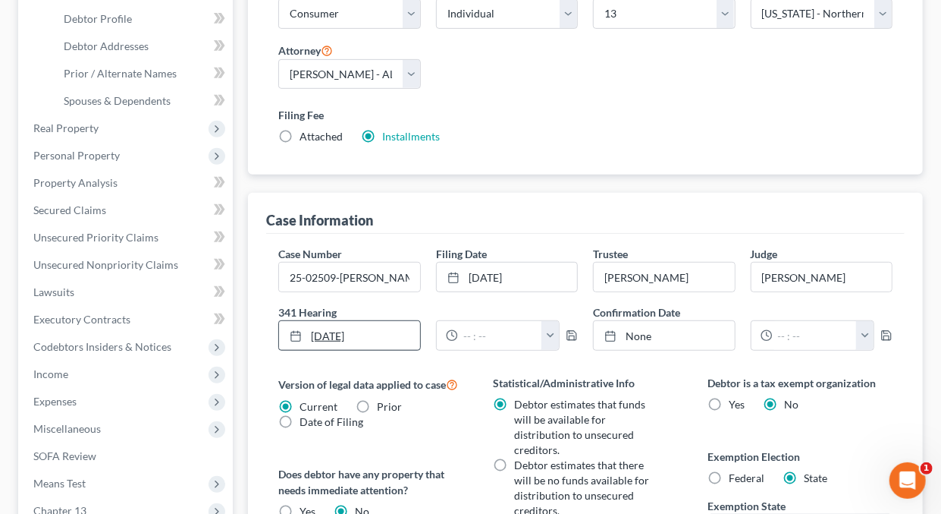
type input "10/6/2025"
click at [330, 332] on link "10/6/2025" at bounding box center [349, 335] width 140 height 29
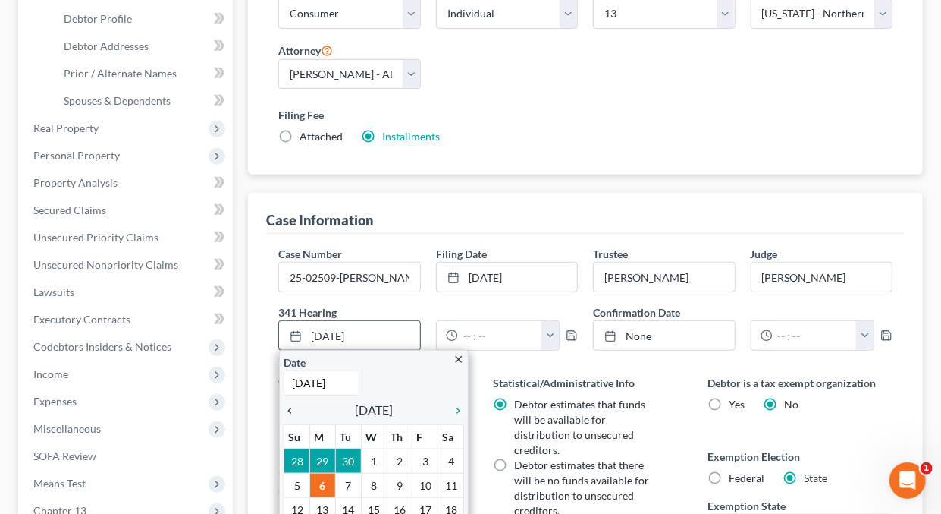
click at [287, 407] on icon "chevron_left" at bounding box center [294, 410] width 20 height 12
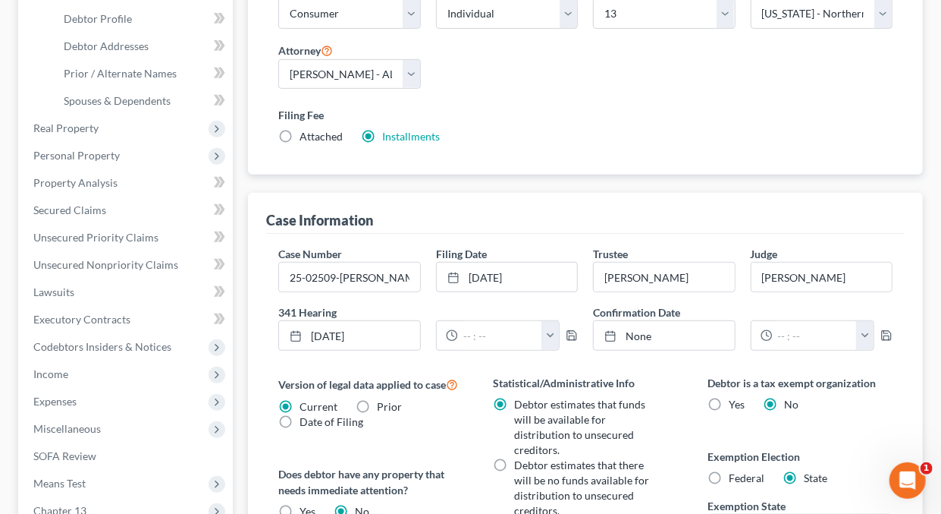
drag, startPoint x: 375, startPoint y: 501, endPoint x: 372, endPoint y: 483, distance: 18.5
click at [553, 332] on button "button" at bounding box center [550, 335] width 17 height 29
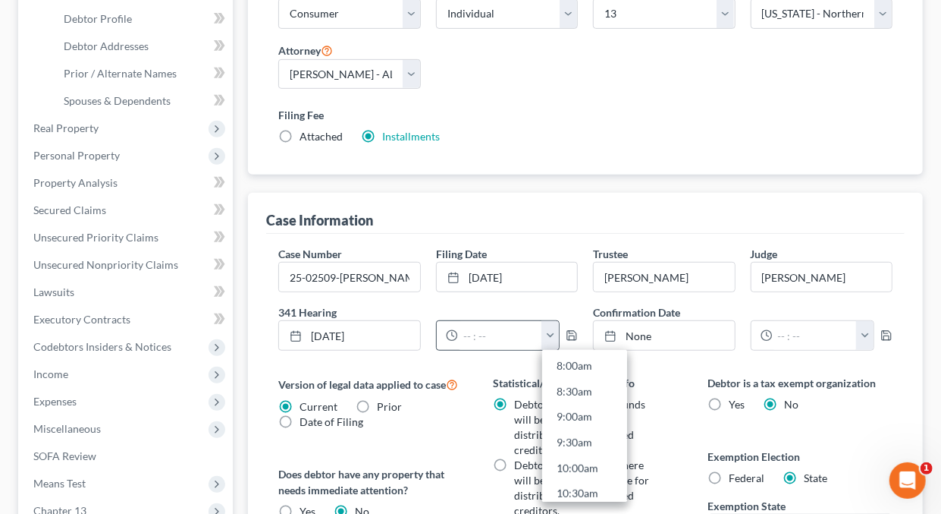
scroll to position [435, 0]
click at [576, 415] on link "9:30am" at bounding box center [584, 418] width 85 height 26
type input "9:30am"
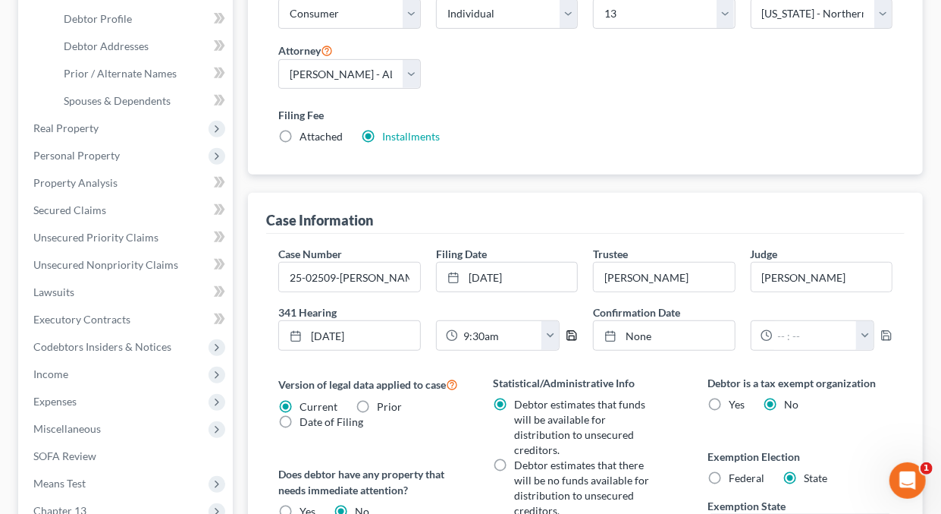
click at [573, 331] on icon "button" at bounding box center [572, 335] width 12 height 12
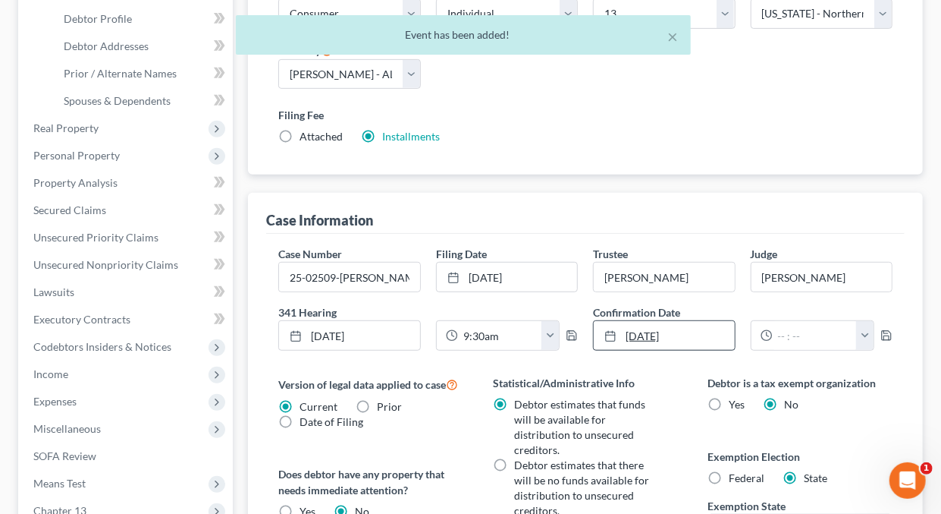
click at [641, 329] on link "10/6/2025" at bounding box center [664, 335] width 140 height 29
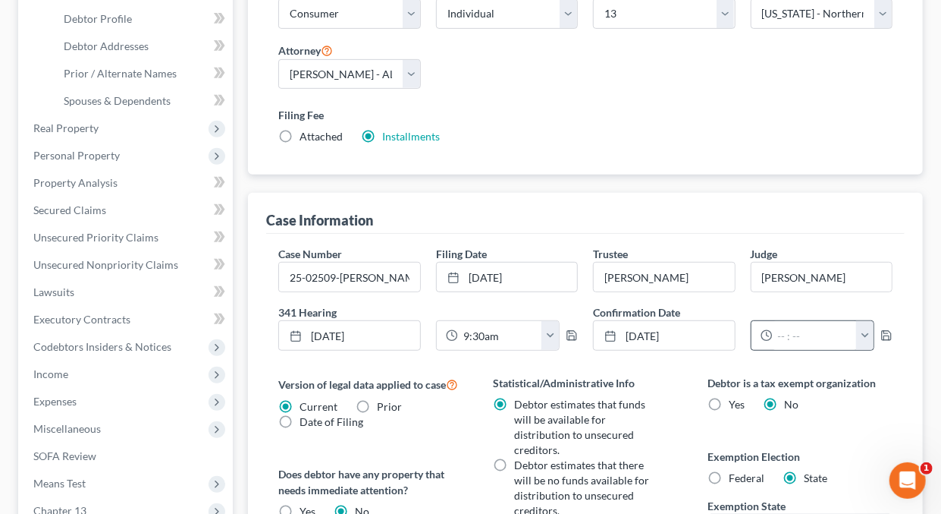
click at [865, 335] on button "button" at bounding box center [864, 335] width 17 height 29
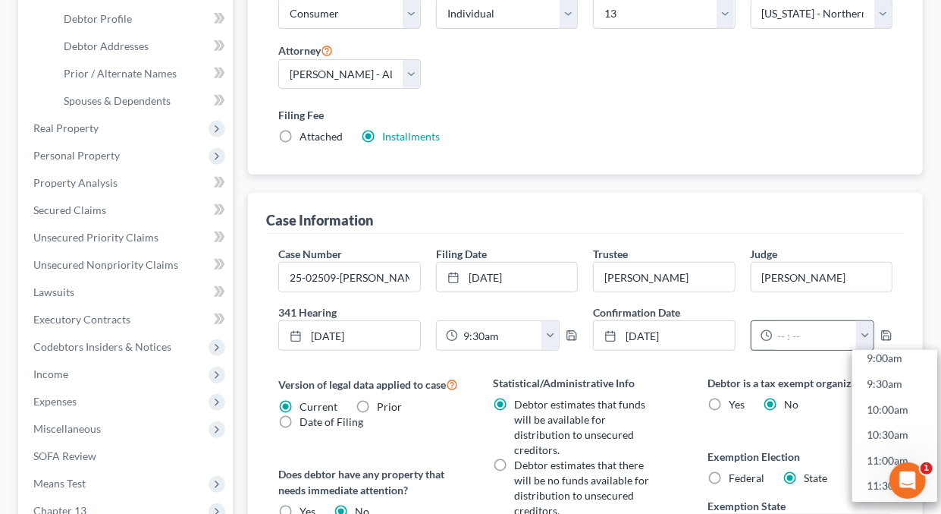
scroll to position [487, 0]
click at [902, 440] on link "11:00am" at bounding box center [895, 442] width 85 height 26
type input "11:00am"
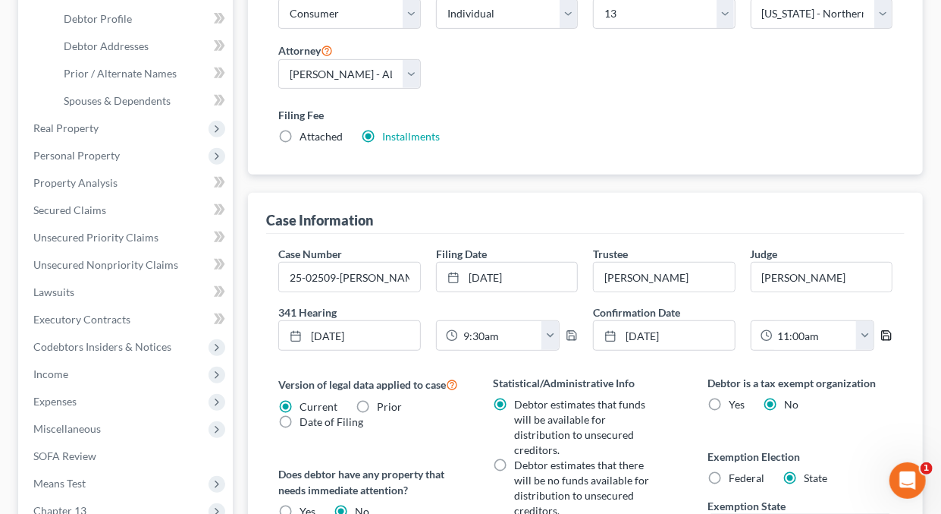
click at [886, 329] on icon "button" at bounding box center [887, 335] width 12 height 12
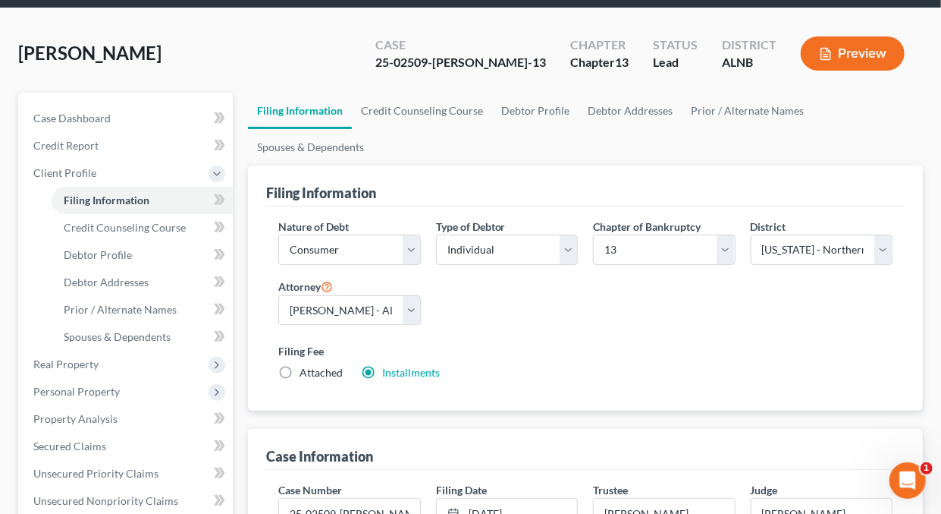
scroll to position [0, 0]
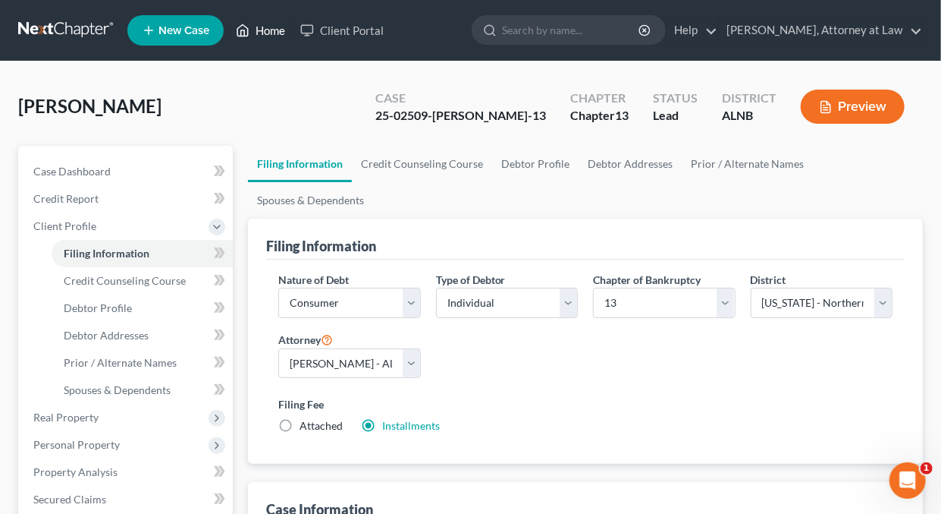
click at [279, 29] on link "Home" at bounding box center [260, 30] width 64 height 27
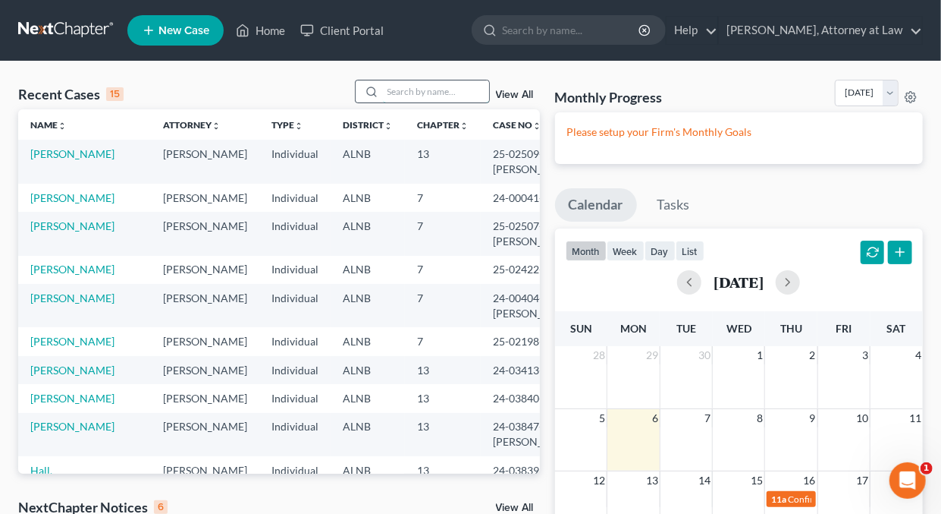
click at [429, 96] on input "search" at bounding box center [436, 91] width 106 height 22
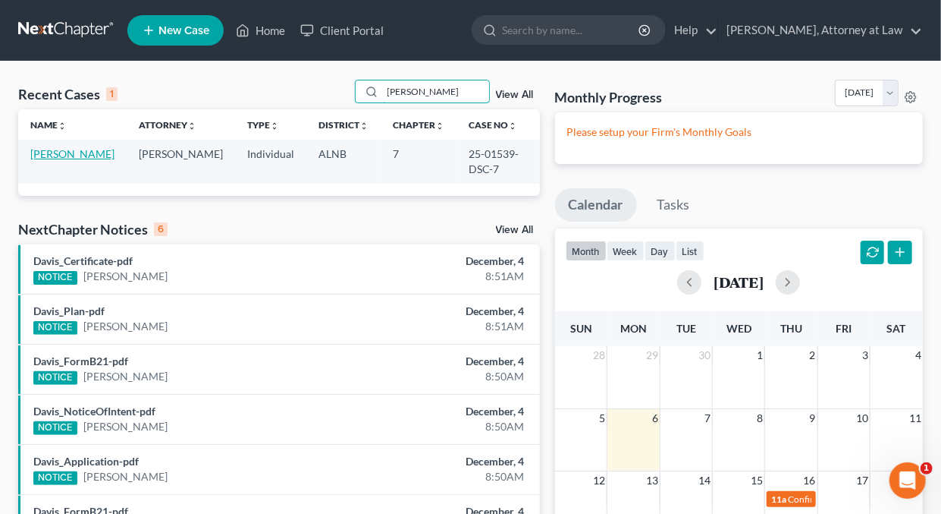
type input "Tona"
click at [70, 153] on link "Lee, Tona" at bounding box center [72, 153] width 84 height 13
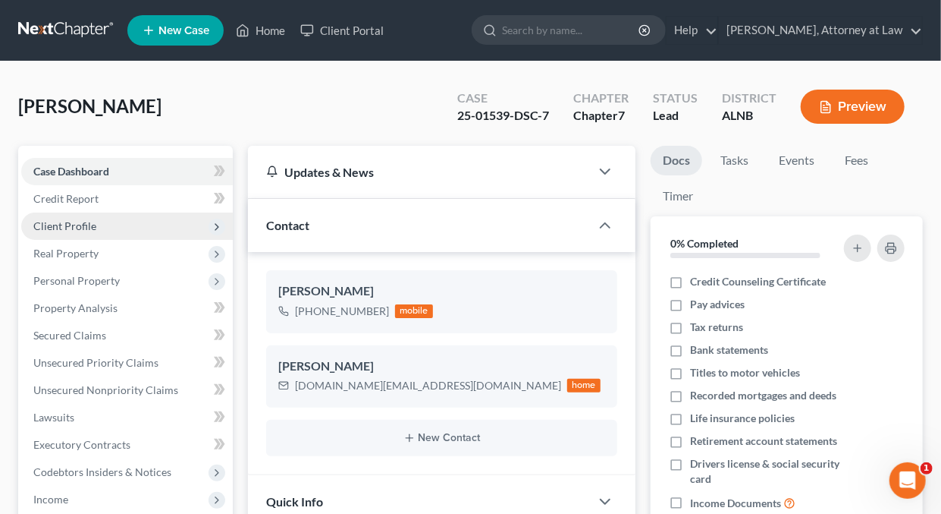
click at [92, 225] on span "Client Profile" at bounding box center [64, 225] width 63 height 13
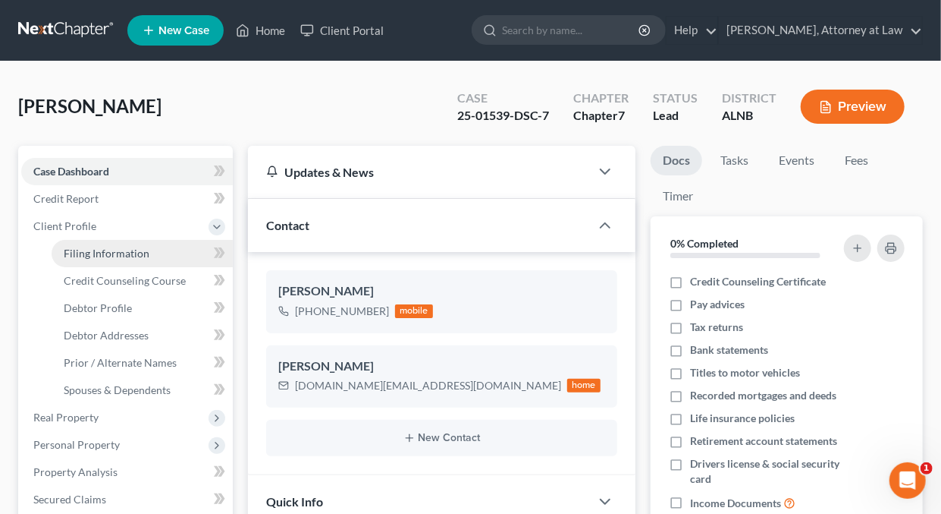
click at [96, 249] on span "Filing Information" at bounding box center [107, 253] width 86 height 13
select select "1"
select select "0"
select select "1"
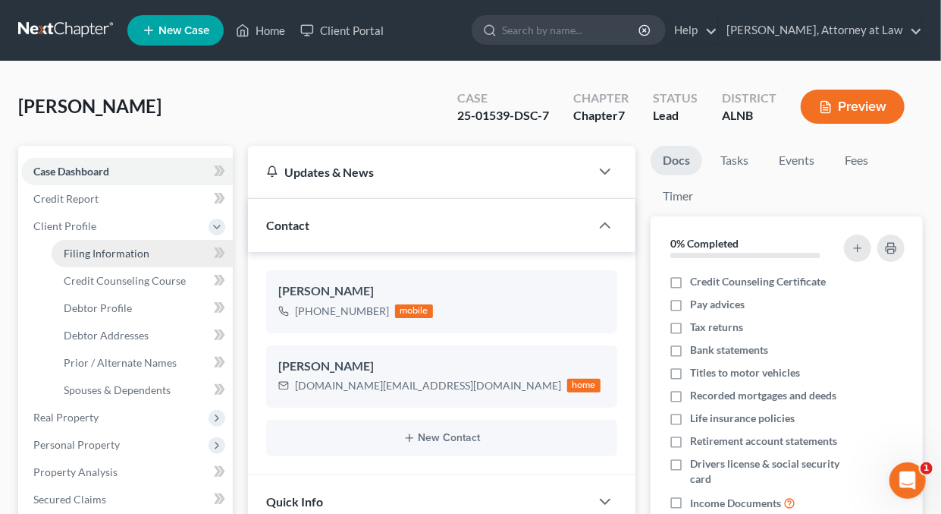
select select "1"
select select "0"
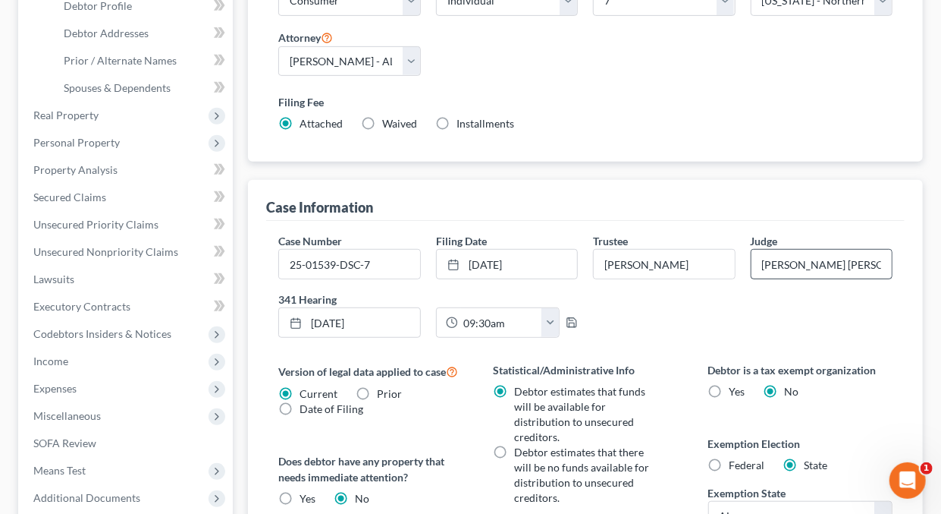
scroll to position [315, 0]
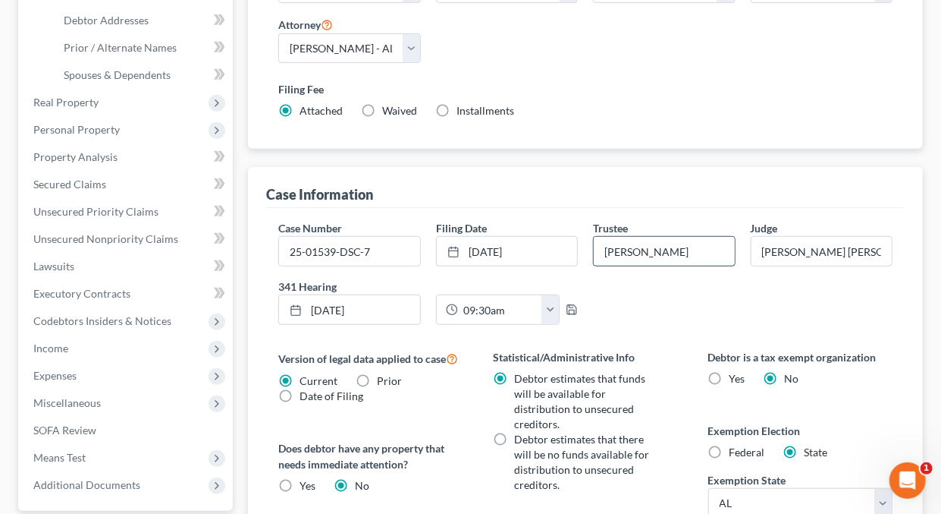
click at [715, 252] on input "Bradford W. Caraway" at bounding box center [664, 251] width 140 height 29
type input "B"
type input "Andre M. Toffel"
click at [350, 304] on link "6/18/2025" at bounding box center [349, 309] width 140 height 29
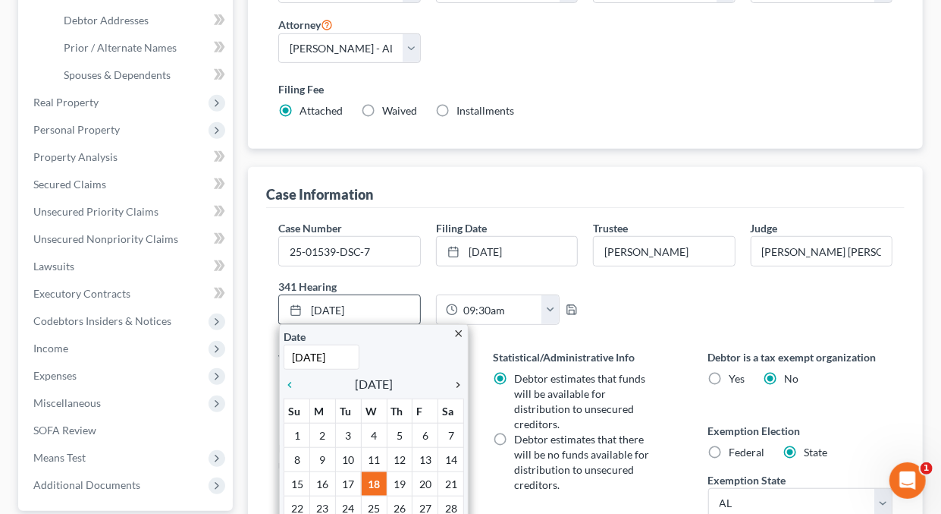
click at [458, 378] on icon "chevron_right" at bounding box center [454, 384] width 20 height 12
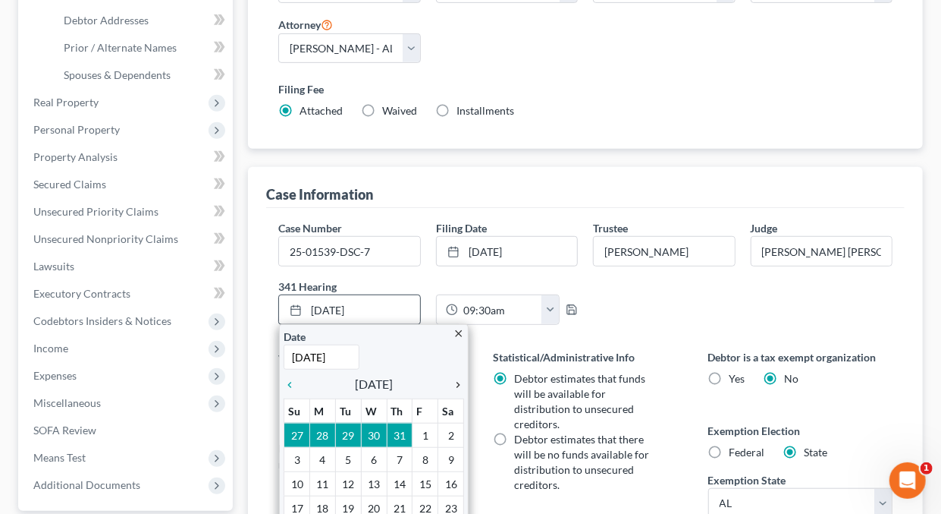
click at [458, 378] on icon "chevron_right" at bounding box center [454, 384] width 20 height 12
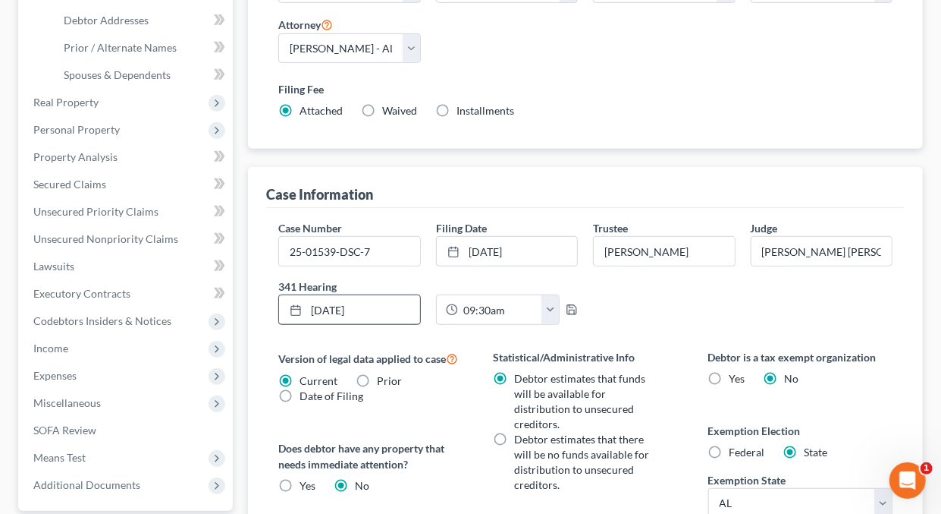
drag, startPoint x: 321, startPoint y: 454, endPoint x: 319, endPoint y: 433, distance: 20.6
click at [550, 306] on button "button" at bounding box center [550, 309] width 17 height 29
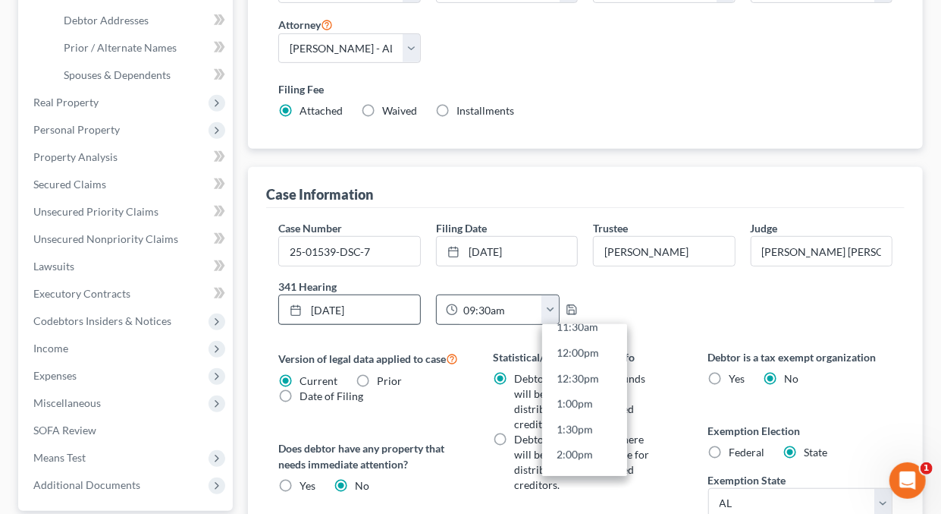
scroll to position [632, 0]
click at [572, 366] on link "1:00pm" at bounding box center [584, 374] width 85 height 26
type input "1:00pm"
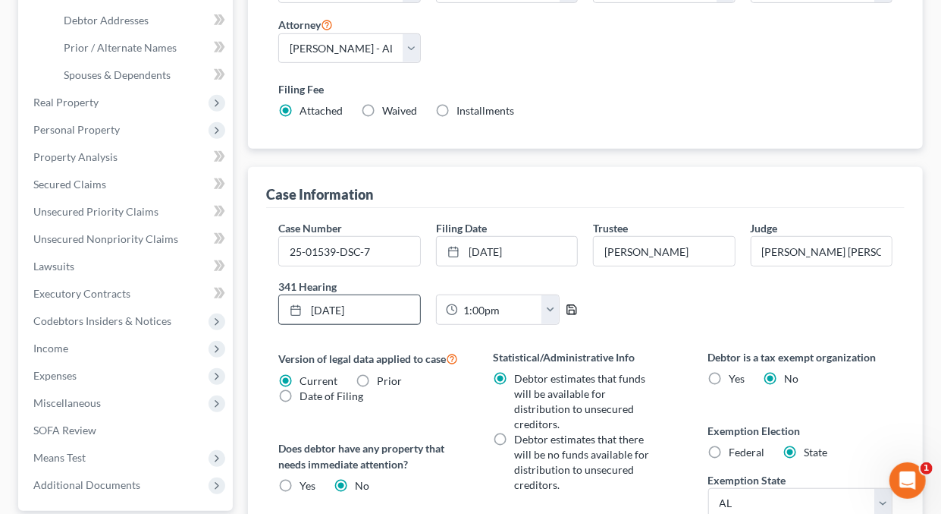
click at [576, 306] on icon "button" at bounding box center [572, 309] width 12 height 12
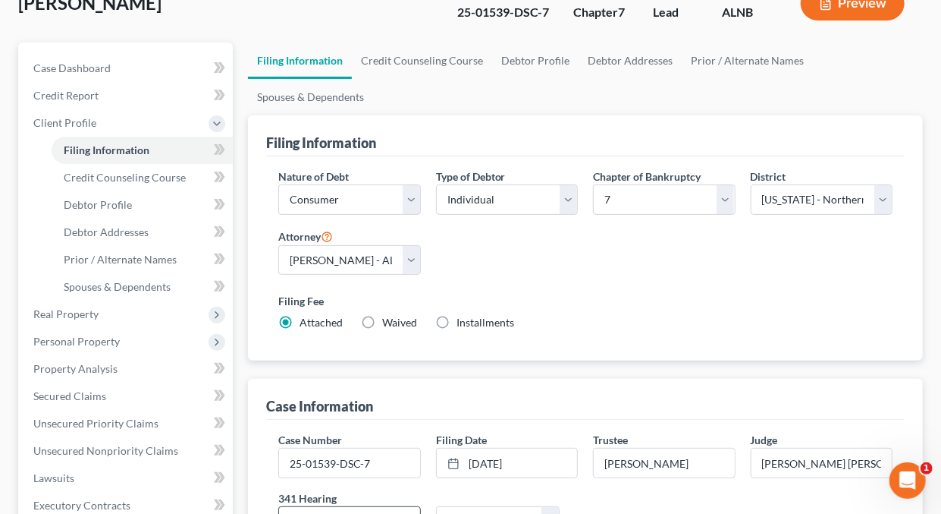
scroll to position [0, 0]
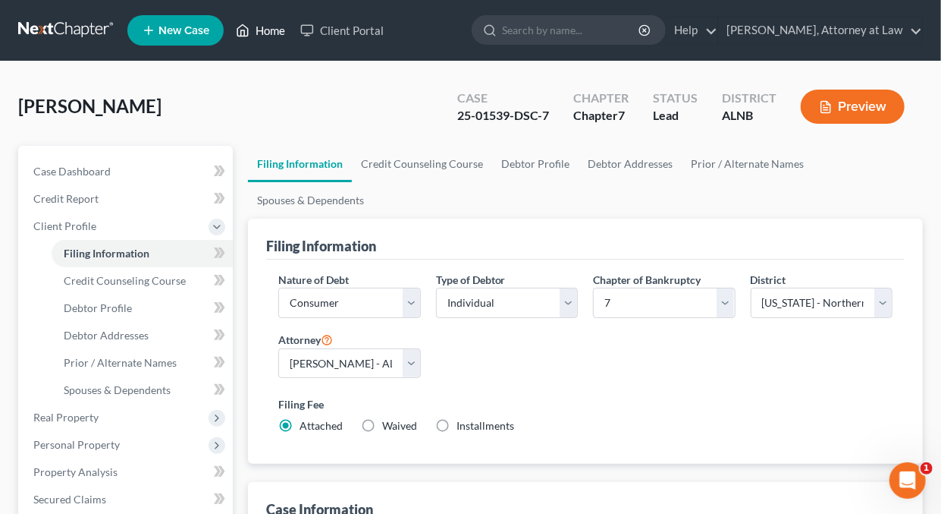
click at [269, 28] on link "Home" at bounding box center [260, 30] width 64 height 27
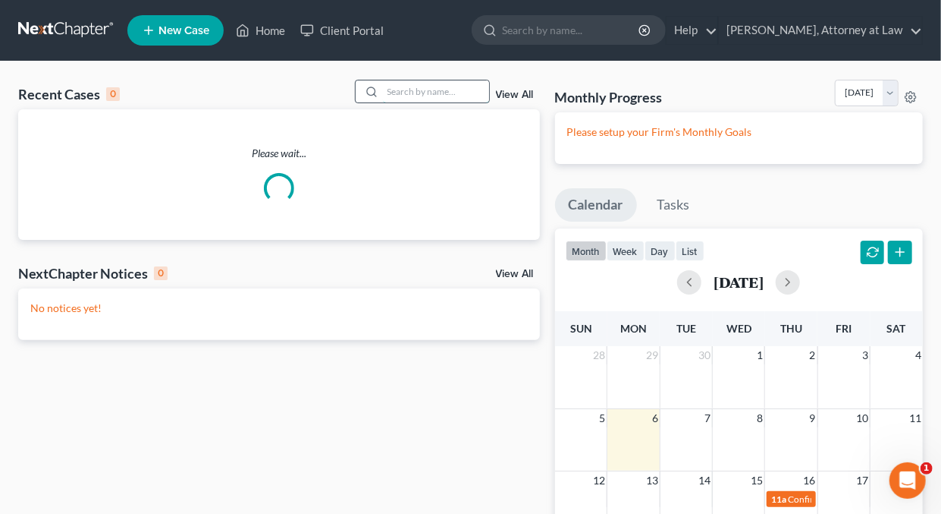
click at [414, 98] on input "search" at bounding box center [436, 91] width 106 height 22
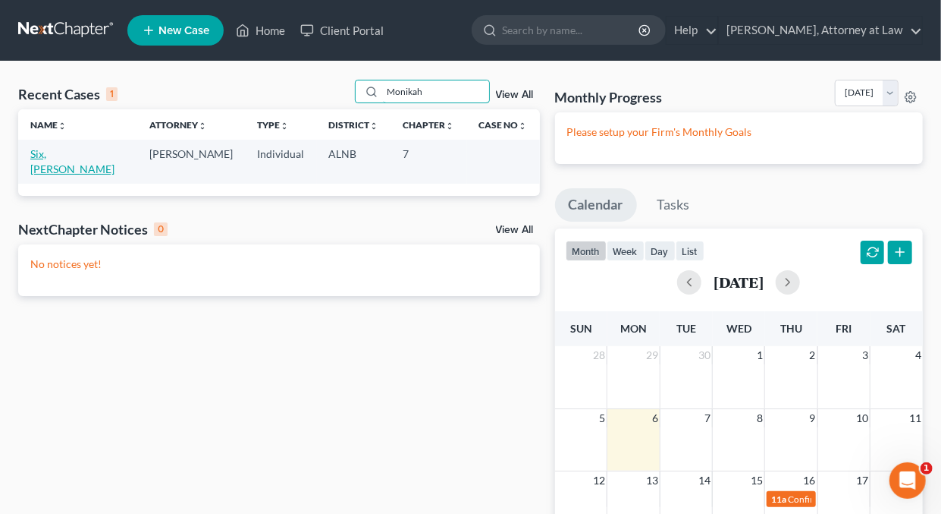
type input "Monikah"
click at [49, 157] on link "Six, Monikah" at bounding box center [72, 161] width 84 height 28
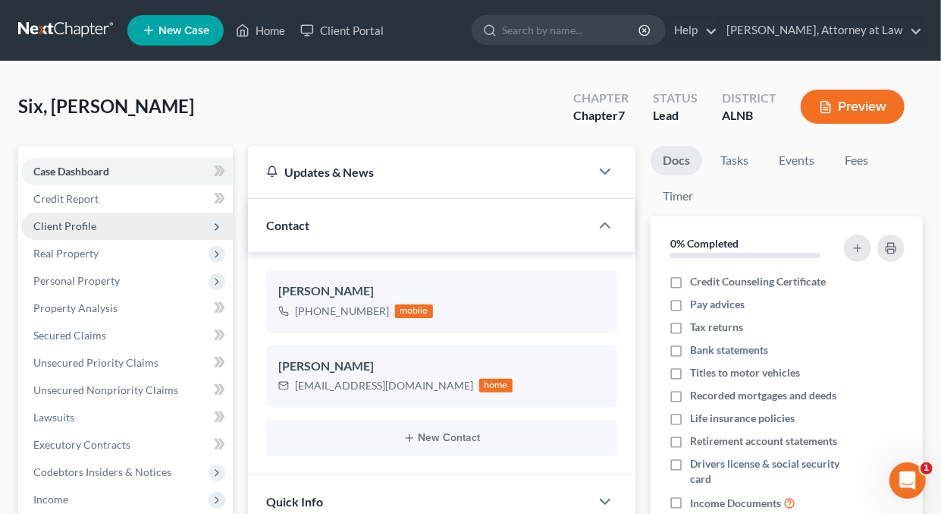
click at [60, 224] on span "Client Profile" at bounding box center [64, 225] width 63 height 13
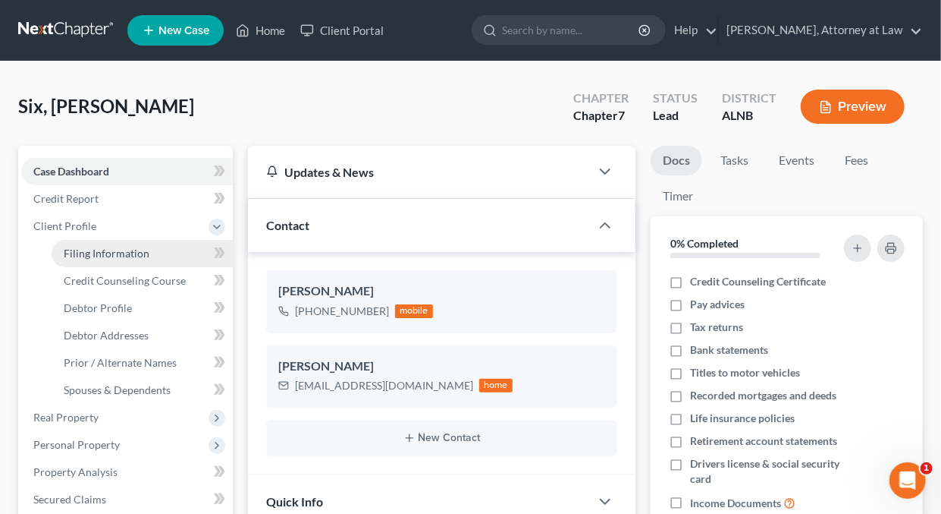
click at [107, 256] on span "Filing Information" at bounding box center [107, 253] width 86 height 13
select select "1"
select select "0"
select select "1"
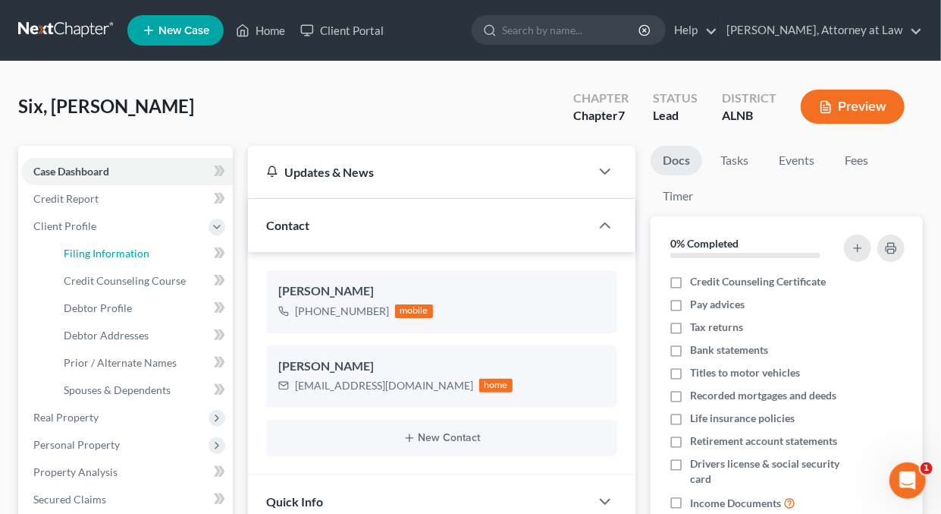
select select "1"
select select "0"
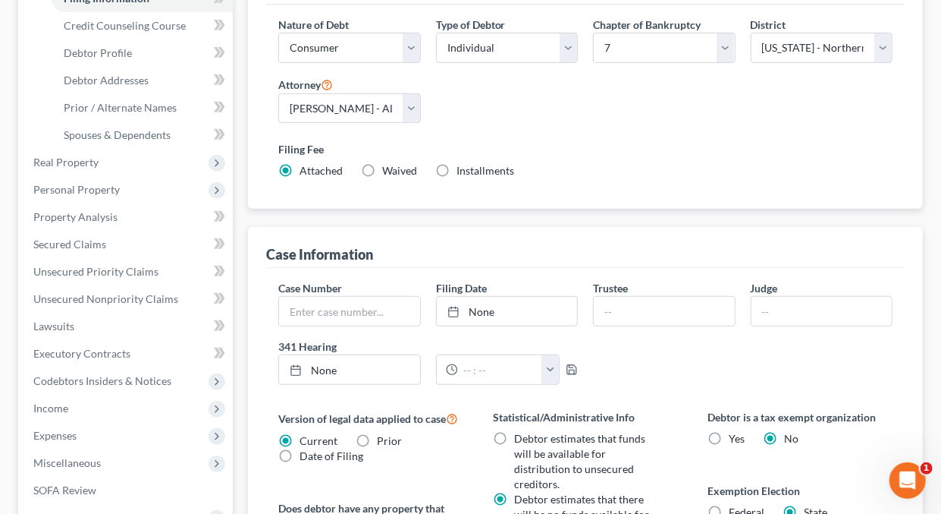
scroll to position [284, 0]
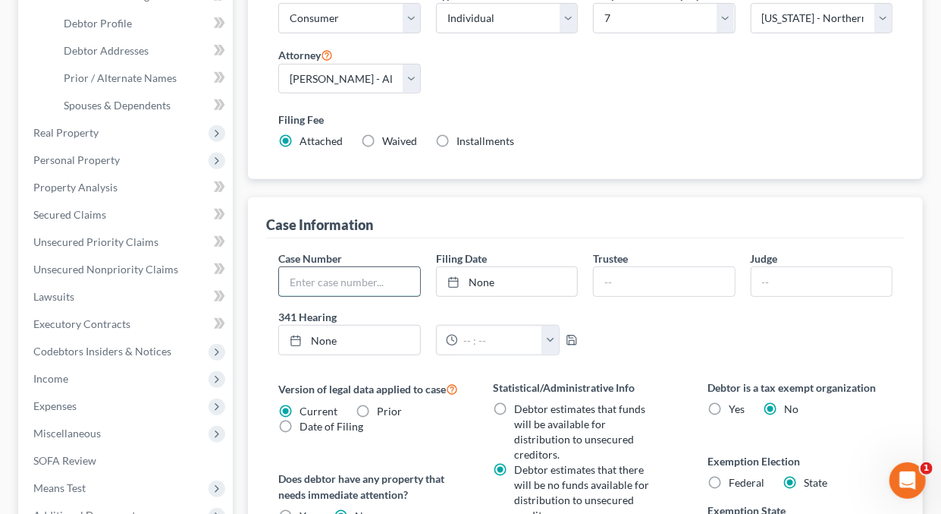
click at [399, 281] on input "text" at bounding box center [349, 281] width 140 height 29
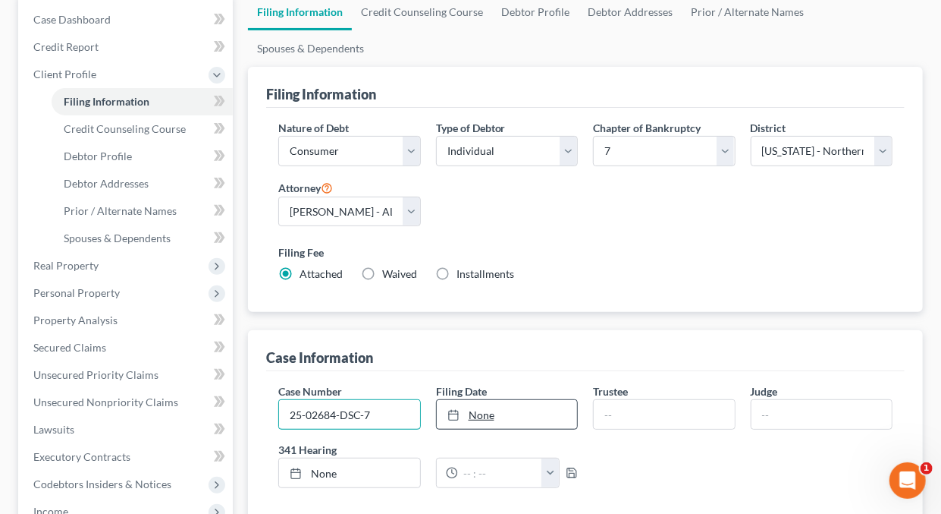
type input "25-02684-DSC-7"
type input "10/6/2025"
click at [493, 412] on link "None" at bounding box center [507, 414] width 140 height 29
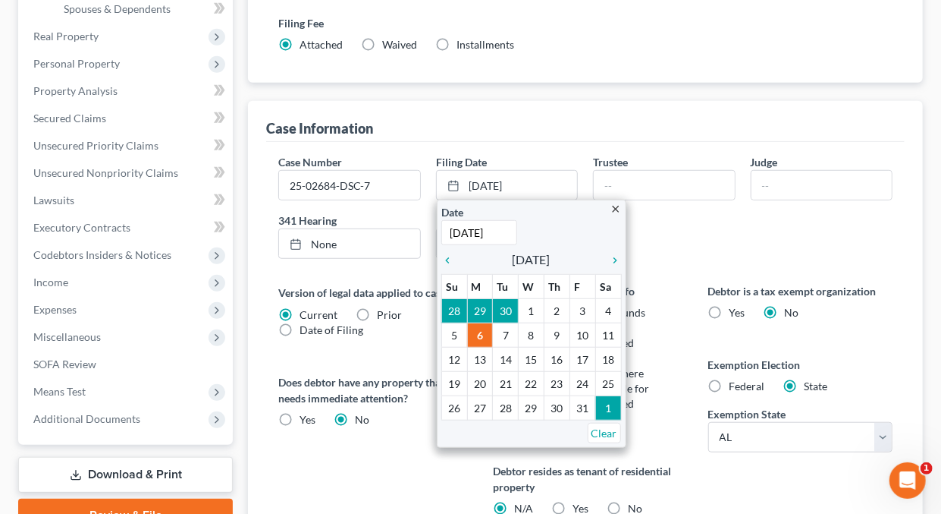
scroll to position [382, 0]
click at [447, 256] on icon "chevron_left" at bounding box center [451, 259] width 20 height 12
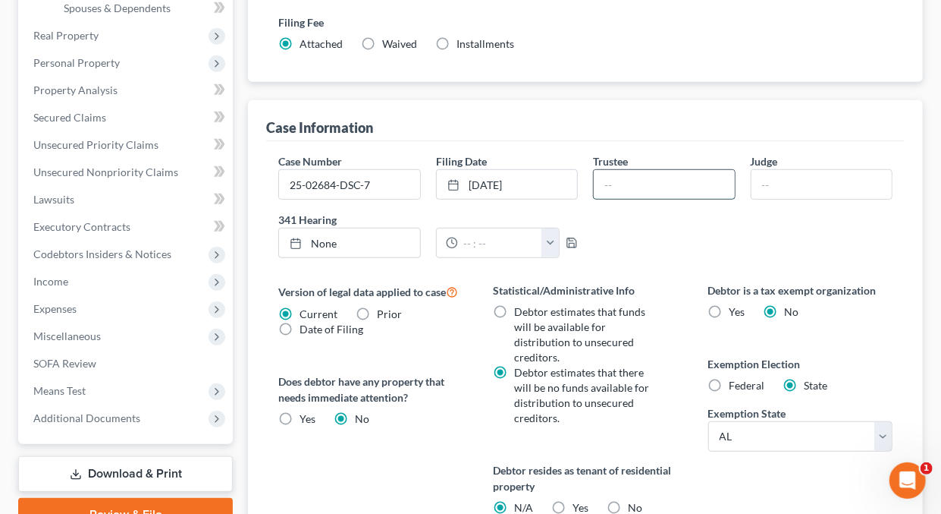
click at [628, 174] on input "text" at bounding box center [664, 184] width 140 height 29
type input "James G. Henderson"
click at [784, 185] on input "text" at bounding box center [822, 184] width 140 height 29
type input "D. Sims Crawford"
click at [328, 236] on link "10/6/2025" at bounding box center [349, 242] width 140 height 29
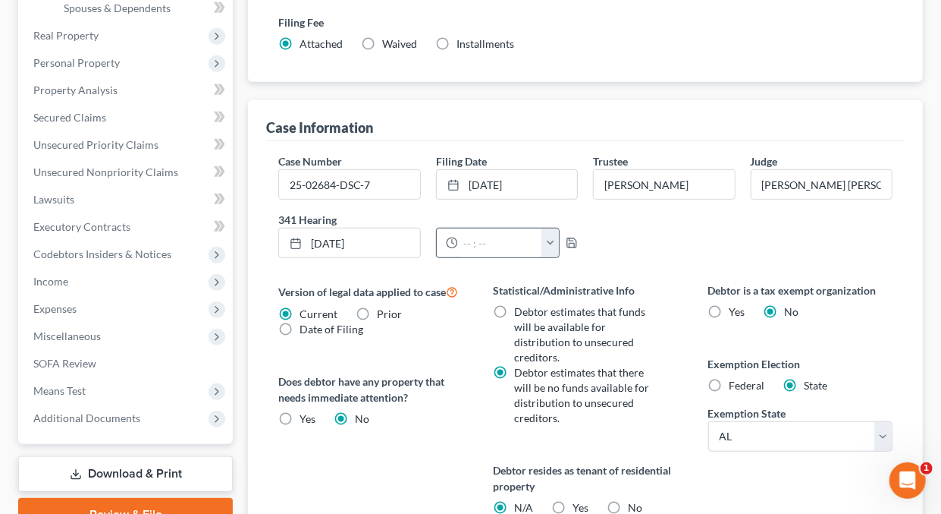
click at [552, 240] on button "button" at bounding box center [550, 242] width 17 height 29
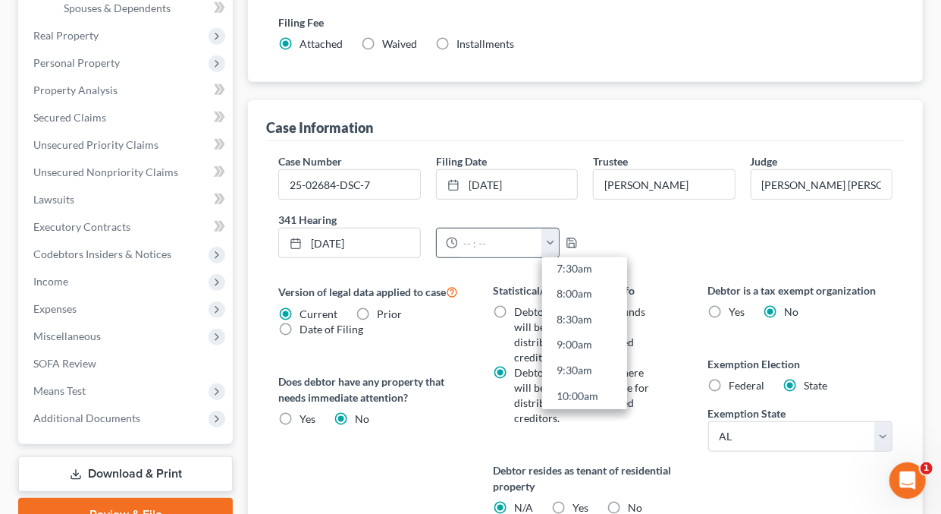
scroll to position [402, 0]
click at [571, 328] on link "9:00am" at bounding box center [584, 333] width 85 height 26
type input "9:00am"
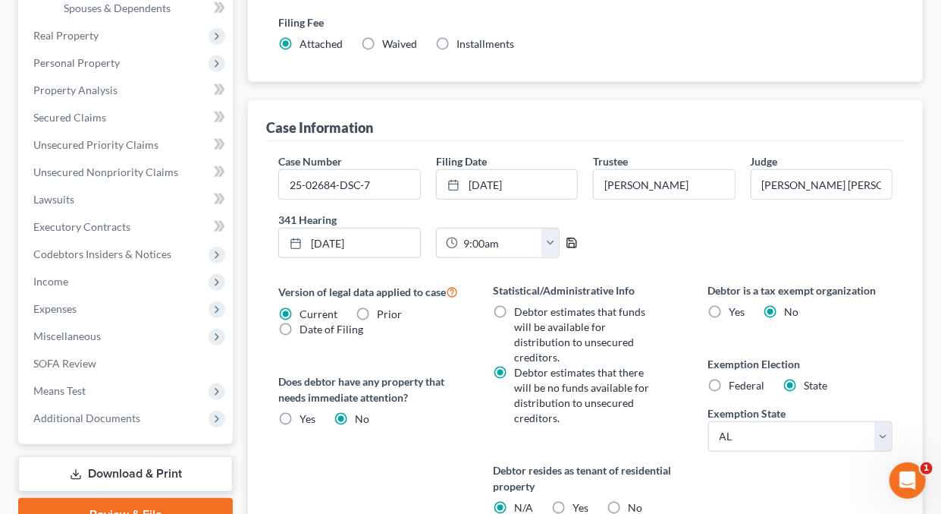
click at [572, 238] on icon "button" at bounding box center [572, 243] width 12 height 12
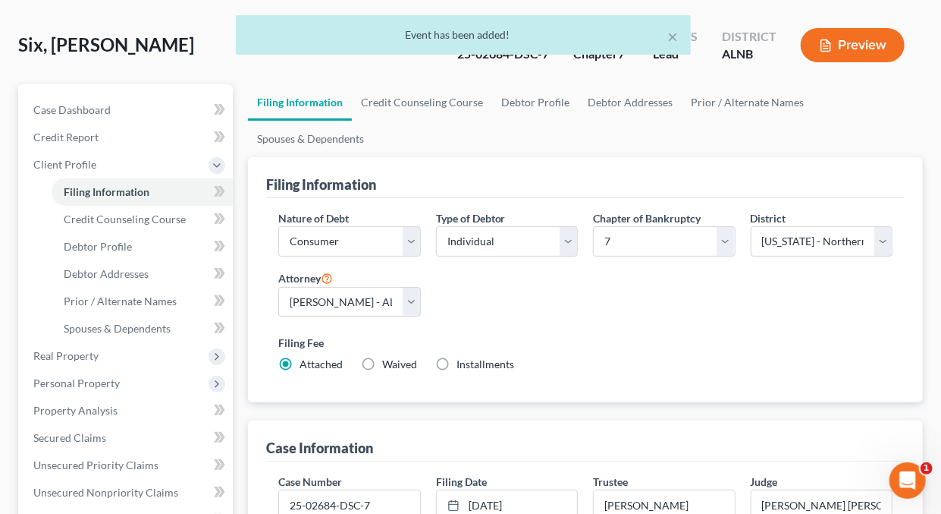
scroll to position [0, 0]
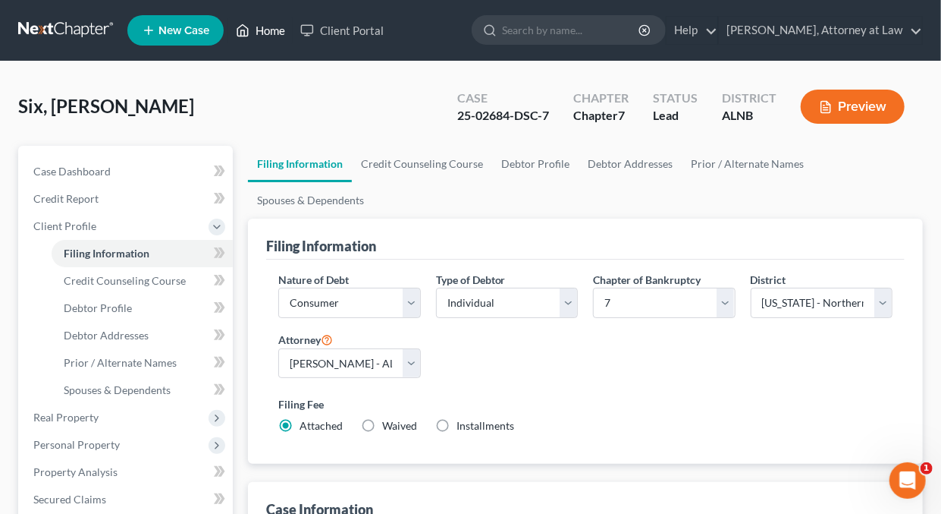
click at [276, 32] on link "Home" at bounding box center [260, 30] width 64 height 27
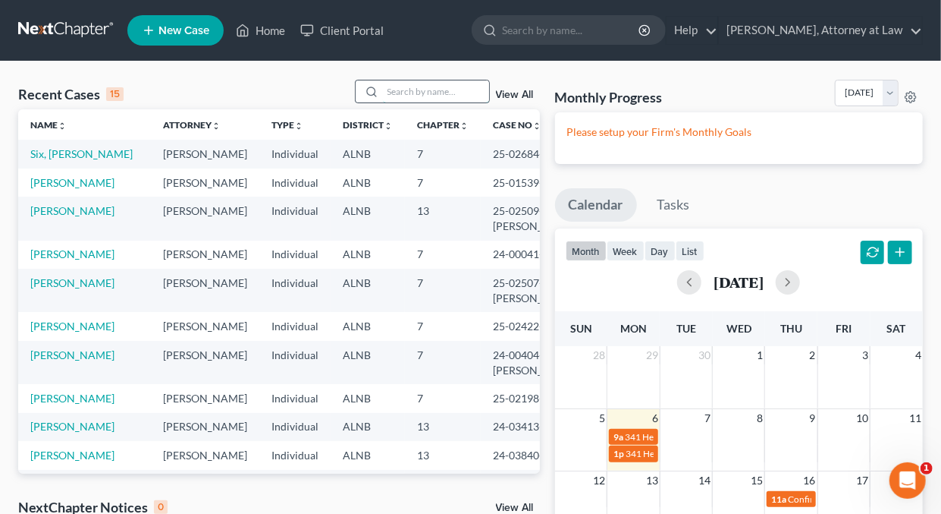
click at [405, 88] on input "search" at bounding box center [436, 91] width 106 height 22
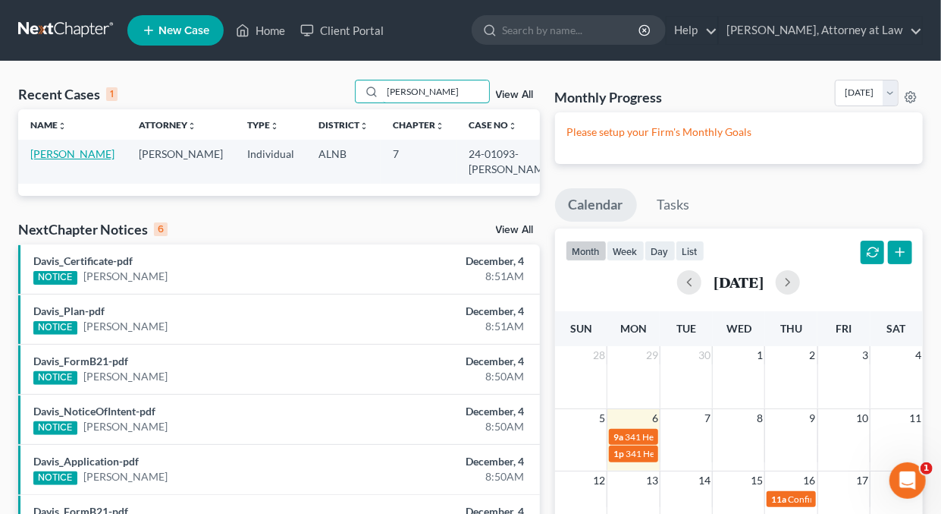
type input "Samantha"
click at [94, 157] on link "Cole, Samantha" at bounding box center [72, 153] width 84 height 13
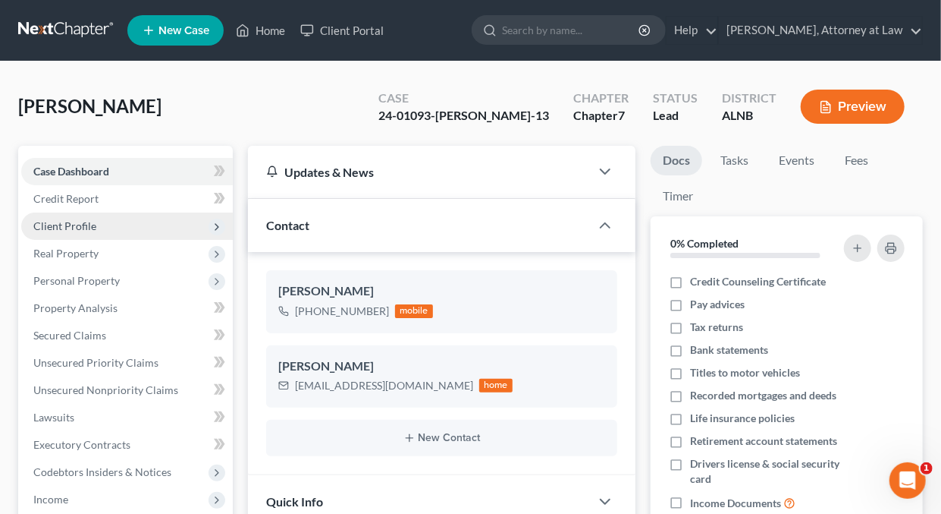
click at [76, 222] on span "Client Profile" at bounding box center [64, 225] width 63 height 13
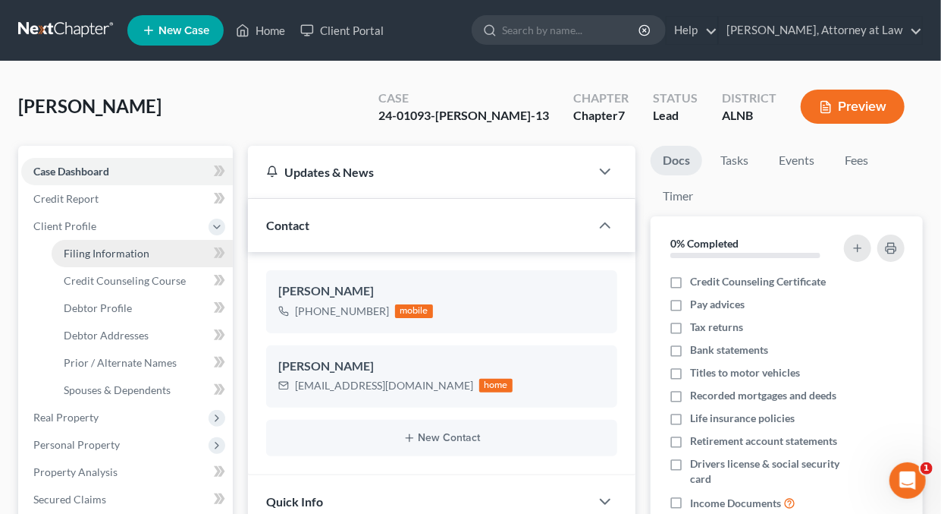
click at [111, 247] on span "Filing Information" at bounding box center [107, 253] width 86 height 13
select select "1"
select select "0"
select select "1"
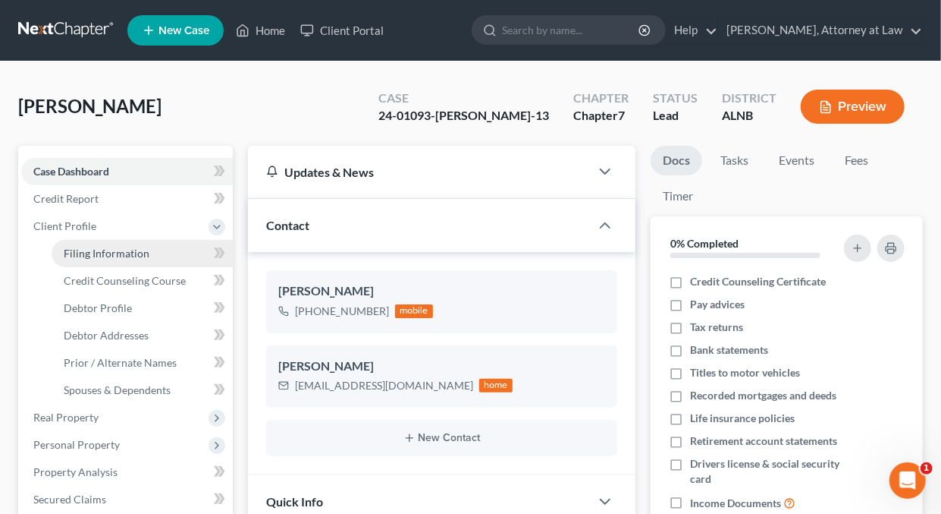
select select "1"
select select "0"
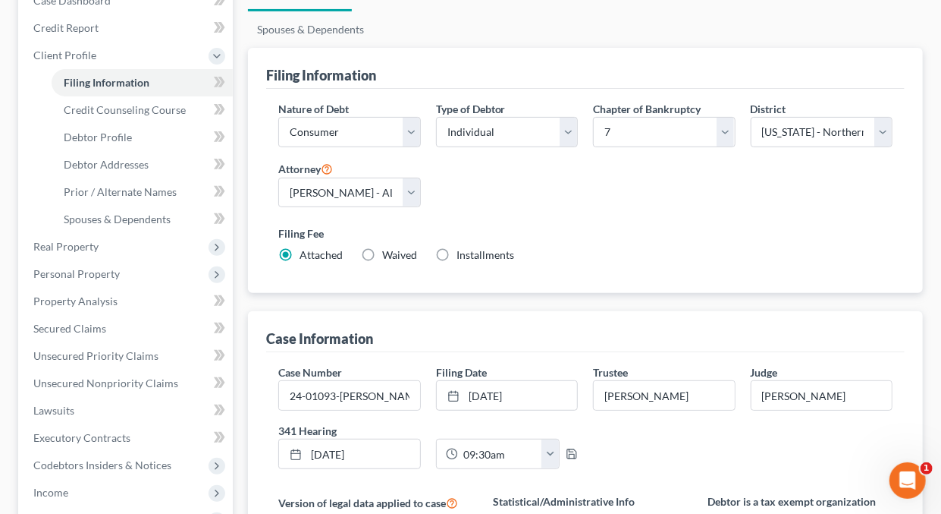
scroll to position [195, 0]
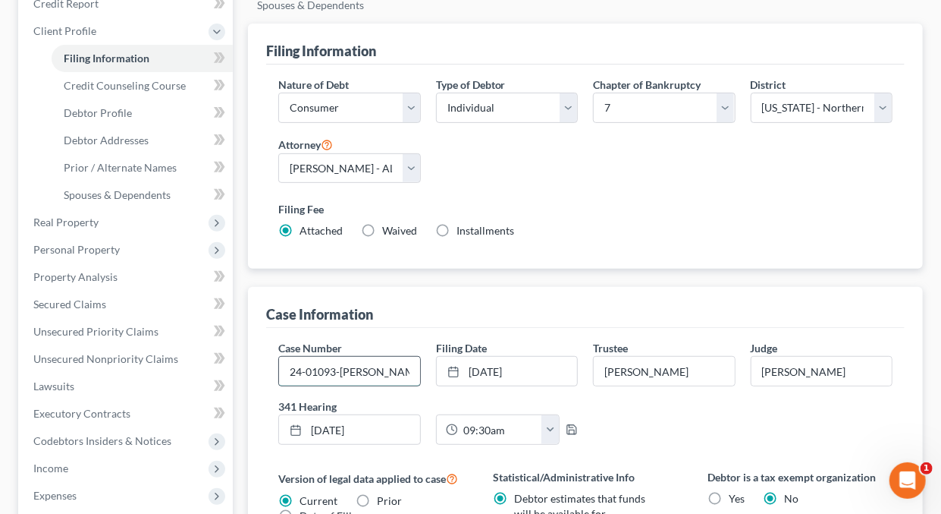
click at [387, 371] on input "24-01093-TOM-13" at bounding box center [349, 370] width 140 height 29
type input "24-01093-TOM-7"
click at [451, 370] on line at bounding box center [453, 370] width 9 height 0
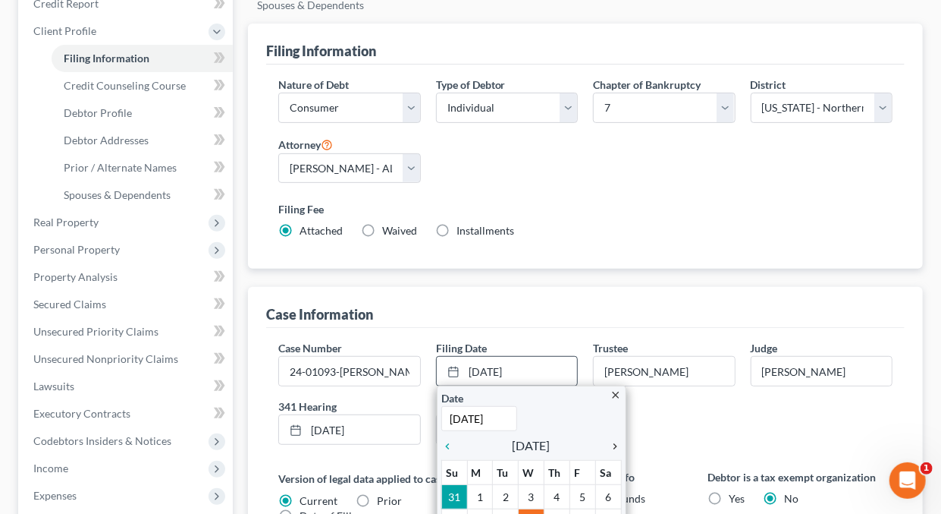
click at [614, 441] on icon "chevron_right" at bounding box center [612, 446] width 20 height 12
click at [613, 440] on icon "chevron_right" at bounding box center [612, 446] width 20 height 12
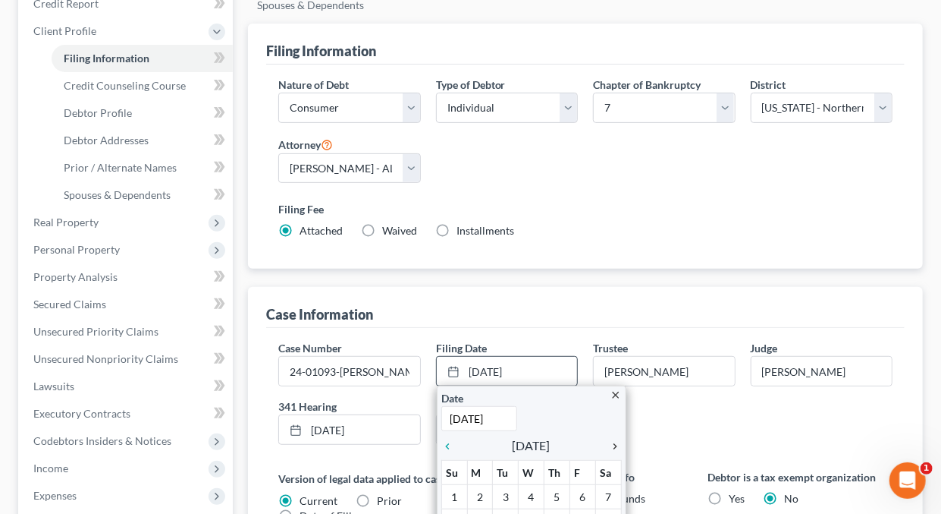
click at [613, 440] on icon "chevron_right" at bounding box center [612, 446] width 20 height 12
click at [612, 440] on icon "chevron_right" at bounding box center [612, 446] width 20 height 12
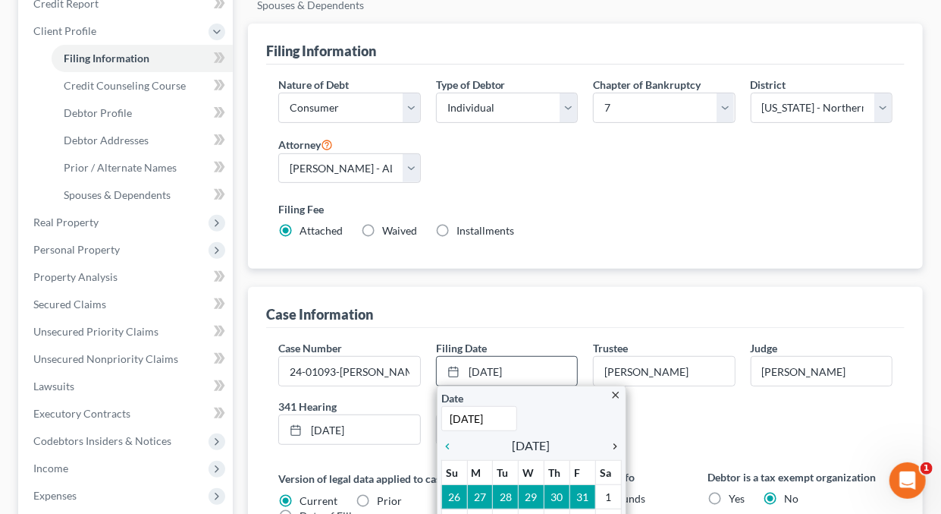
click at [613, 440] on icon "chevron_right" at bounding box center [612, 446] width 20 height 12
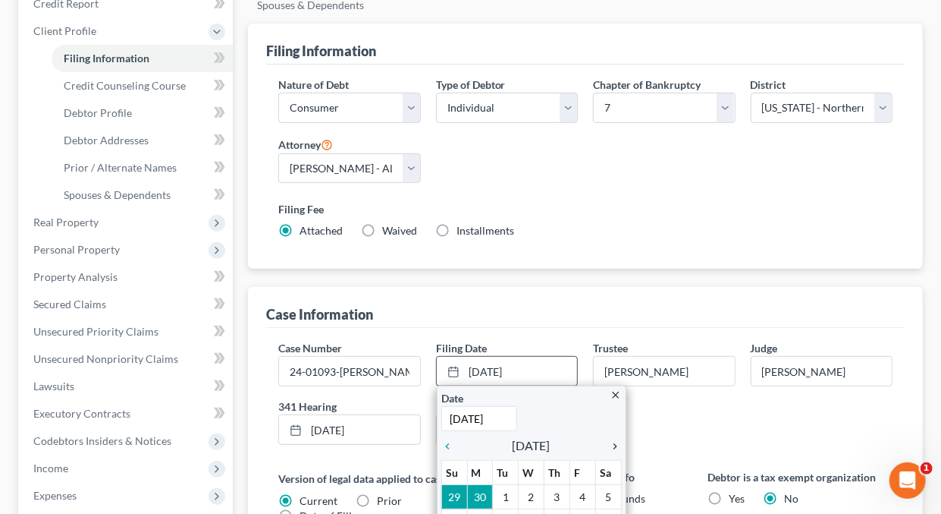
click at [613, 440] on icon "chevron_right" at bounding box center [612, 446] width 20 height 12
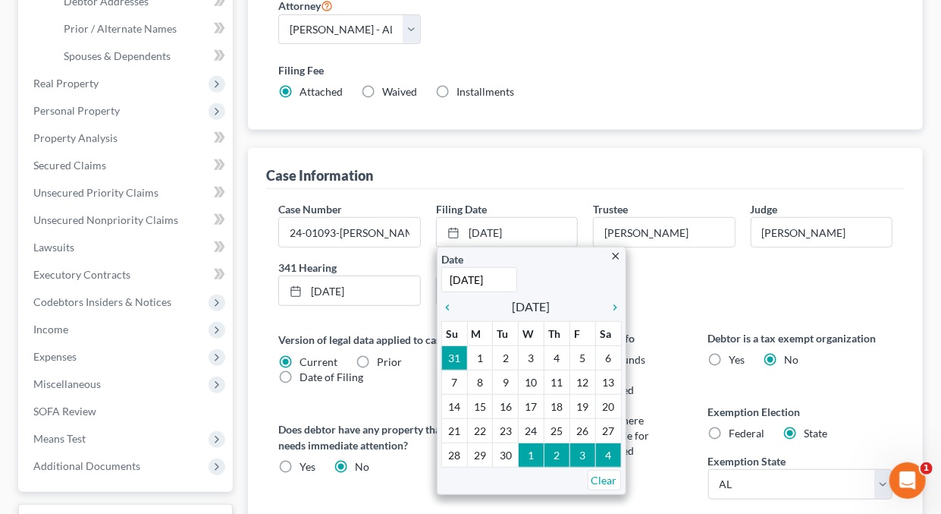
scroll to position [335, 0]
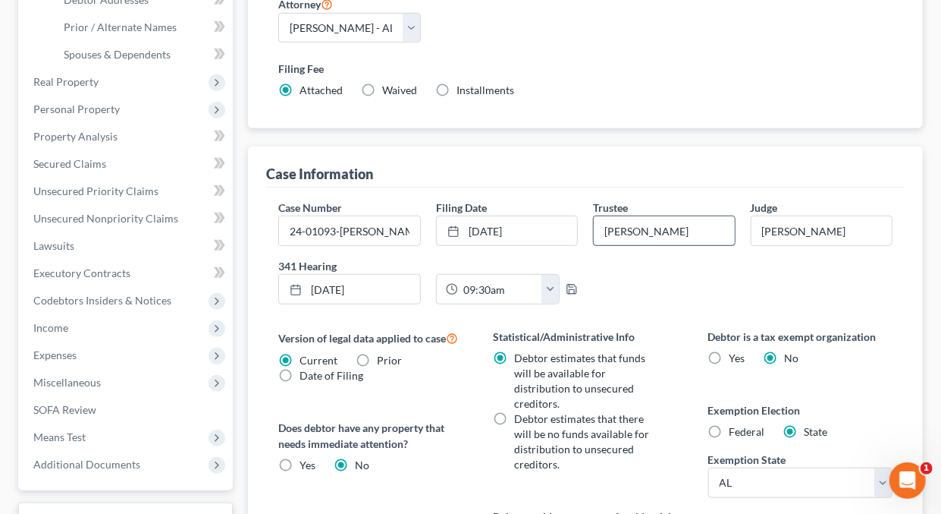
click at [727, 234] on input "Bradford W. Caraway" at bounding box center [664, 230] width 140 height 29
type input "B"
type input "Joseph E. Bulgarella"
click at [339, 287] on link "5/8/2024" at bounding box center [349, 289] width 140 height 29
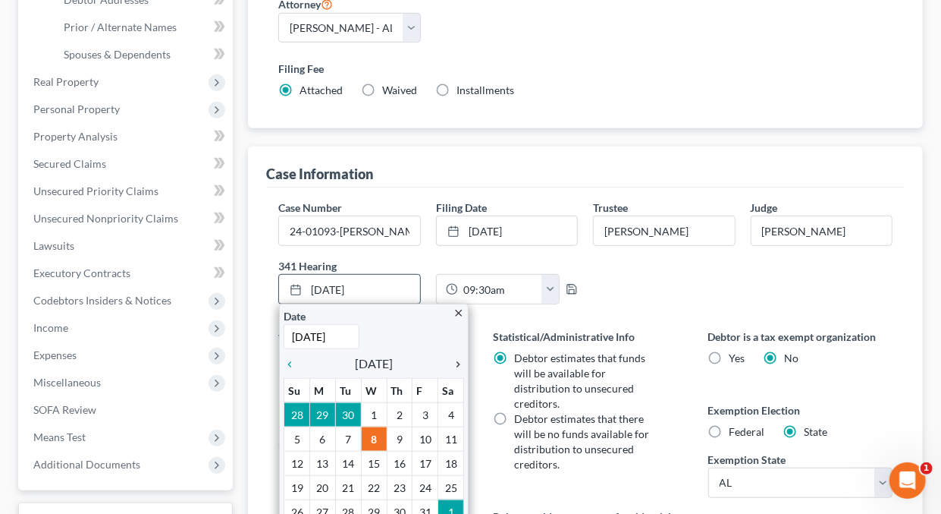
click at [459, 358] on icon "chevron_right" at bounding box center [454, 364] width 20 height 12
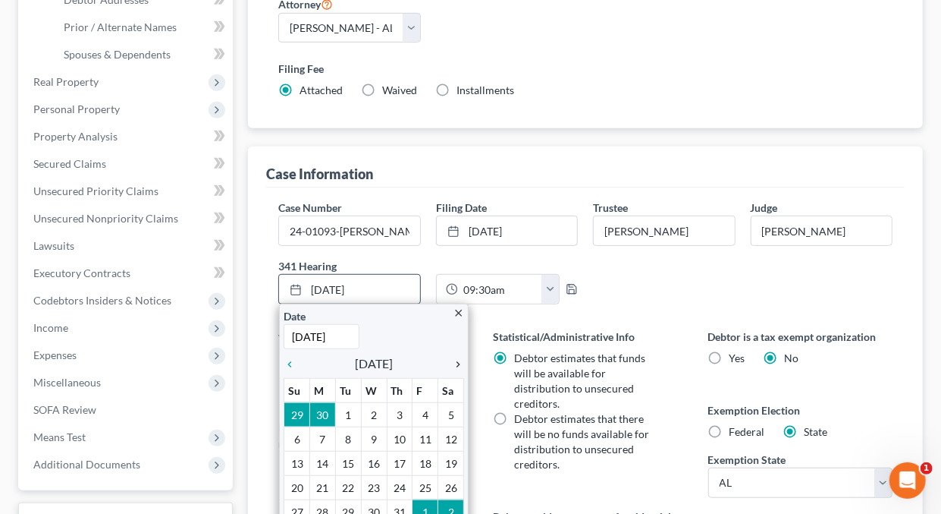
click at [459, 358] on icon "chevron_right" at bounding box center [454, 364] width 20 height 12
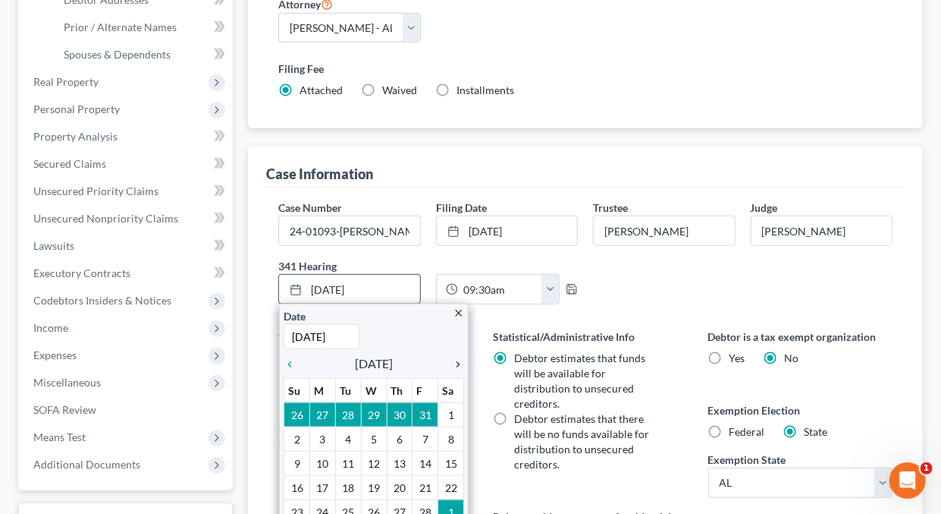
click at [459, 358] on icon "chevron_right" at bounding box center [454, 364] width 20 height 12
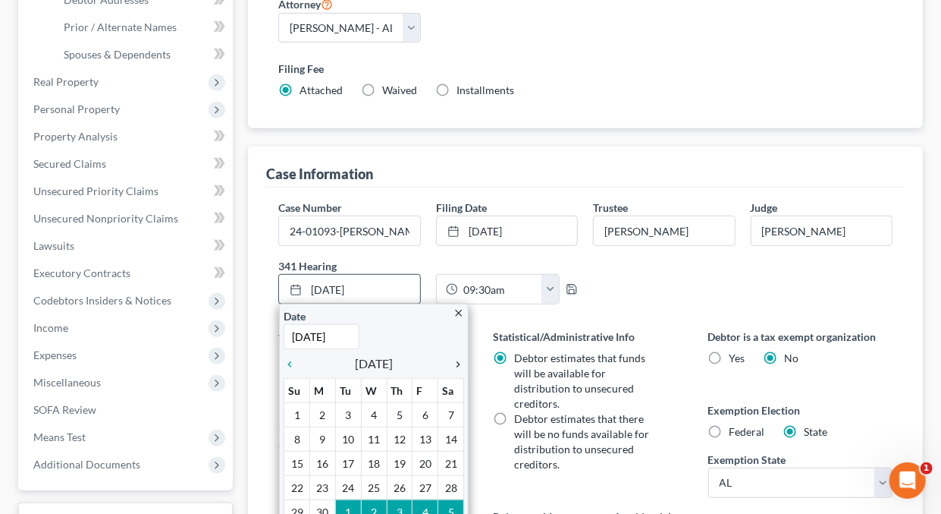
click at [459, 358] on icon "chevron_right" at bounding box center [454, 364] width 20 height 12
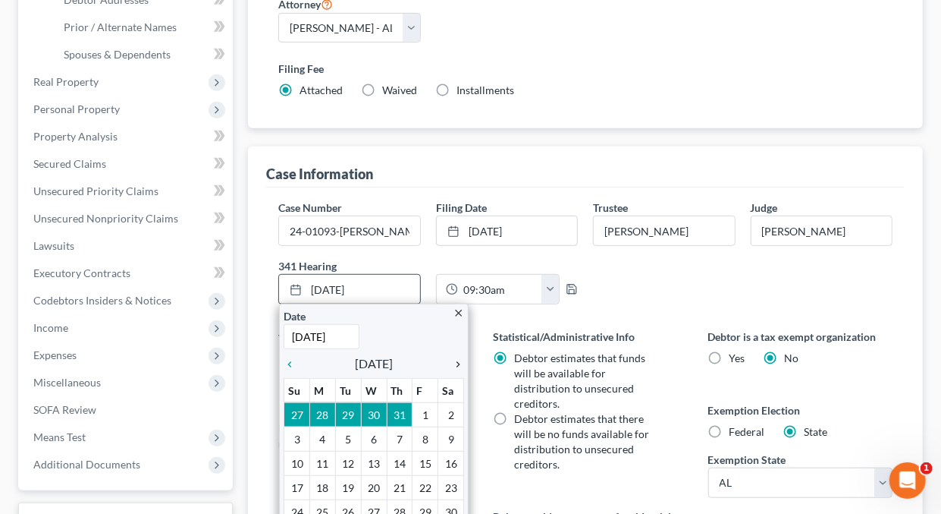
click at [460, 360] on icon "chevron_right" at bounding box center [454, 364] width 20 height 12
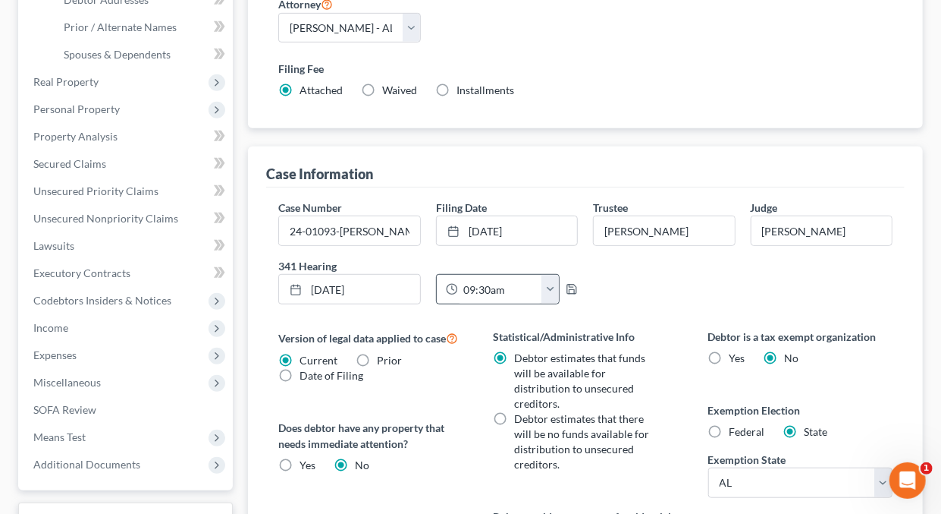
click at [550, 284] on button "button" at bounding box center [550, 289] width 17 height 29
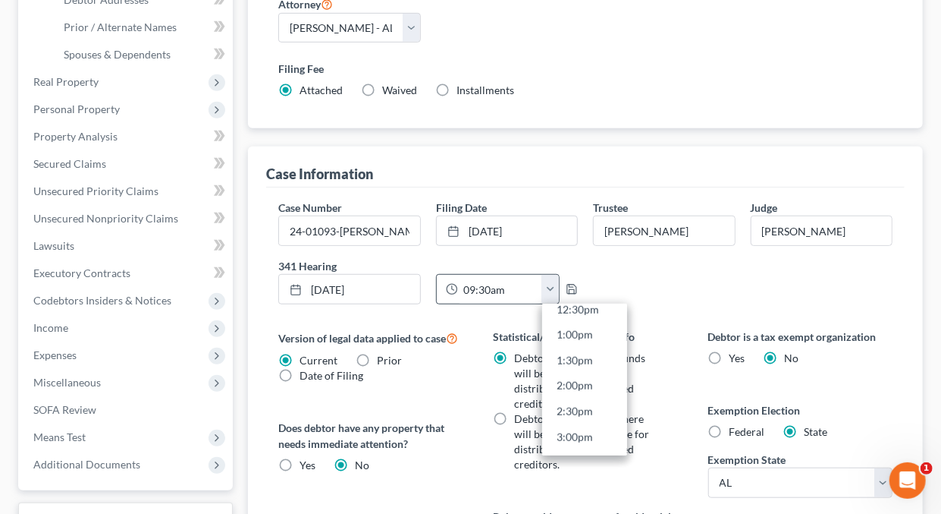
scroll to position [705, 0]
click at [579, 353] on link "2:30pm" at bounding box center [584, 357] width 85 height 26
type input "2:30pm"
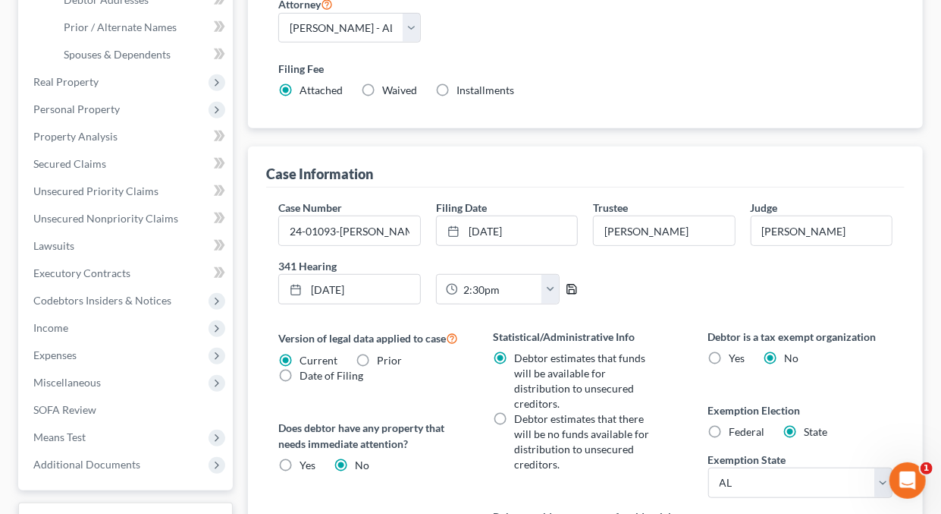
click at [573, 284] on icon "button" at bounding box center [572, 289] width 12 height 12
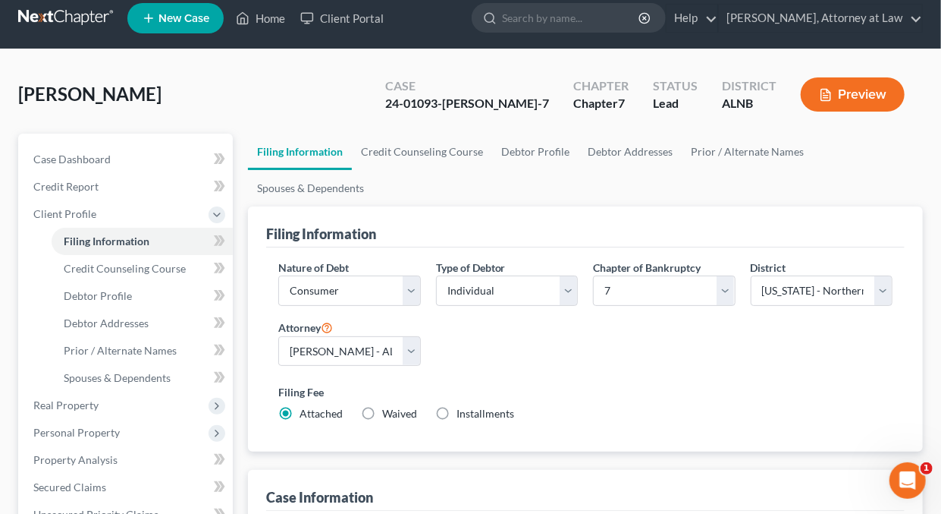
scroll to position [0, 0]
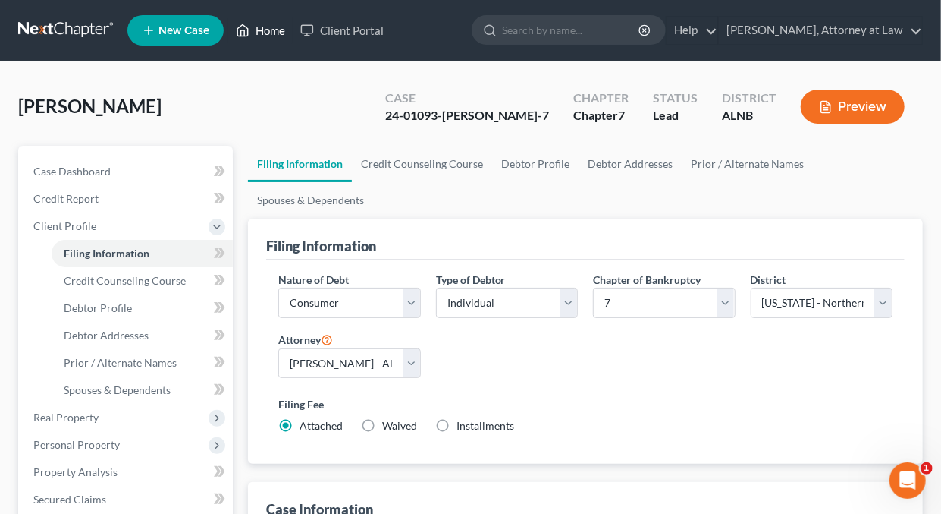
click at [286, 30] on link "Home" at bounding box center [260, 30] width 64 height 27
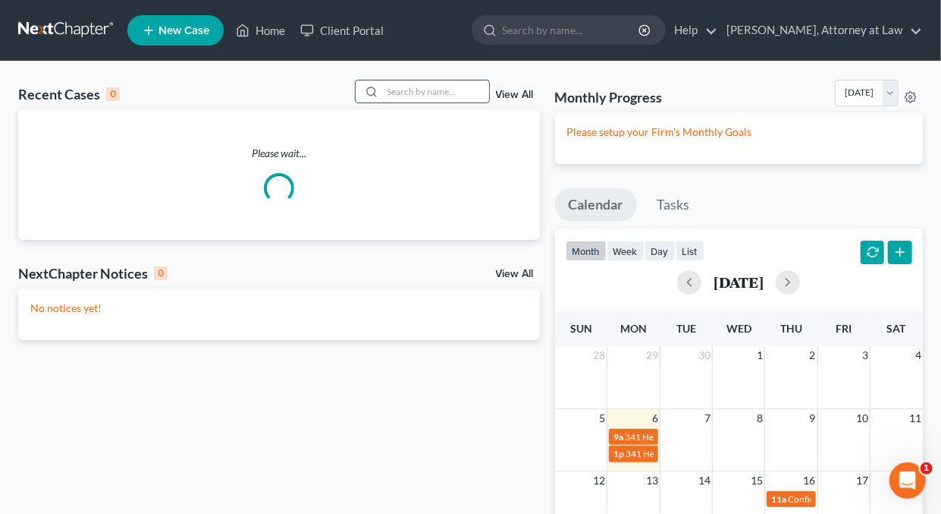
click at [404, 96] on input "search" at bounding box center [436, 91] width 106 height 22
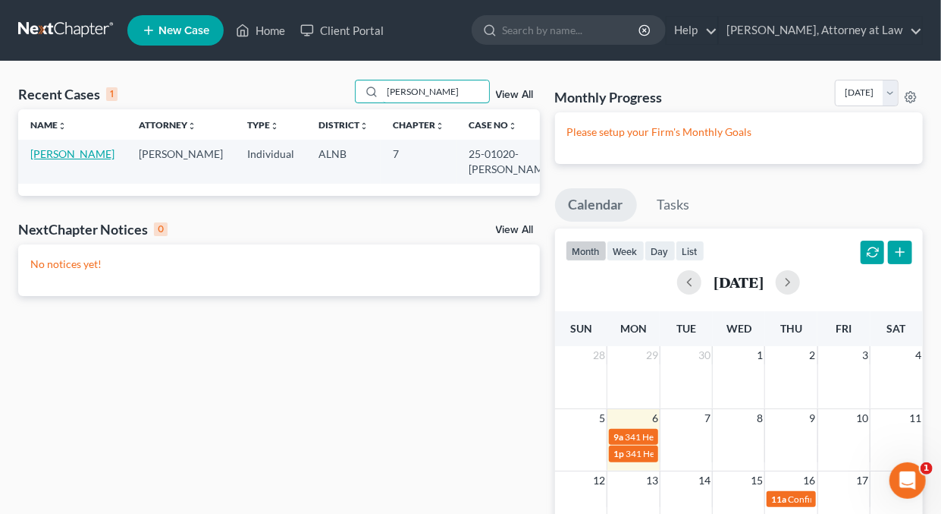
type input "Gaffney"
click at [96, 154] on link "Gaffney, Marvyn" at bounding box center [72, 153] width 84 height 13
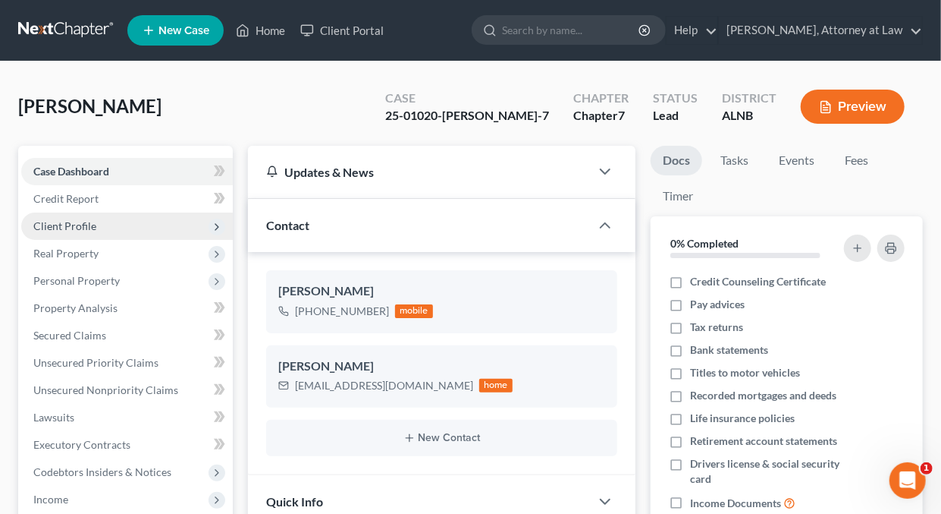
click at [86, 228] on span "Client Profile" at bounding box center [64, 225] width 63 height 13
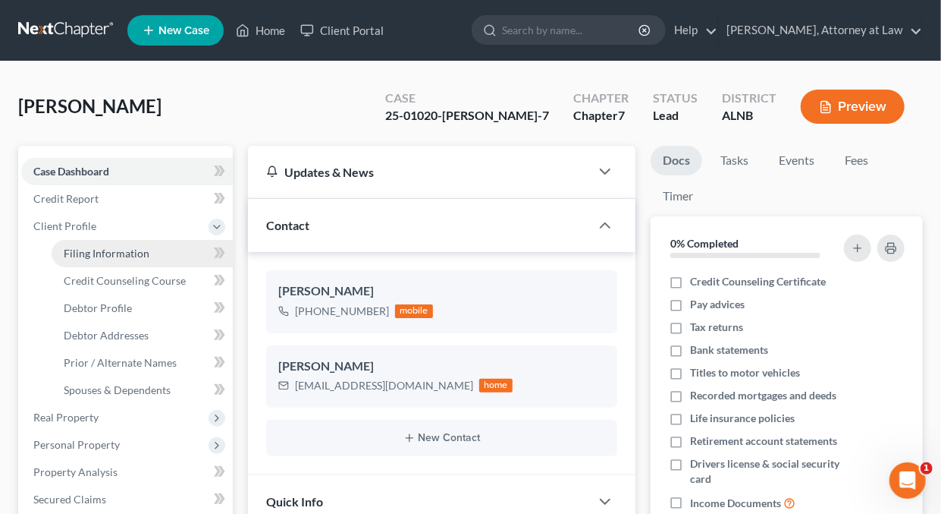
click at [91, 250] on span "Filing Information" at bounding box center [107, 253] width 86 height 13
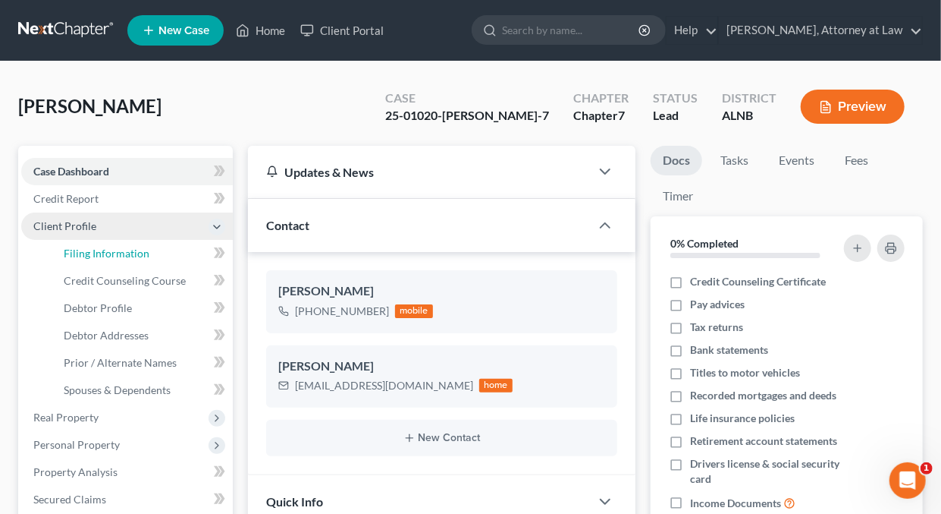
select select "1"
select select "0"
select select "1"
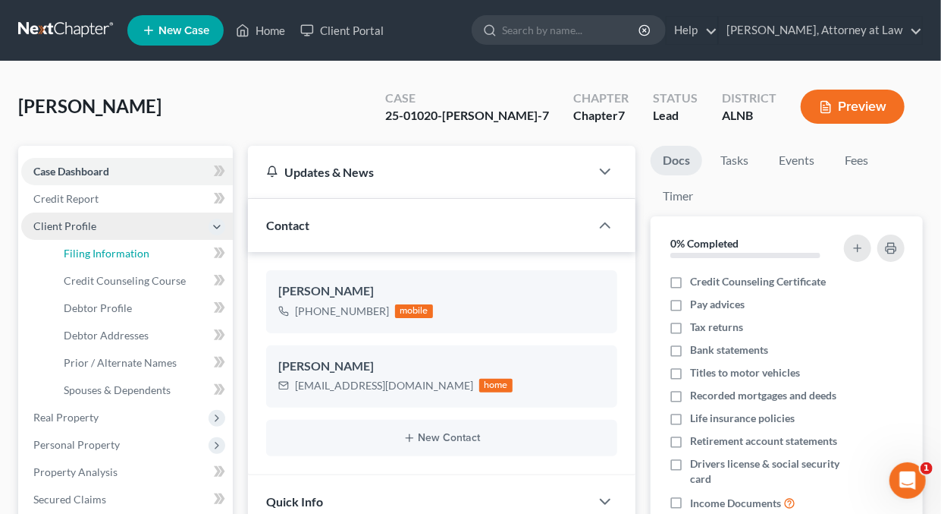
select select "0"
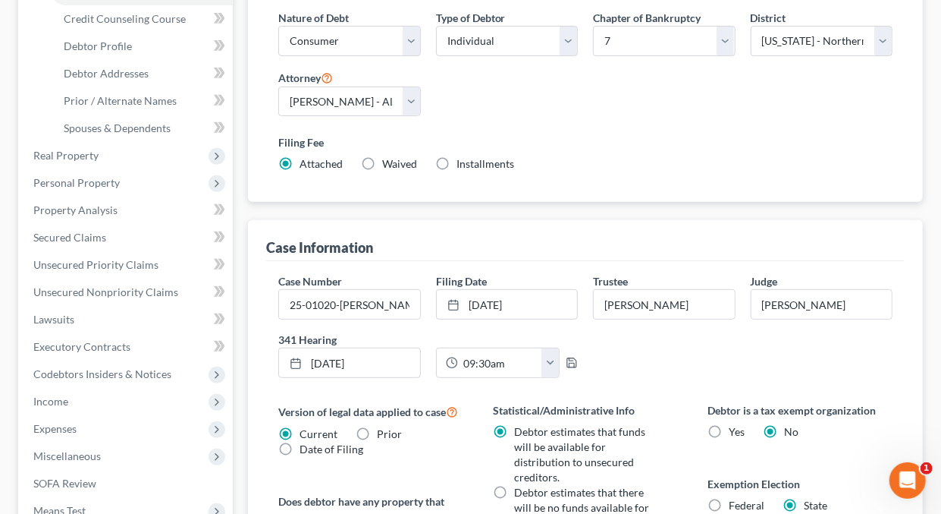
scroll to position [278, 0]
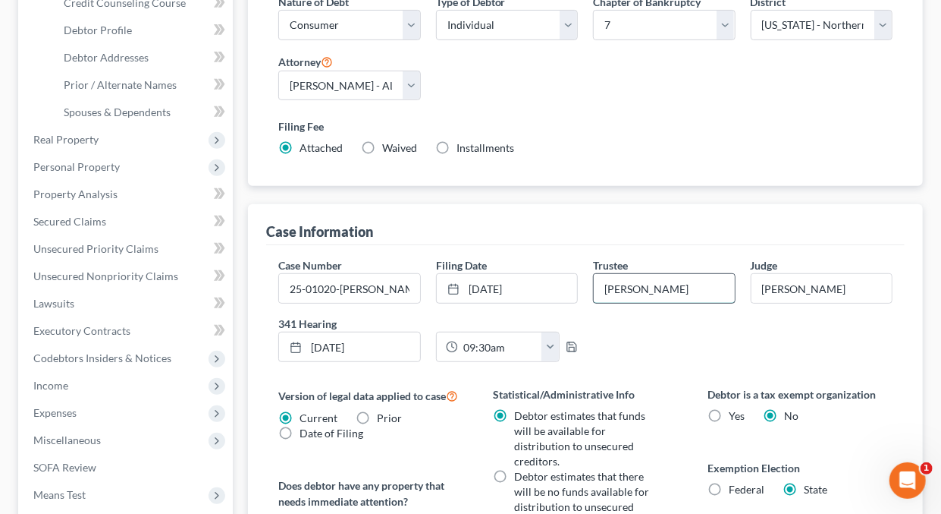
click at [721, 287] on input "Bradford W. Caraway" at bounding box center [664, 288] width 140 height 29
type input "B"
type input "James G. Henderson"
click at [350, 344] on link "4/30/2025" at bounding box center [349, 346] width 140 height 29
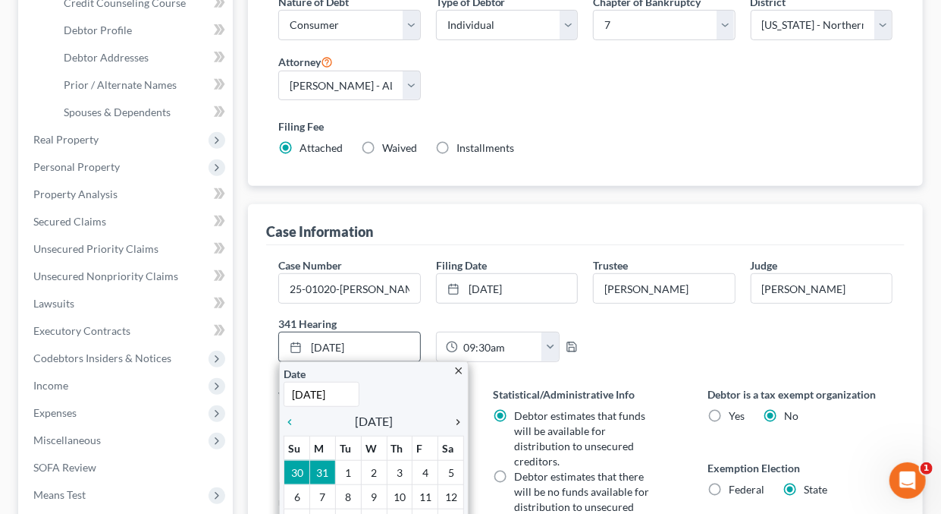
click at [457, 418] on icon "chevron_right" at bounding box center [454, 422] width 20 height 12
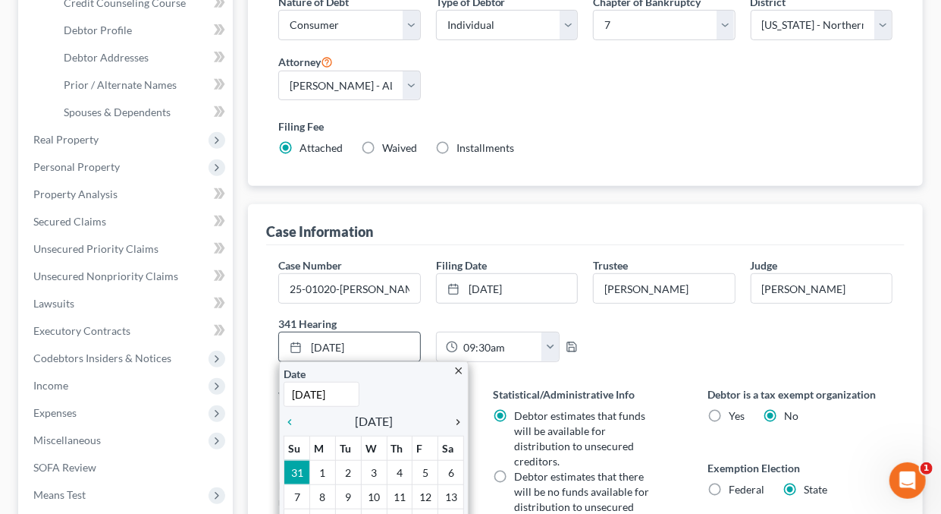
click at [457, 418] on icon "chevron_right" at bounding box center [454, 422] width 20 height 12
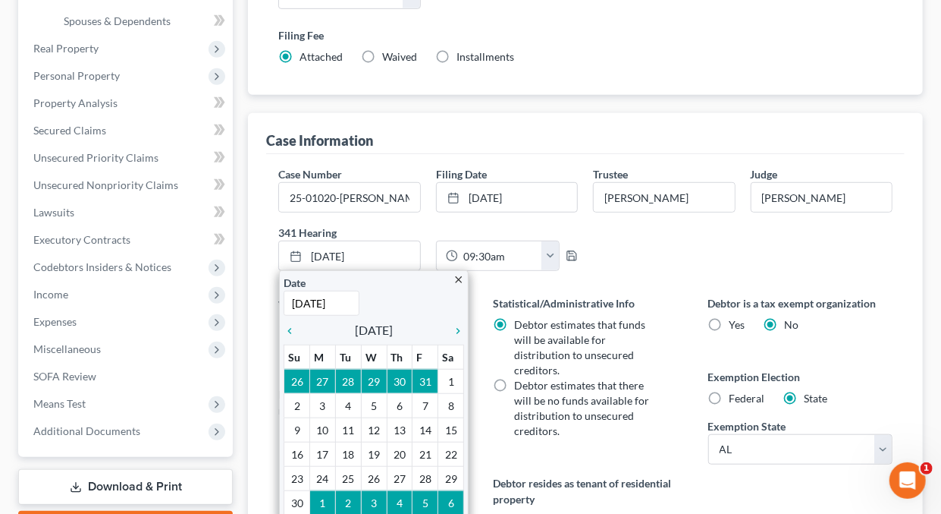
scroll to position [381, 0]
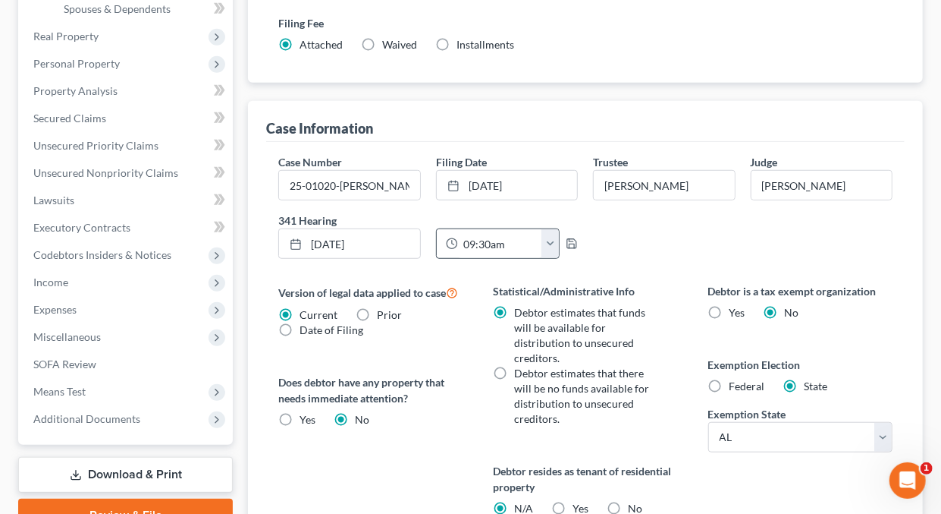
click at [550, 237] on button "button" at bounding box center [550, 243] width 17 height 29
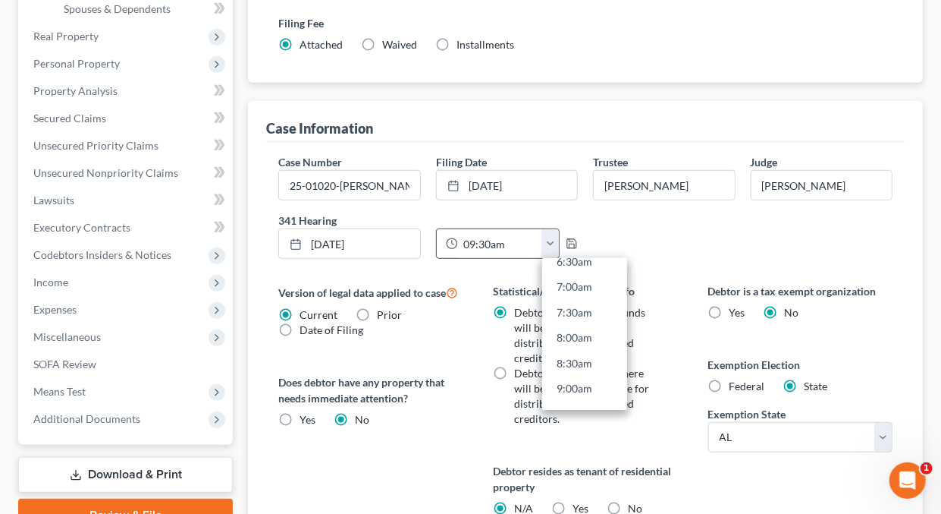
scroll to position [378, 0]
click at [576, 355] on link "9:00am" at bounding box center [584, 358] width 85 height 26
type input "9:00am"
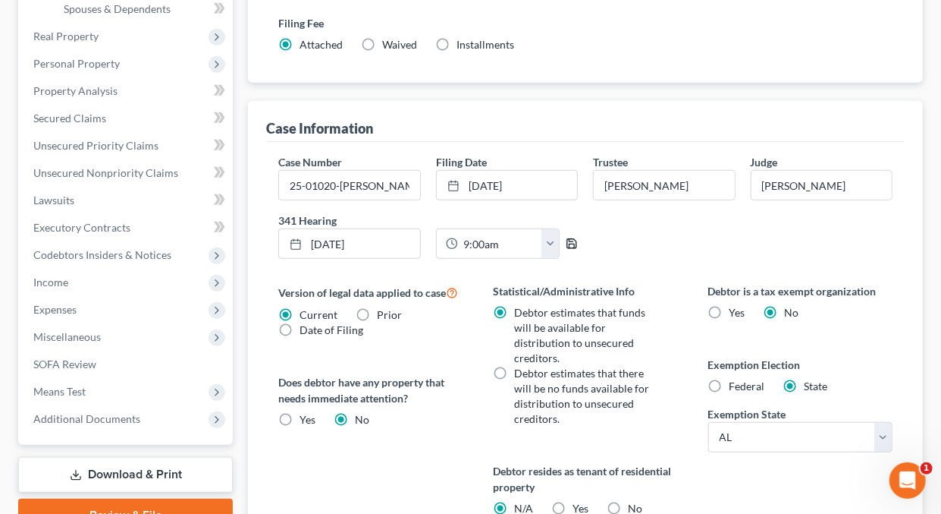
click at [575, 240] on icon "button" at bounding box center [572, 243] width 12 height 12
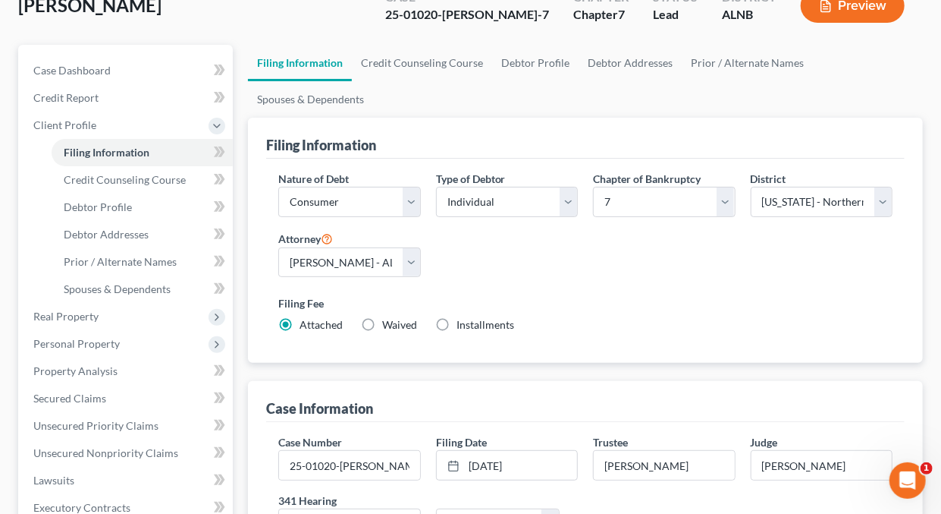
scroll to position [0, 0]
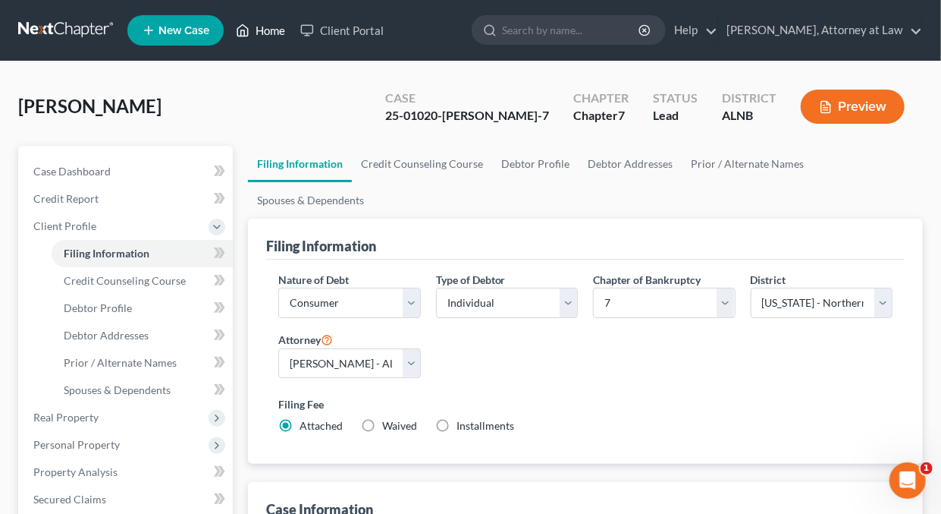
click at [265, 28] on link "Home" at bounding box center [260, 30] width 64 height 27
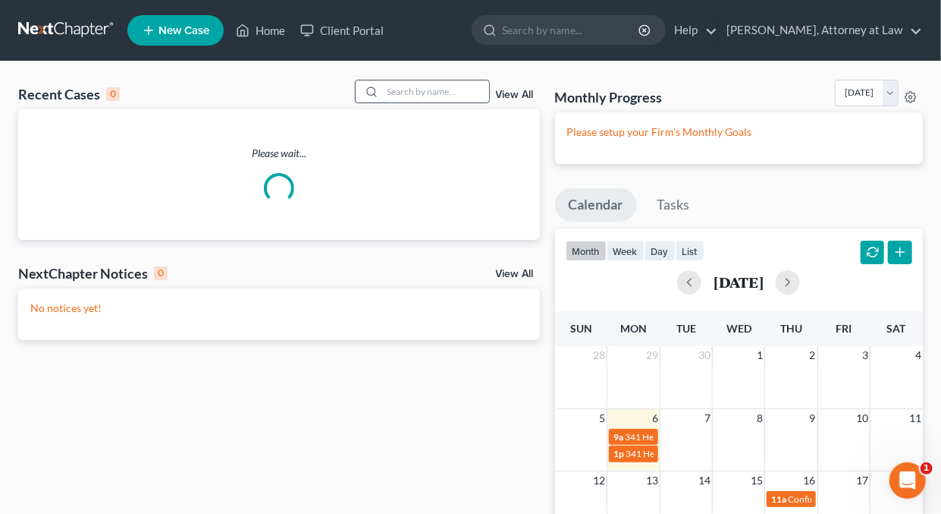
click at [410, 94] on input "search" at bounding box center [436, 91] width 106 height 22
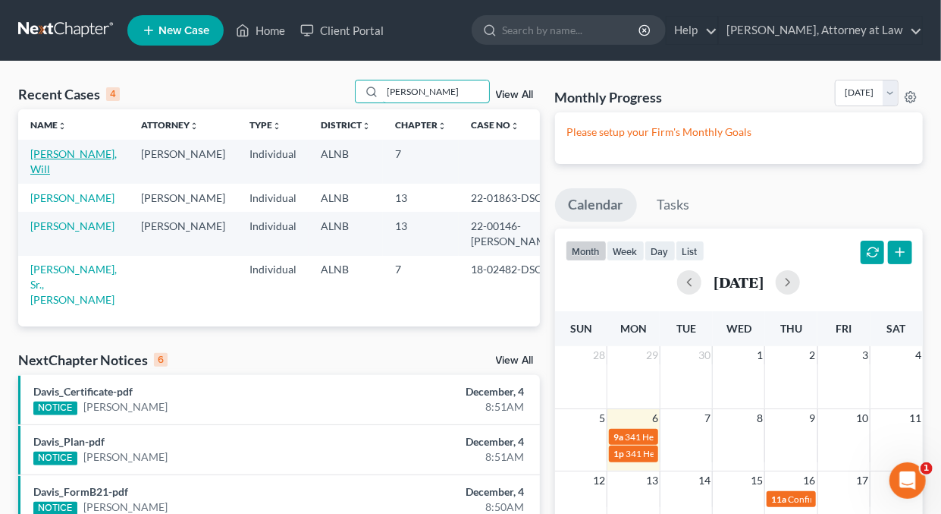
type input "Hawkins"
click at [74, 153] on link "Hawkins, Will" at bounding box center [73, 161] width 86 height 28
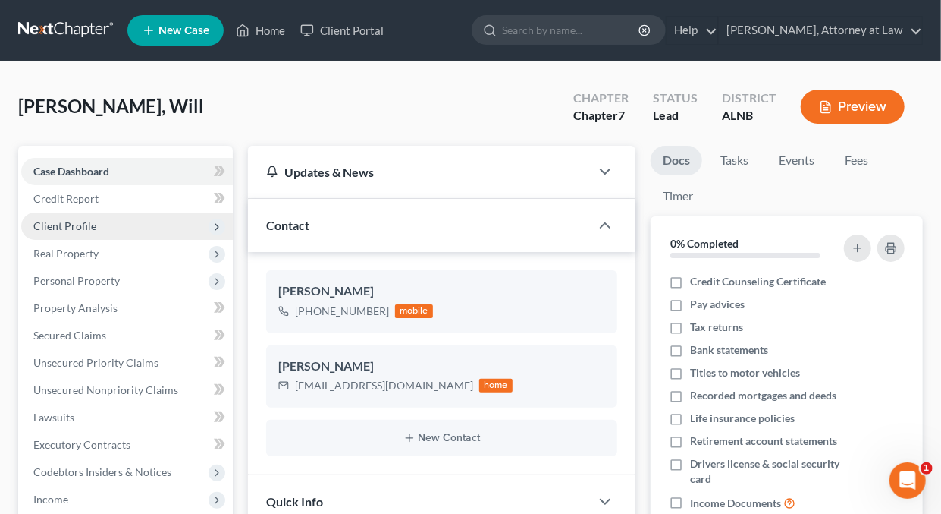
click at [55, 221] on span "Client Profile" at bounding box center [64, 225] width 63 height 13
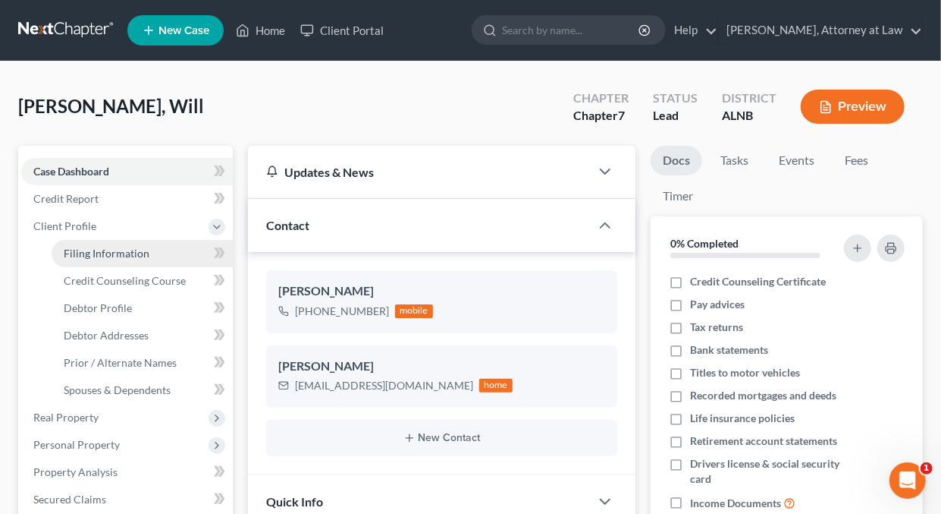
click at [118, 253] on span "Filing Information" at bounding box center [107, 253] width 86 height 13
select select "1"
select select "0"
select select "1"
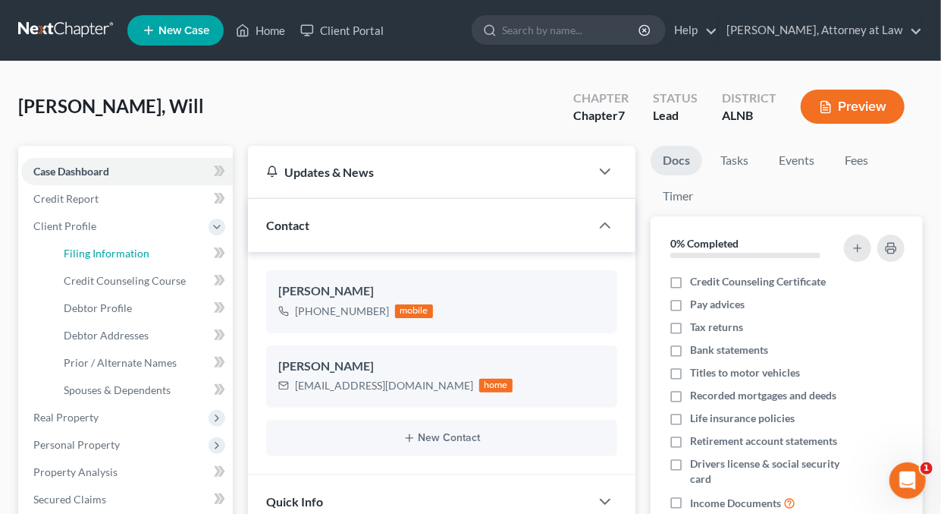
select select "1"
select select "0"
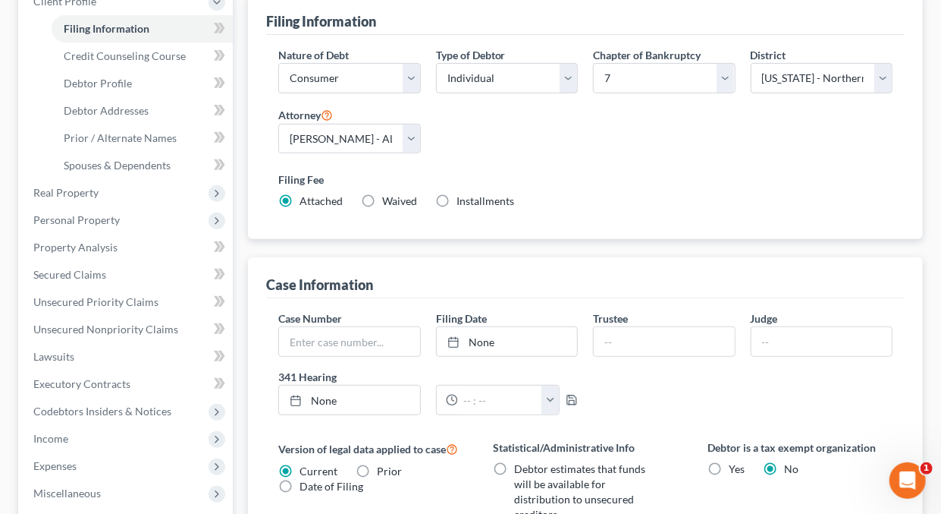
scroll to position [243, 0]
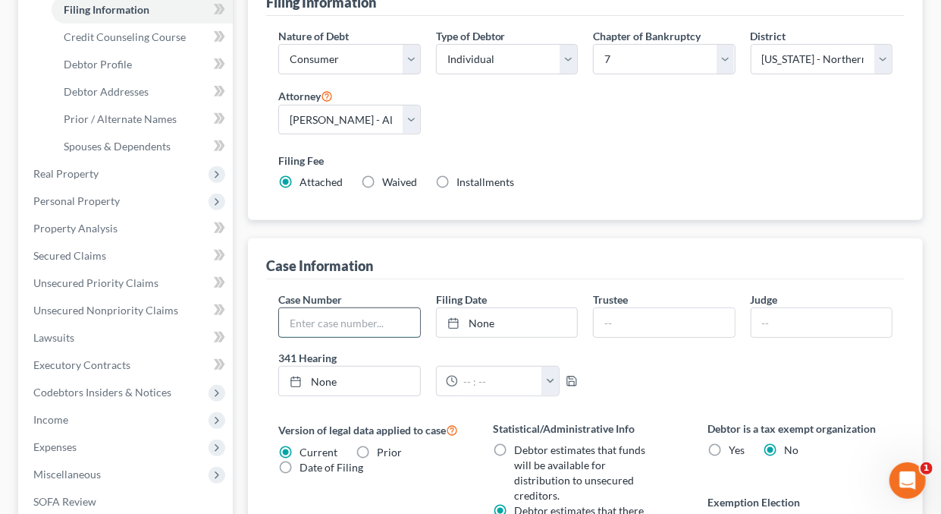
click at [383, 326] on input "text" at bounding box center [349, 322] width 140 height 29
type input "25-02759-DSC-7"
type input "10/6/2025"
click at [482, 316] on link "10/6/2025" at bounding box center [507, 322] width 140 height 29
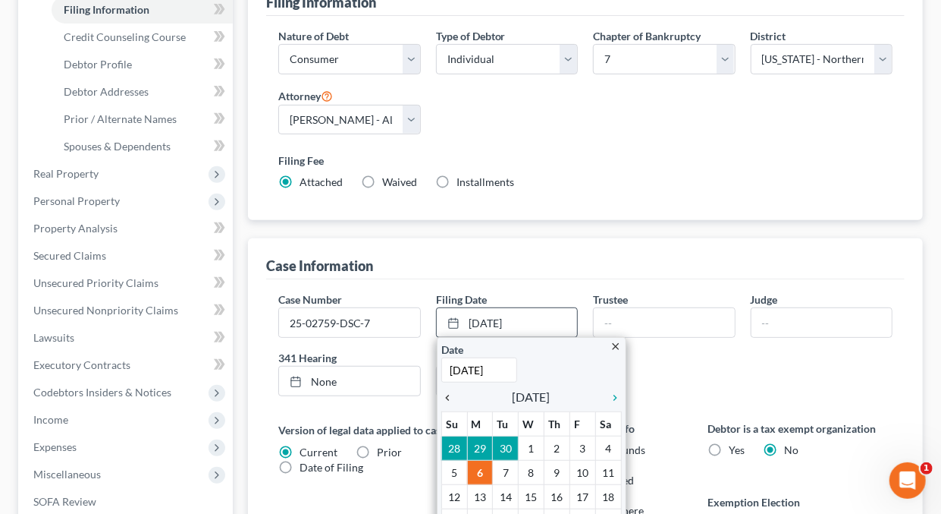
click at [449, 397] on icon "chevron_left" at bounding box center [451, 397] width 20 height 12
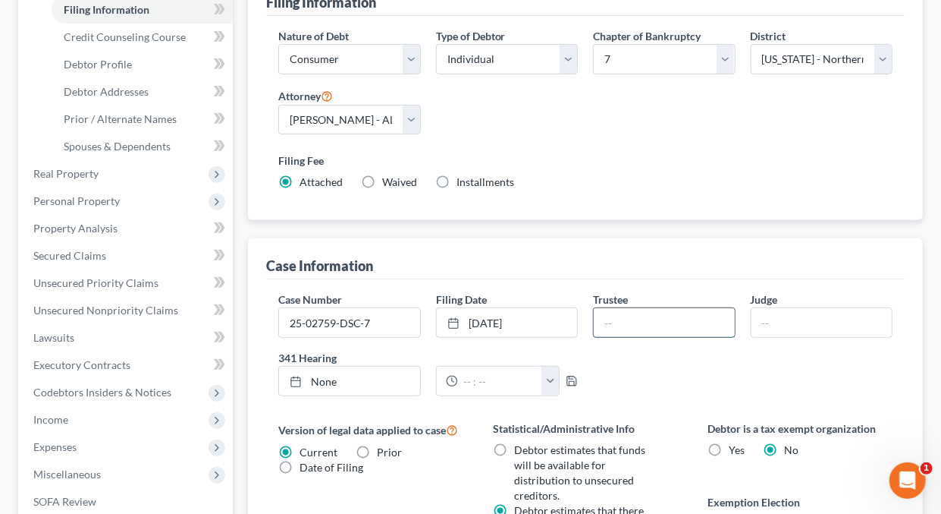
click at [634, 323] on input "text" at bounding box center [664, 322] width 140 height 29
type input "James G. Henderson"
click at [812, 318] on input "text" at bounding box center [822, 322] width 140 height 29
type input "D. Sims Crawford"
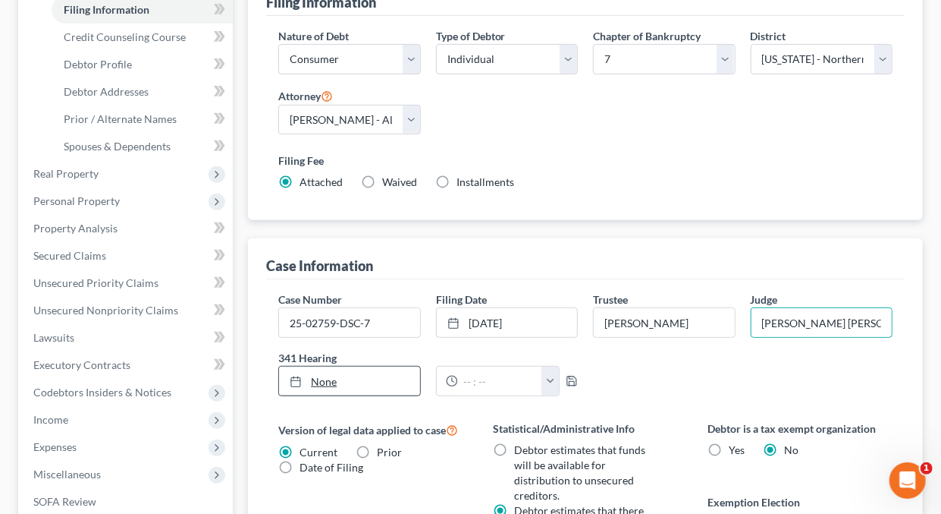
type input "10/6/2025"
click at [328, 378] on link "10/6/2025" at bounding box center [349, 380] width 140 height 29
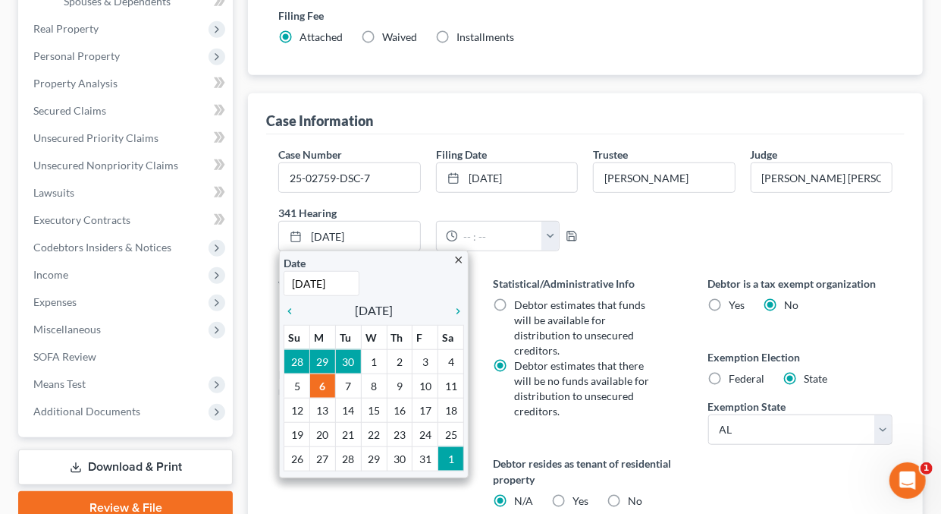
scroll to position [395, 0]
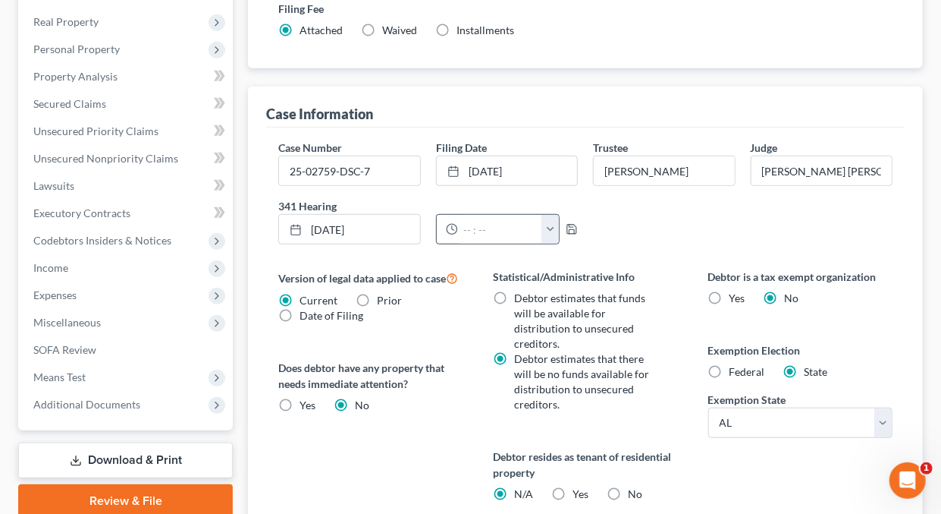
click at [554, 224] on button "button" at bounding box center [550, 229] width 17 height 29
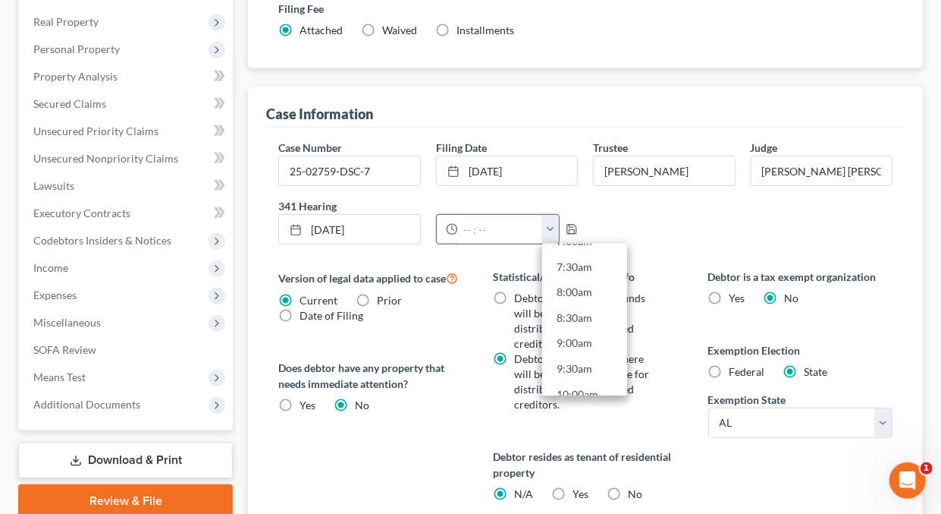
scroll to position [384, 0]
click at [579, 335] on link "9:00am" at bounding box center [584, 338] width 85 height 26
type input "9:00am"
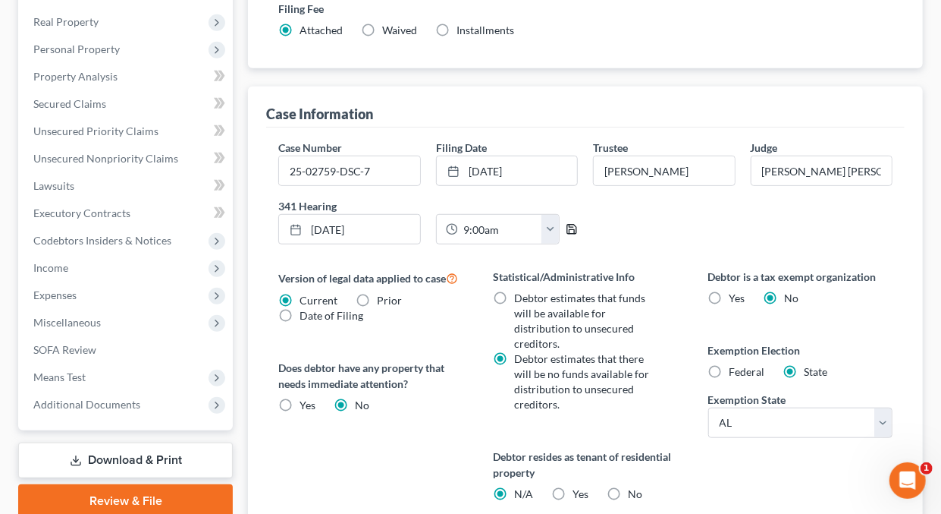
click at [570, 227] on icon "button" at bounding box center [572, 229] width 12 height 12
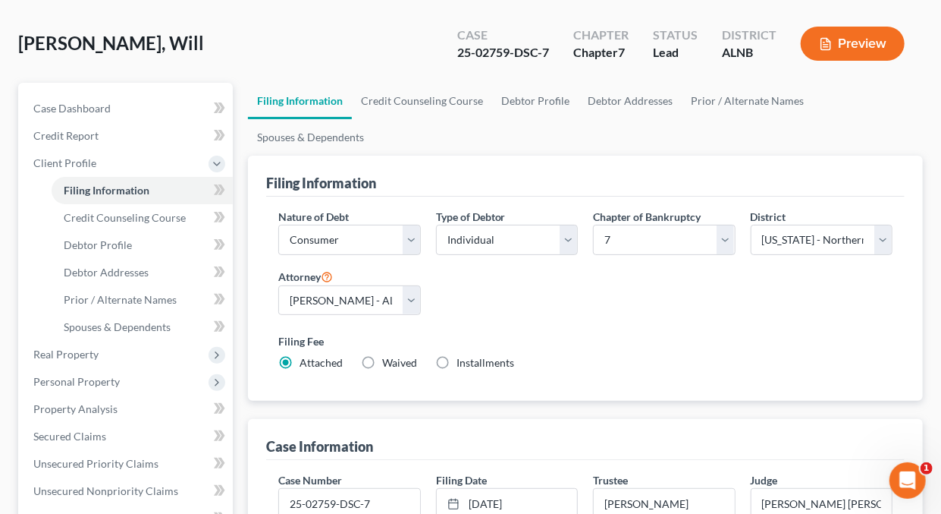
scroll to position [0, 0]
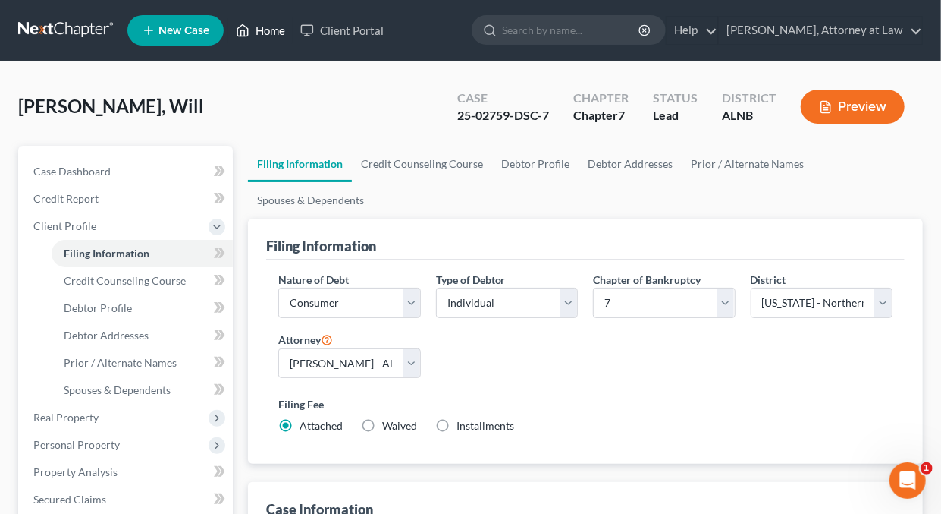
click at [277, 32] on link "Home" at bounding box center [260, 30] width 64 height 27
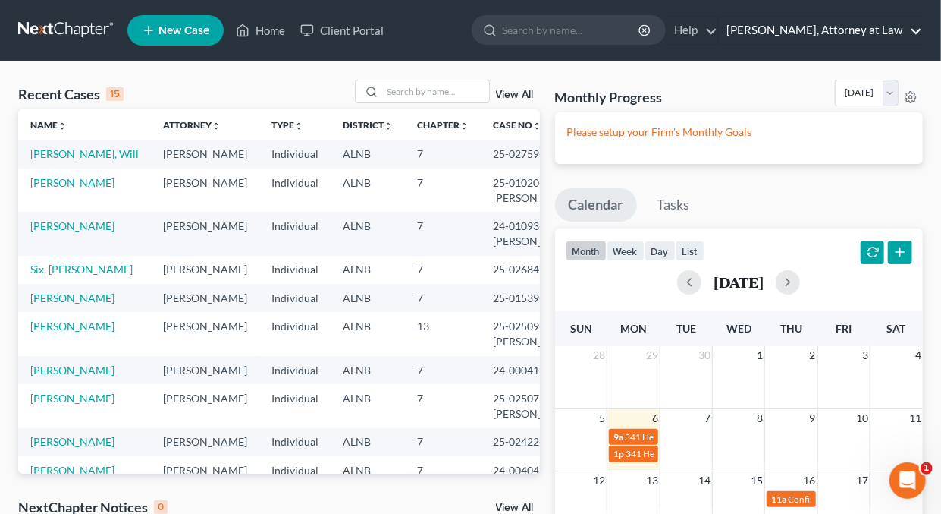
click at [916, 31] on link "[PERSON_NAME], Attorney at Law" at bounding box center [820, 30] width 203 height 27
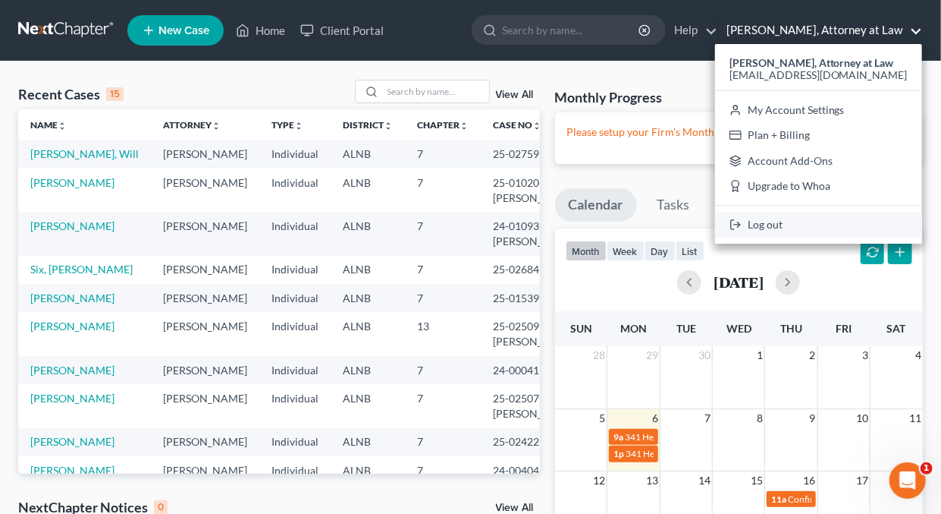
click at [787, 226] on link "Log out" at bounding box center [818, 225] width 207 height 26
